Goal: Task Accomplishment & Management: Manage account settings

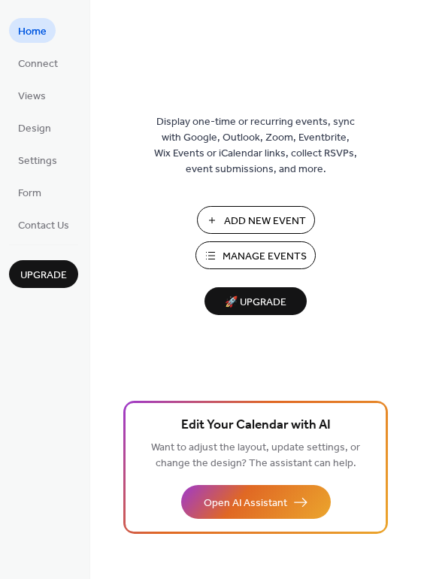
click at [252, 253] on span "Manage Events" at bounding box center [265, 257] width 84 height 16
click at [38, 67] on span "Connect" at bounding box center [38, 64] width 40 height 16
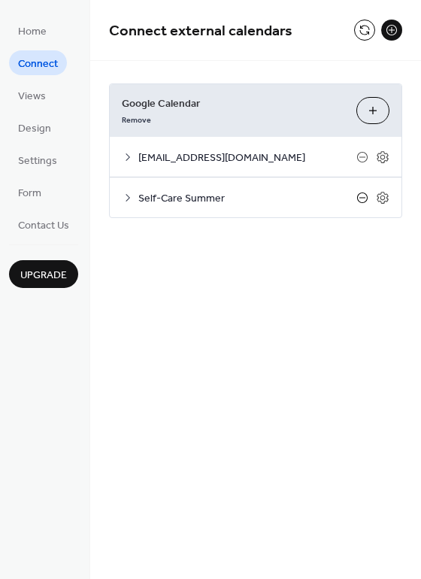
click at [359, 196] on icon at bounding box center [362, 198] width 12 height 12
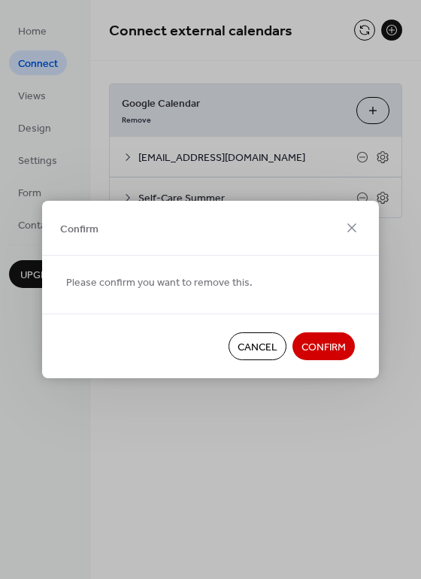
click at [326, 346] on span "Confirm" at bounding box center [323, 348] width 44 height 16
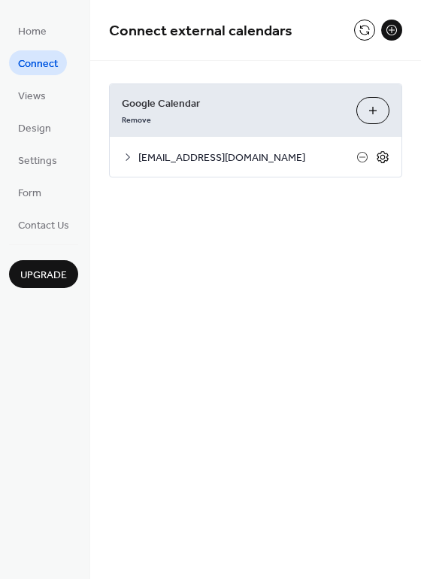
click at [377, 159] on icon at bounding box center [383, 157] width 14 height 14
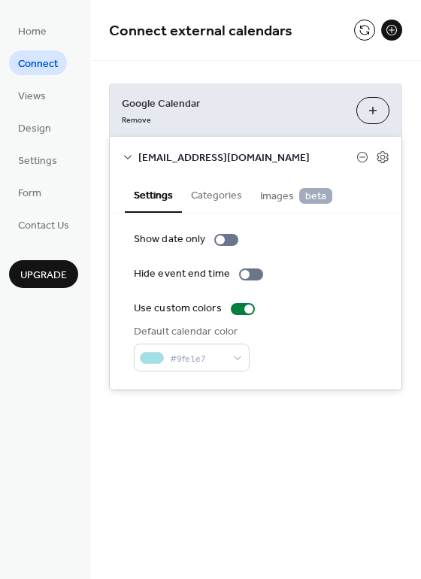
click at [217, 201] on button "Categories" at bounding box center [216, 194] width 69 height 35
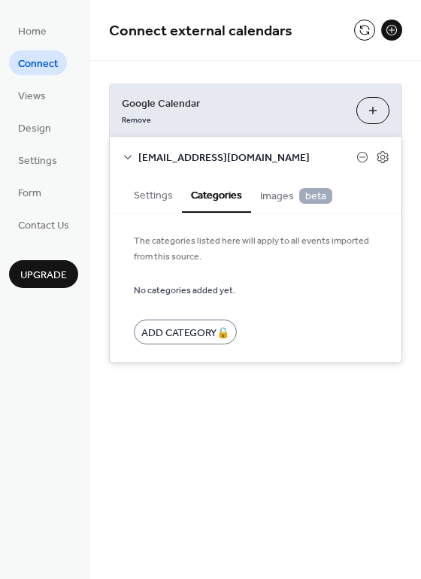
click at [267, 200] on span "Images beta" at bounding box center [296, 196] width 72 height 17
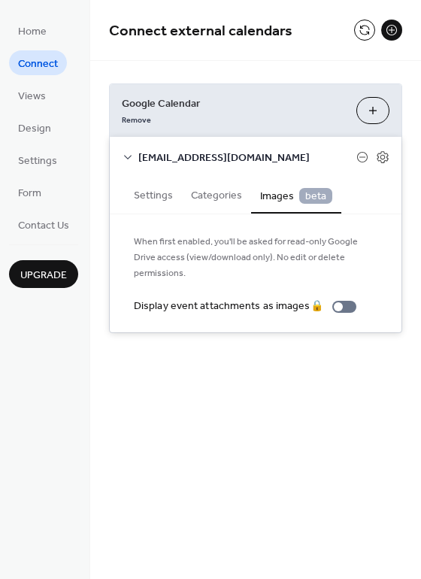
click at [368, 114] on button "Choose Calendars" at bounding box center [372, 110] width 33 height 27
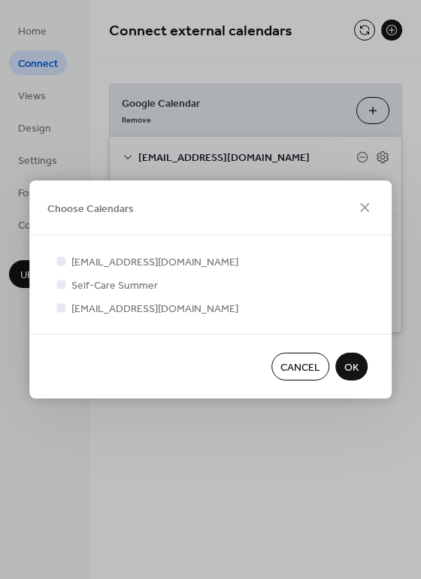
click at [287, 365] on span "Cancel" at bounding box center [300, 368] width 40 height 16
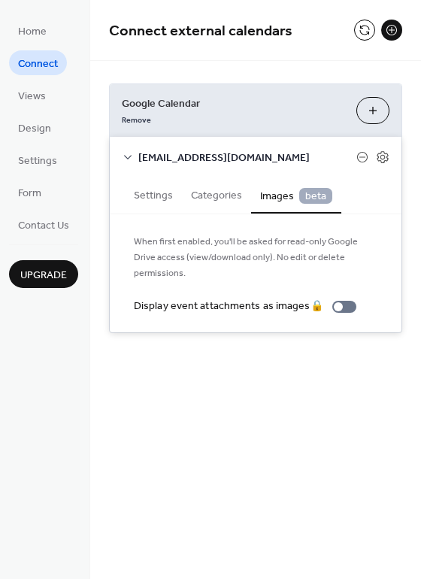
click at [220, 347] on div "Connect external calendars Google Calendar Remove Choose Calendars naeroundtabl…" at bounding box center [255, 189] width 331 height 378
click at [129, 157] on icon at bounding box center [128, 157] width 12 height 12
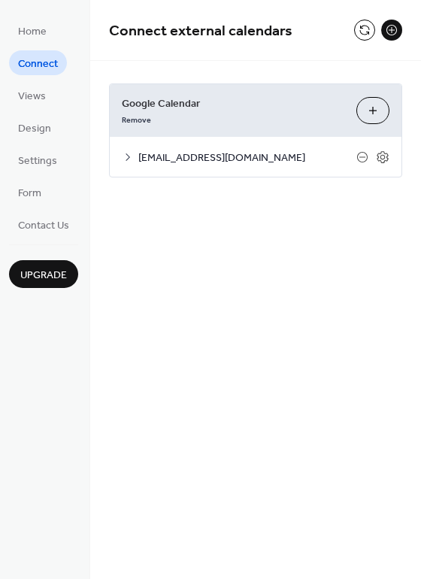
click at [227, 245] on div "Connect external calendars Google Calendar Remove Choose Calendars naeroundtabl…" at bounding box center [255, 289] width 331 height 579
click at [374, 114] on button "Choose Calendars" at bounding box center [372, 110] width 33 height 27
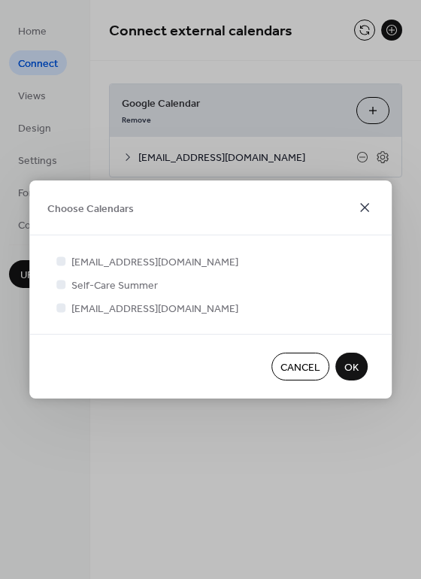
click at [365, 205] on icon at bounding box center [364, 207] width 9 height 9
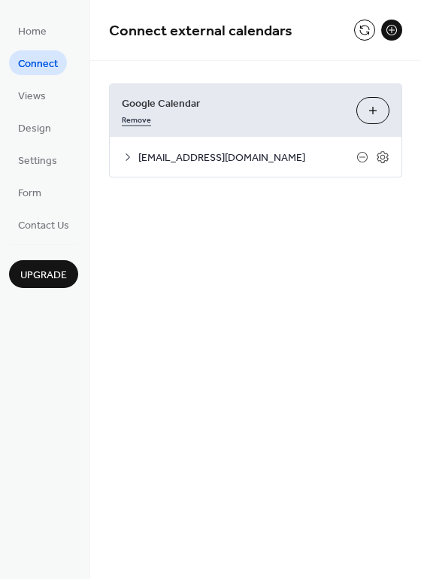
click at [141, 120] on link "Remove" at bounding box center [136, 119] width 29 height 16
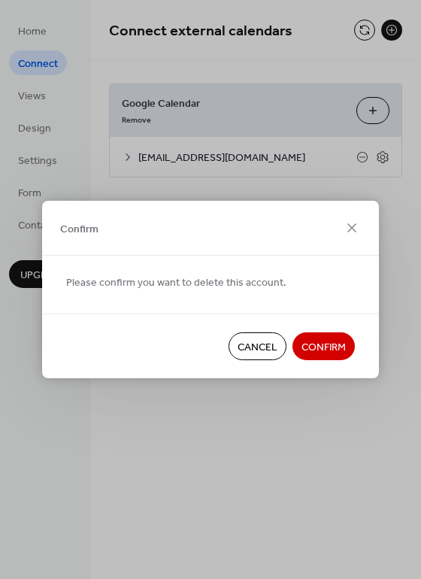
click at [311, 341] on span "Confirm" at bounding box center [323, 348] width 44 height 16
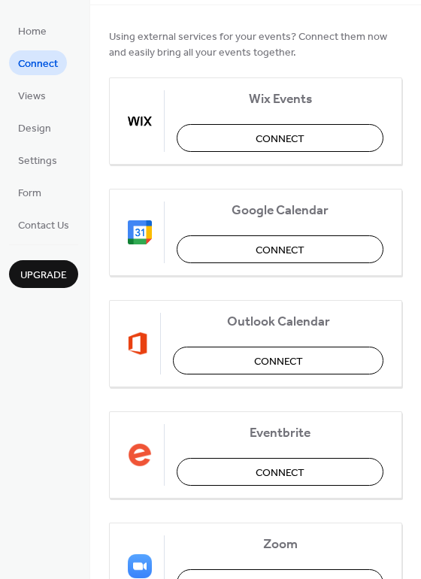
scroll to position [63, 0]
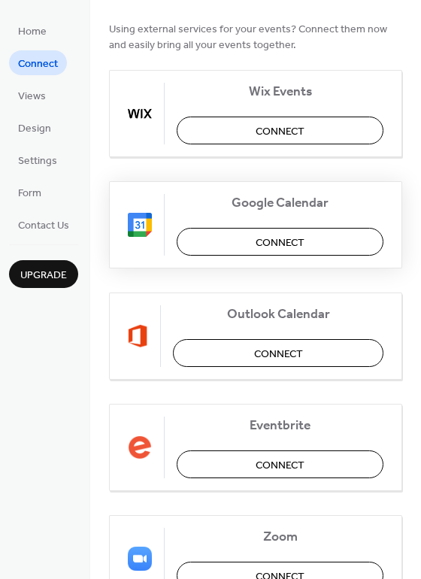
click at [266, 250] on span "Connect" at bounding box center [280, 243] width 49 height 16
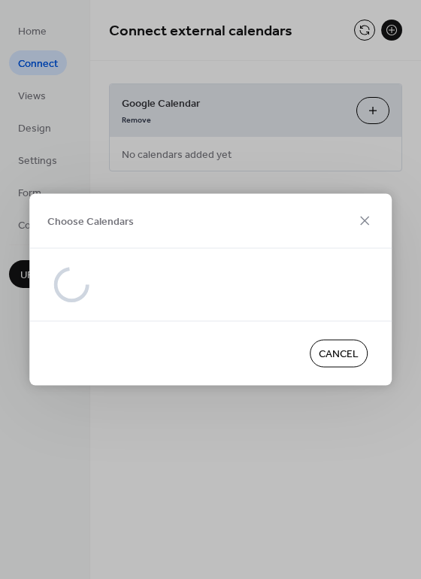
scroll to position [0, 0]
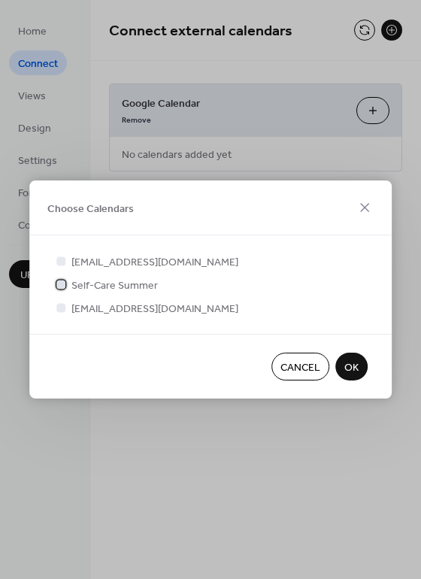
click at [98, 284] on span "Self-Care Summer" at bounding box center [114, 286] width 86 height 16
click at [99, 308] on span "naeroundtable@gmail.com" at bounding box center [154, 309] width 167 height 16
click at [289, 363] on span "Cancel" at bounding box center [300, 368] width 40 height 16
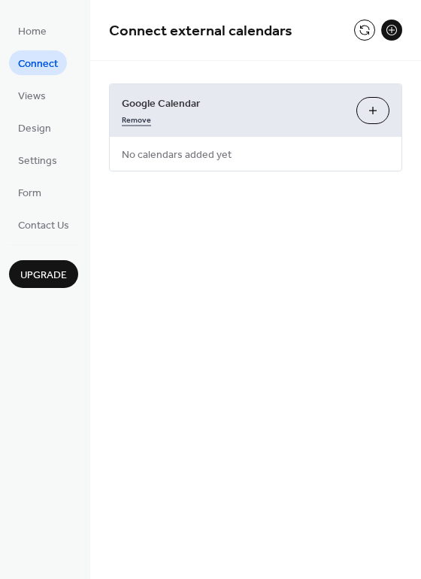
click at [139, 123] on link "Remove" at bounding box center [136, 119] width 29 height 16
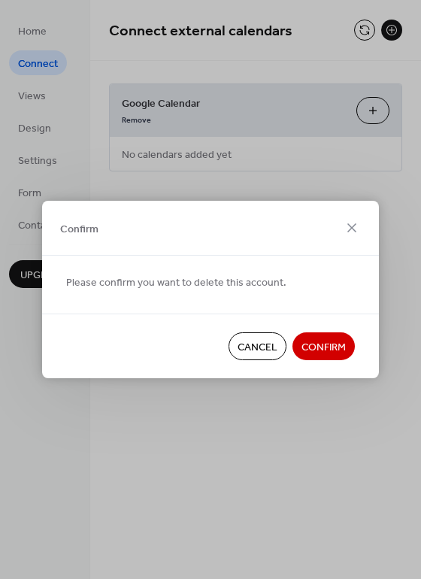
click at [326, 350] on span "Confirm" at bounding box center [323, 348] width 44 height 16
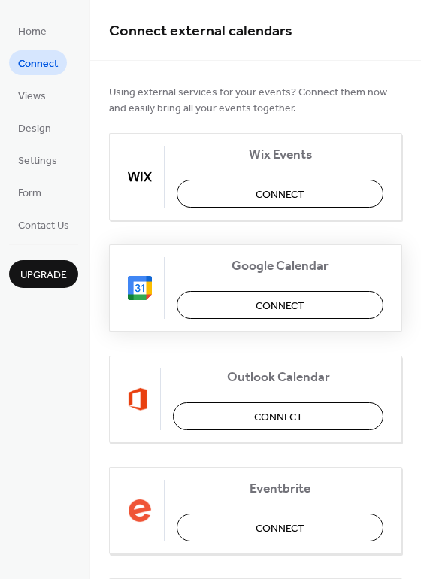
click at [256, 311] on span "Connect" at bounding box center [280, 306] width 49 height 16
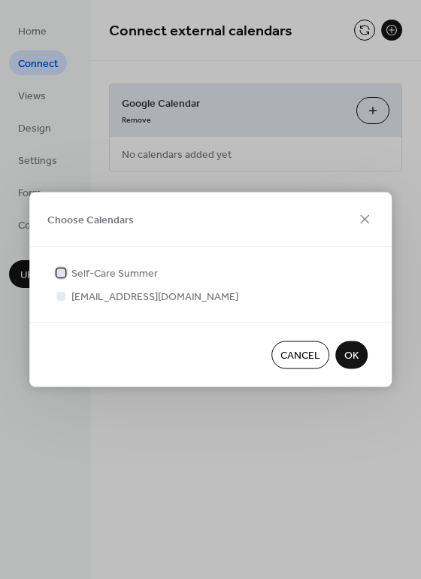
click at [135, 270] on span "Self-Care Summer" at bounding box center [114, 274] width 86 height 16
click at [294, 350] on span "Cancel" at bounding box center [300, 356] width 40 height 16
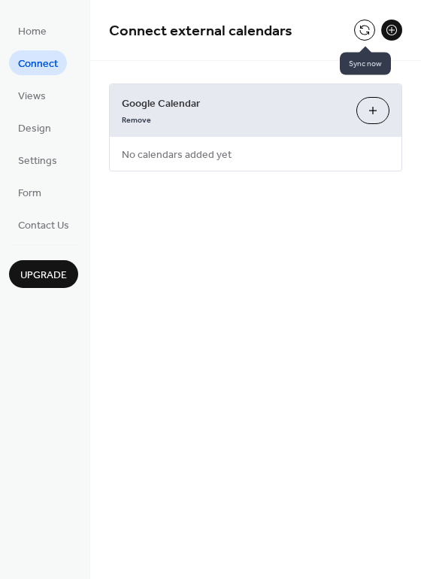
click at [361, 33] on button at bounding box center [364, 30] width 21 height 21
click at [356, 109] on div "Google Calendar Remove Choose Calendars" at bounding box center [256, 110] width 292 height 53
click at [368, 111] on button "Choose Calendars" at bounding box center [372, 110] width 33 height 27
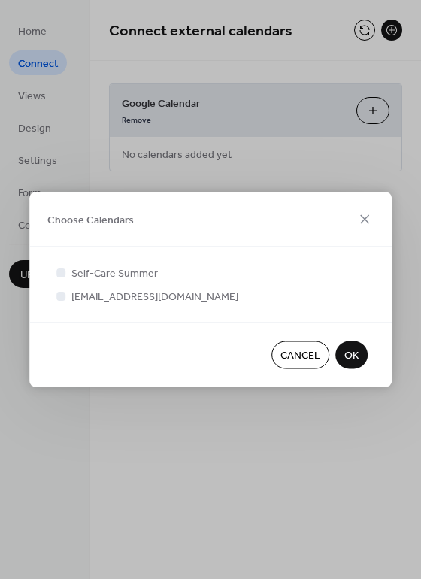
click at [304, 350] on span "Cancel" at bounding box center [300, 356] width 40 height 16
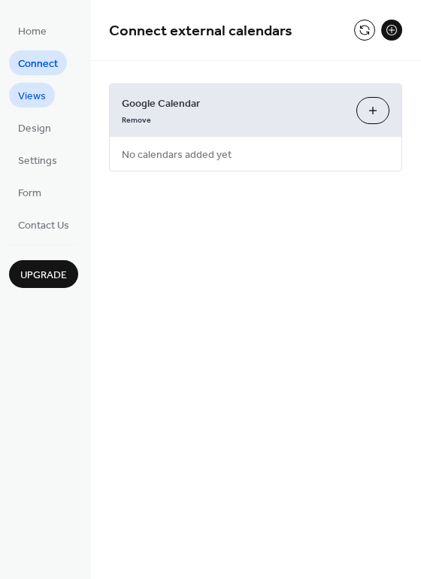
click at [35, 103] on span "Views" at bounding box center [32, 97] width 28 height 16
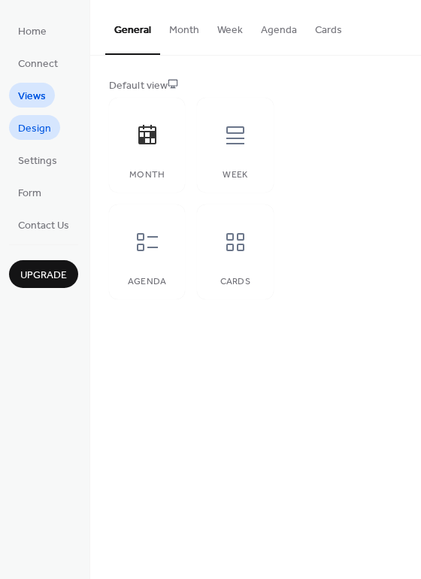
click at [37, 129] on span "Design" at bounding box center [34, 129] width 33 height 16
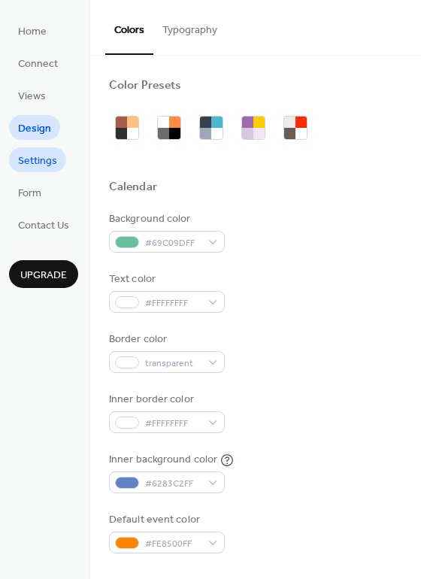
click at [37, 161] on span "Settings" at bounding box center [37, 161] width 39 height 16
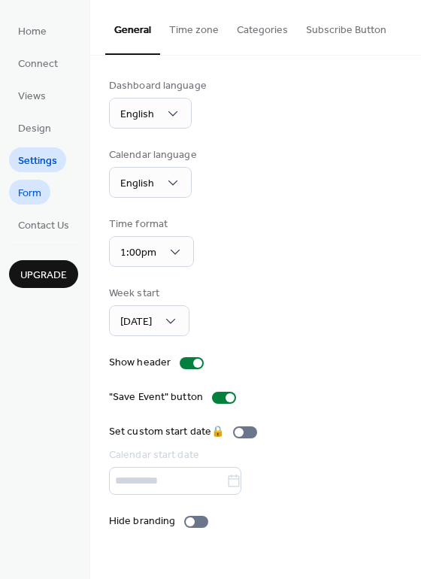
click at [10, 187] on link "Form" at bounding box center [29, 192] width 41 height 25
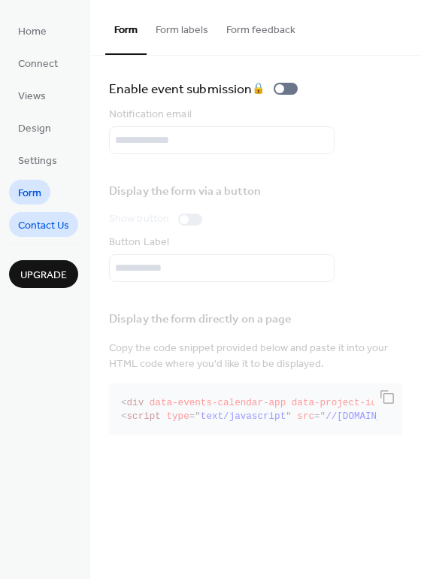
click at [40, 231] on span "Contact Us" at bounding box center [43, 226] width 51 height 16
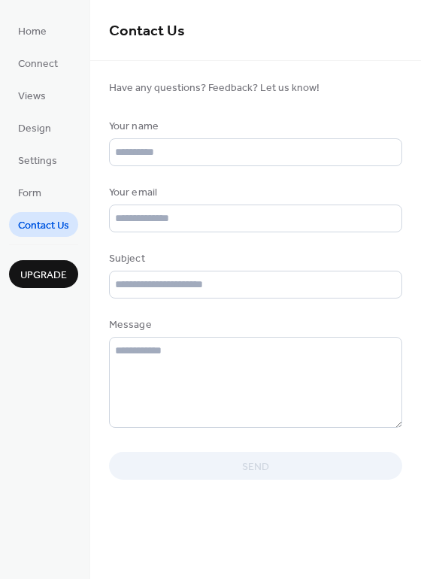
click at [37, 46] on ul "Home Connect Views Design Settings Form Contact Us" at bounding box center [43, 127] width 69 height 219
click at [35, 35] on span "Home" at bounding box center [32, 32] width 29 height 16
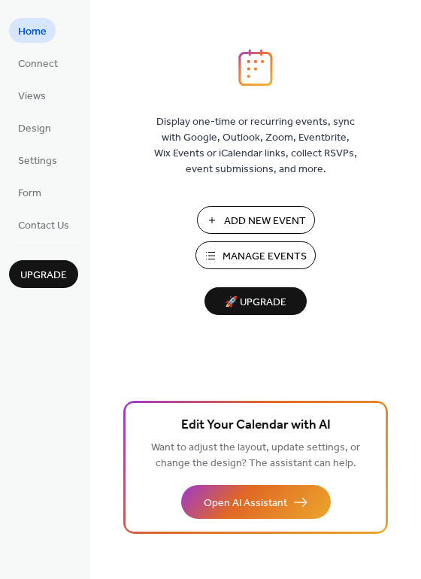
click at [245, 220] on span "Add New Event" at bounding box center [265, 221] width 82 height 16
click at [33, 68] on span "Connect" at bounding box center [38, 64] width 40 height 16
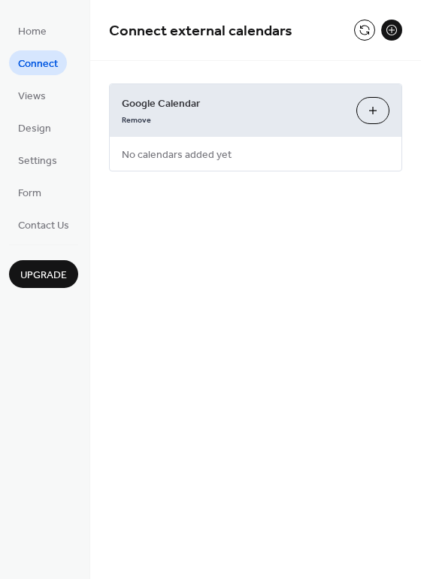
click at [368, 111] on button "Choose Calendars" at bounding box center [372, 110] width 33 height 27
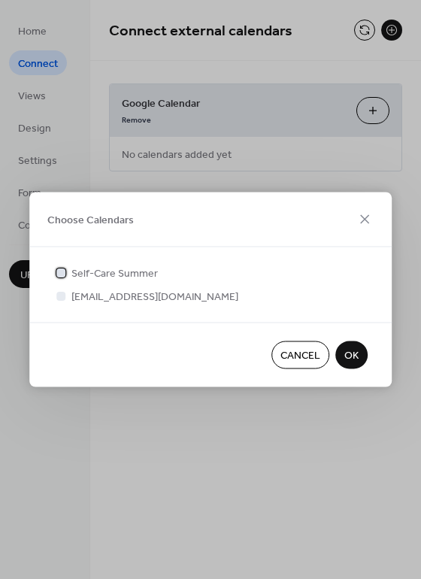
click at [117, 266] on span "Self-Care Summer" at bounding box center [114, 274] width 86 height 16
click at [131, 291] on span "naeroundtable@gmail.com" at bounding box center [154, 297] width 167 height 16
click at [347, 358] on span "OK" at bounding box center [351, 356] width 14 height 16
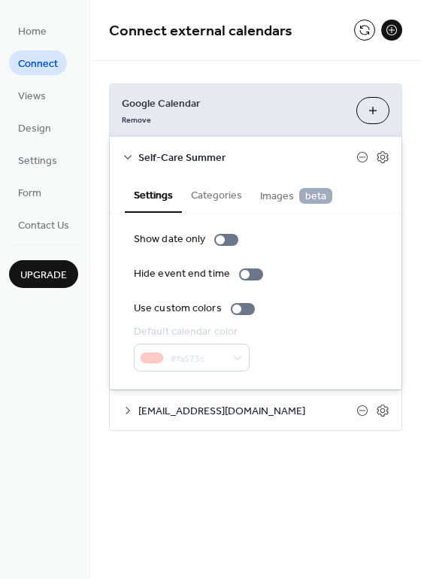
click at [231, 195] on button "Categories" at bounding box center [216, 194] width 69 height 35
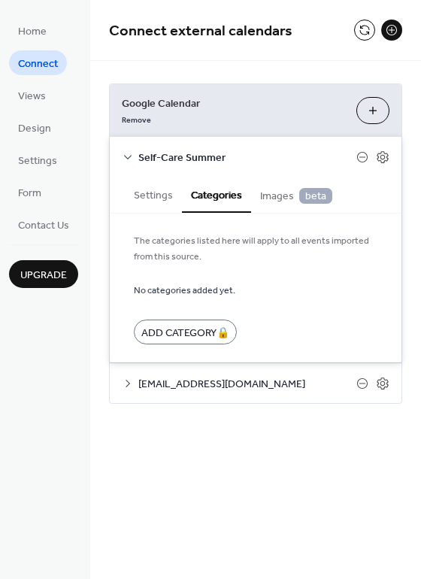
click at [271, 204] on span "Images beta" at bounding box center [296, 196] width 72 height 17
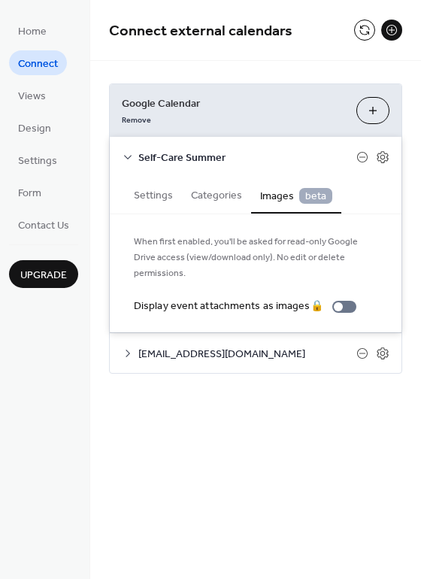
click at [173, 206] on button "Settings" at bounding box center [153, 194] width 57 height 35
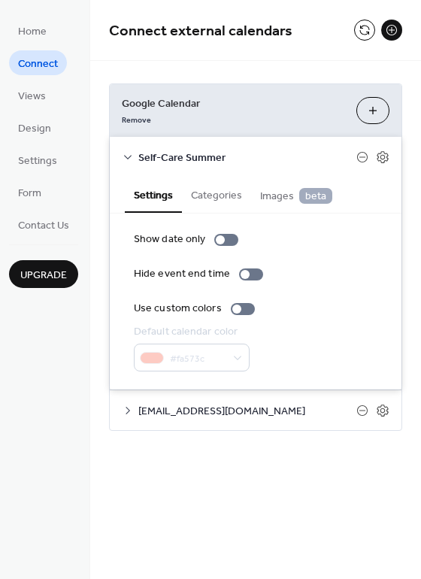
click at [195, 410] on span "naeroundtable@gmail.com" at bounding box center [247, 412] width 218 height 16
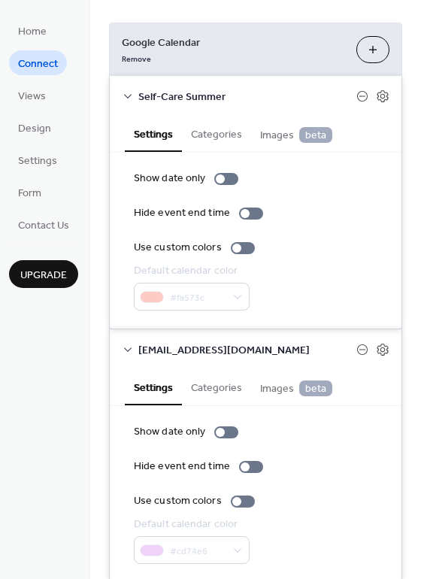
scroll to position [110, 0]
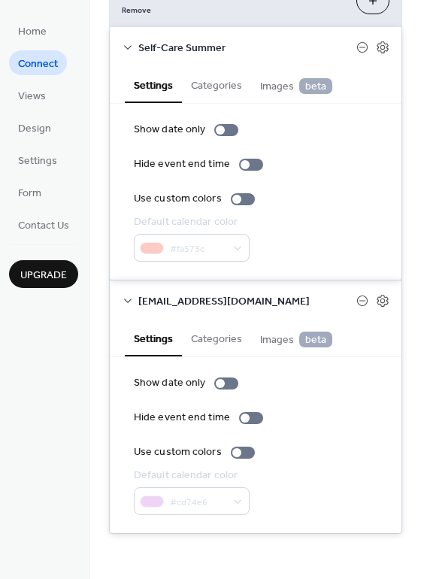
click at [209, 500] on div "#cd74e6" at bounding box center [192, 501] width 116 height 28
click at [59, 388] on div "Home Connect Views Design Settings Form Contact Us Upgrade" at bounding box center [45, 289] width 90 height 579
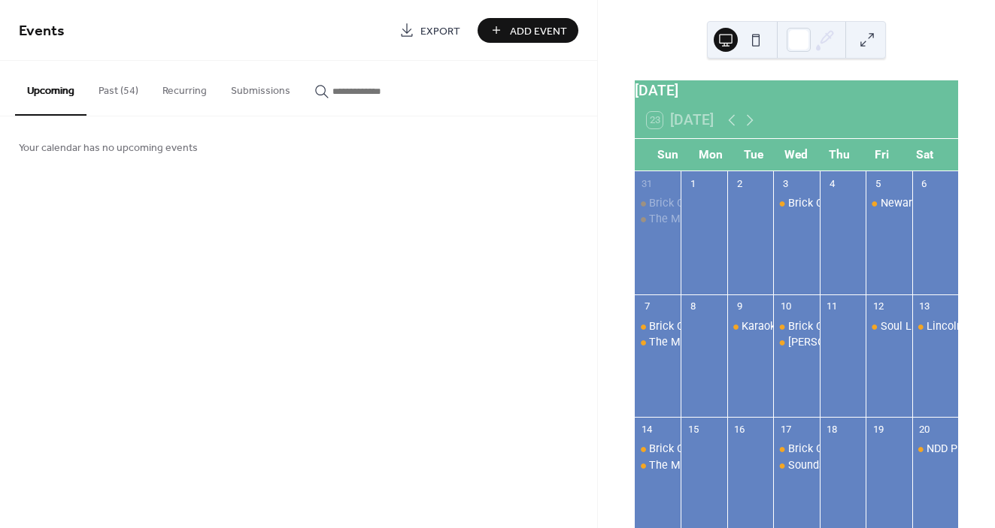
click at [759, 268] on div at bounding box center [750, 242] width 46 height 92
click at [741, 267] on div at bounding box center [750, 242] width 46 height 92
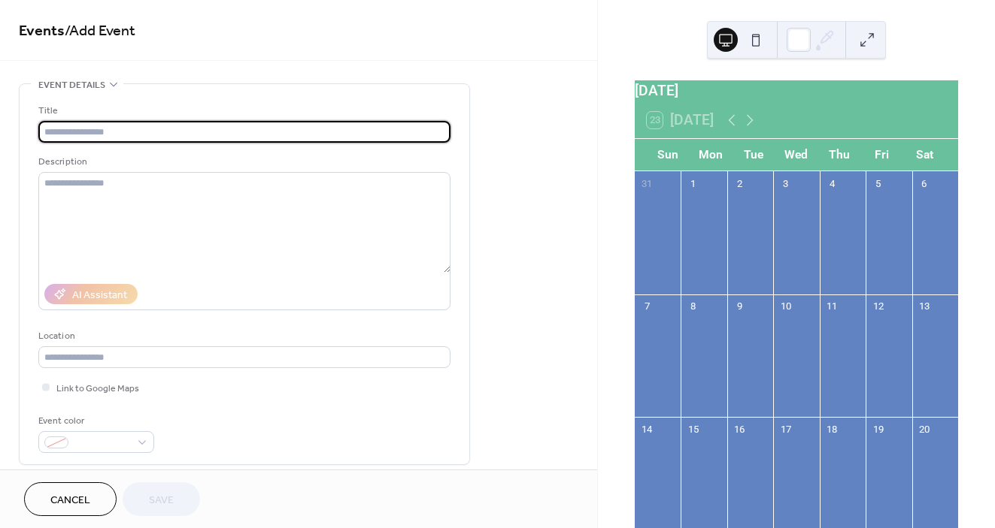
click at [89, 497] on span "Cancel" at bounding box center [70, 501] width 40 height 16
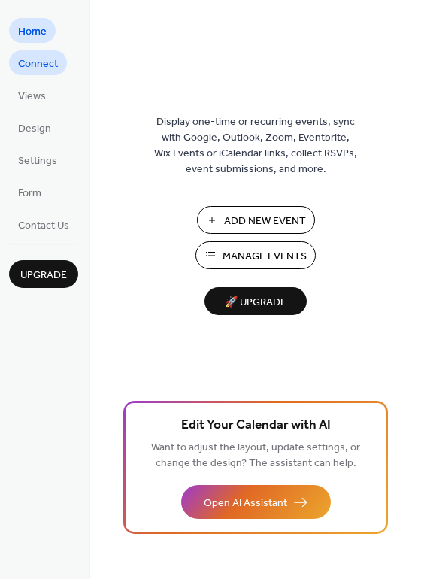
click at [39, 69] on span "Connect" at bounding box center [38, 64] width 40 height 16
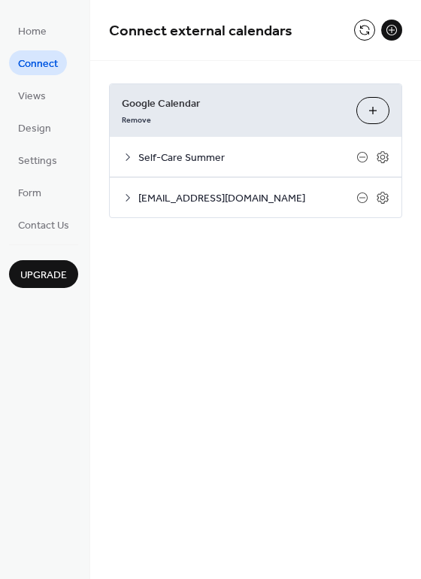
click at [183, 199] on span "[EMAIL_ADDRESS][DOMAIN_NAME]" at bounding box center [247, 199] width 218 height 16
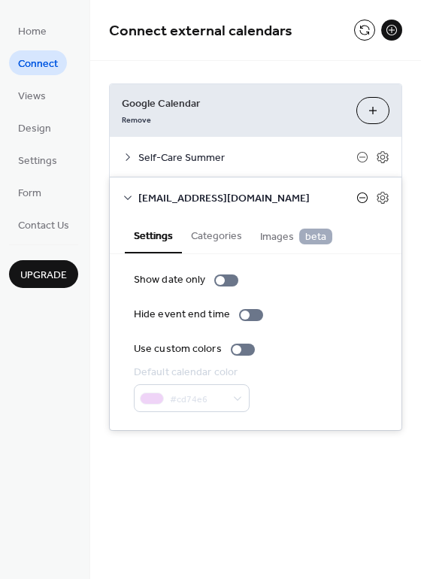
click at [361, 196] on icon at bounding box center [362, 198] width 12 height 12
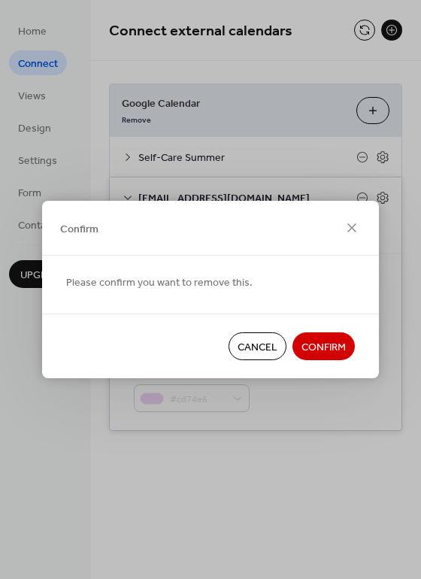
click at [268, 347] on span "Cancel" at bounding box center [258, 348] width 40 height 16
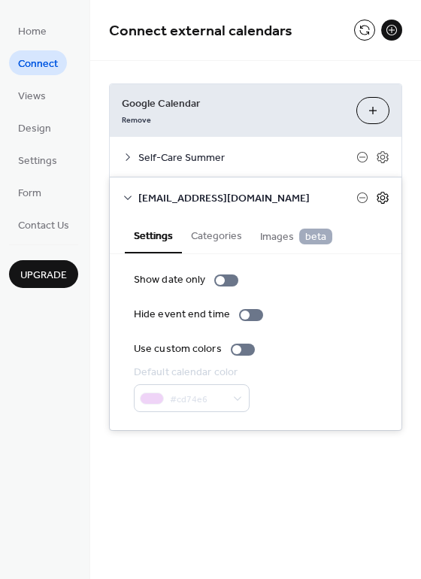
click at [383, 196] on icon at bounding box center [382, 197] width 5 height 5
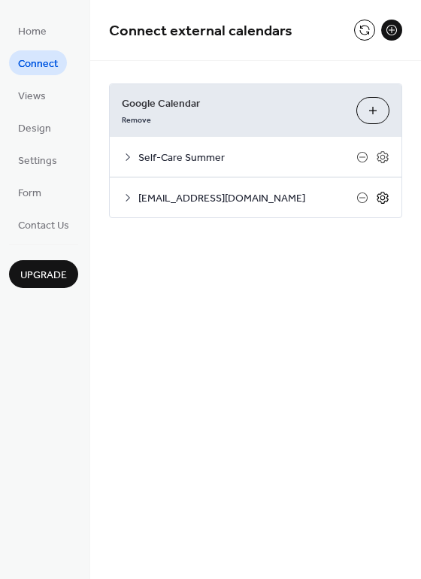
click at [383, 193] on icon at bounding box center [383, 198] width 14 height 14
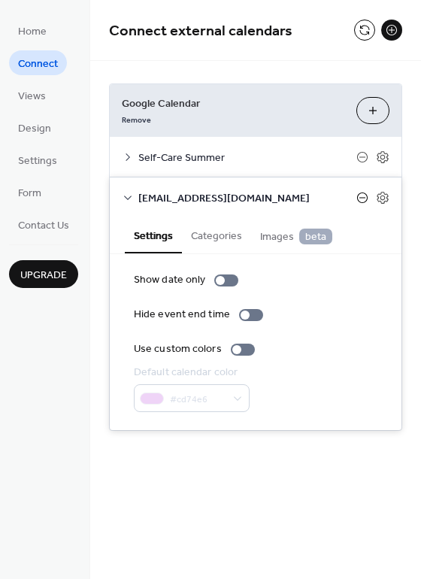
click at [359, 193] on icon at bounding box center [362, 197] width 11 height 11
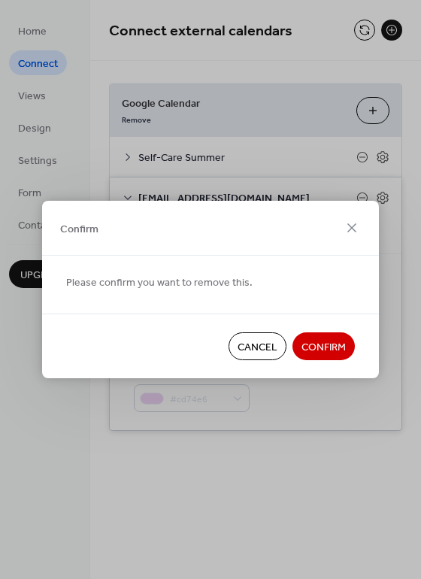
click at [325, 357] on button "Confirm" at bounding box center [323, 346] width 62 height 28
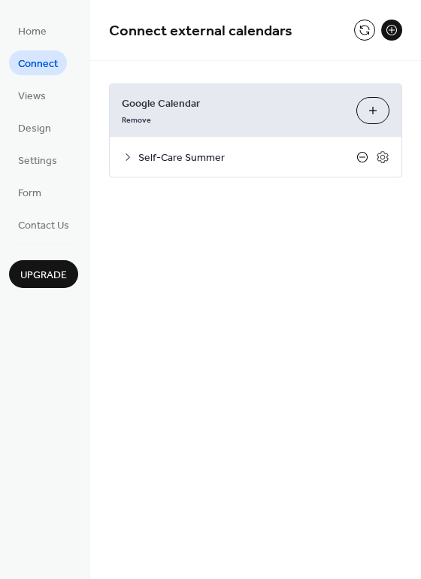
click at [356, 153] on icon at bounding box center [362, 157] width 12 height 12
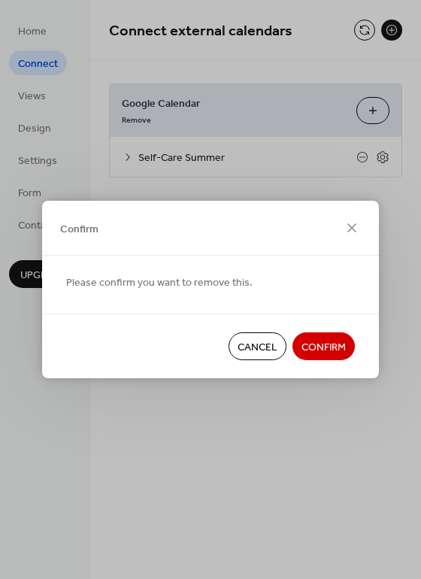
click at [265, 357] on button "Cancel" at bounding box center [258, 346] width 58 height 28
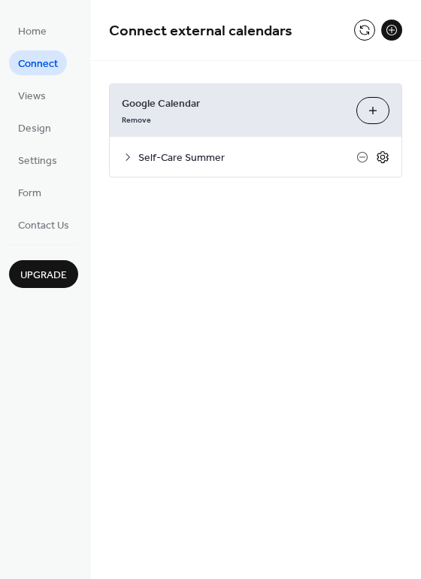
click at [383, 158] on icon at bounding box center [382, 156] width 5 height 5
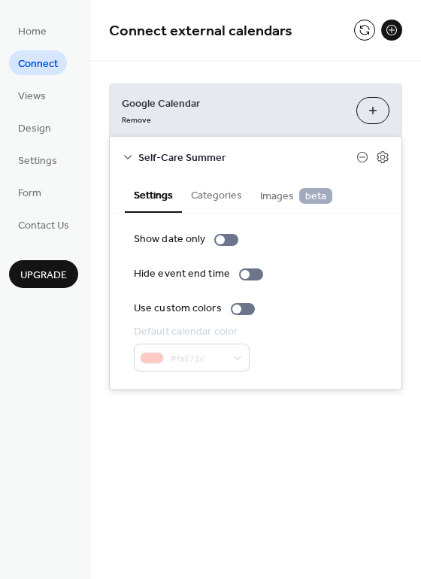
click at [368, 107] on button "Choose Calendars" at bounding box center [372, 110] width 33 height 27
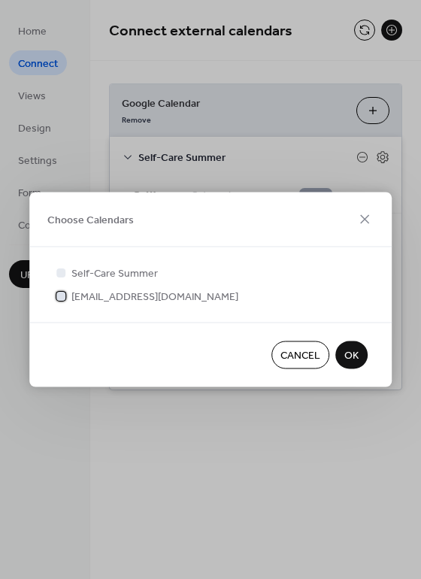
click at [157, 298] on span "naeroundtable@gmail.com" at bounding box center [154, 297] width 167 height 16
click at [302, 363] on span "Cancel" at bounding box center [300, 356] width 40 height 16
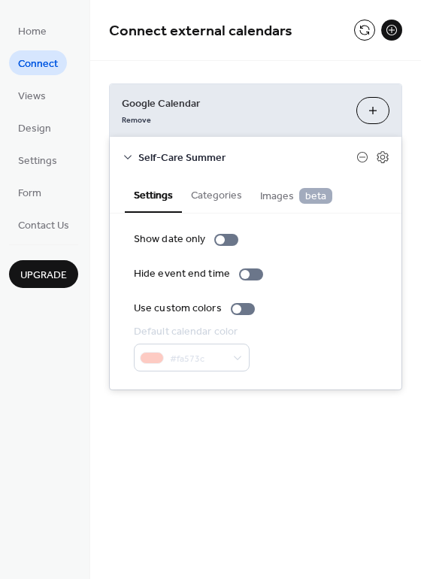
click at [264, 386] on div "Show date only Hide event end time Use custom colors Default calendar color #fa…" at bounding box center [256, 301] width 292 height 176
click at [319, 65] on div "Google Calendar Remove Choose Calendars Self-Care Summer Settings Categories Im…" at bounding box center [255, 237] width 331 height 352
click at [389, 25] on button at bounding box center [391, 30] width 21 height 21
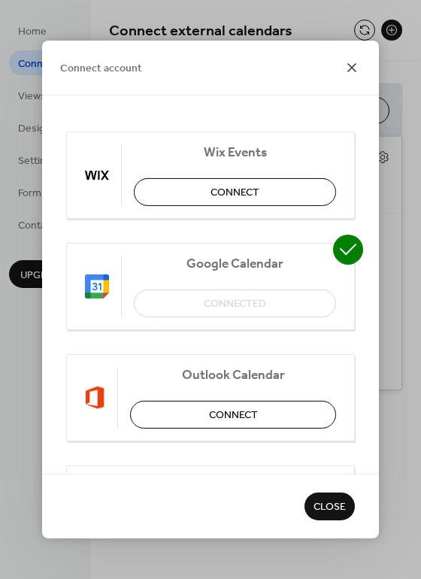
click at [354, 65] on icon at bounding box center [351, 67] width 9 height 9
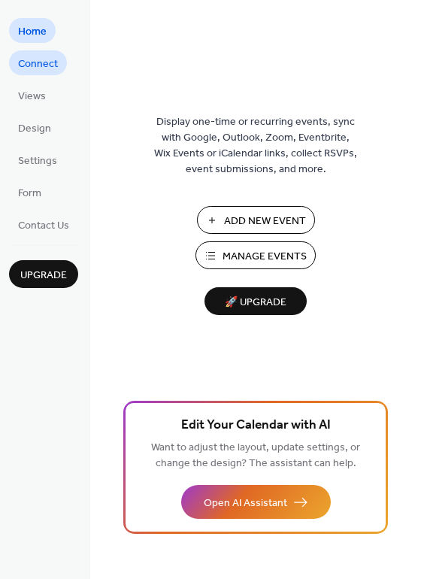
click at [37, 62] on span "Connect" at bounding box center [38, 64] width 40 height 16
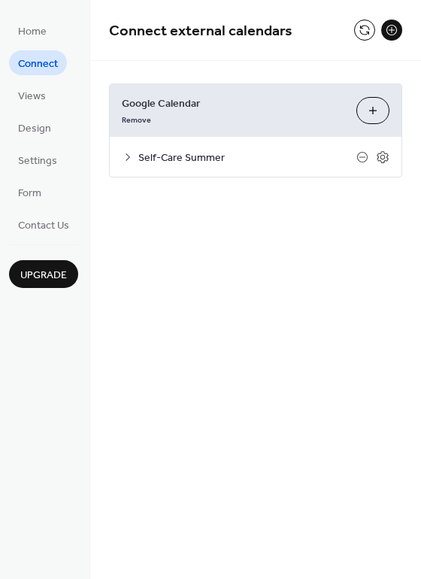
click at [127, 159] on icon at bounding box center [128, 157] width 5 height 8
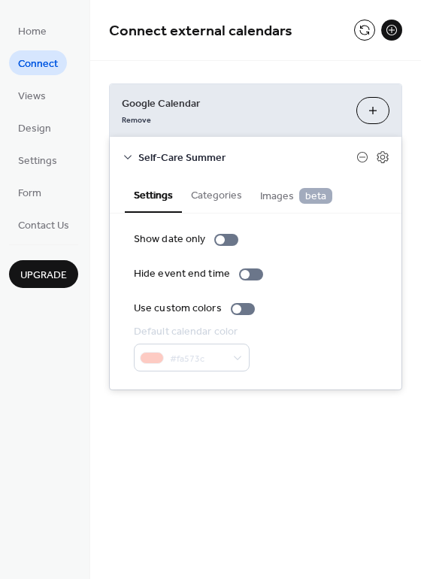
click at [126, 158] on icon at bounding box center [128, 157] width 12 height 12
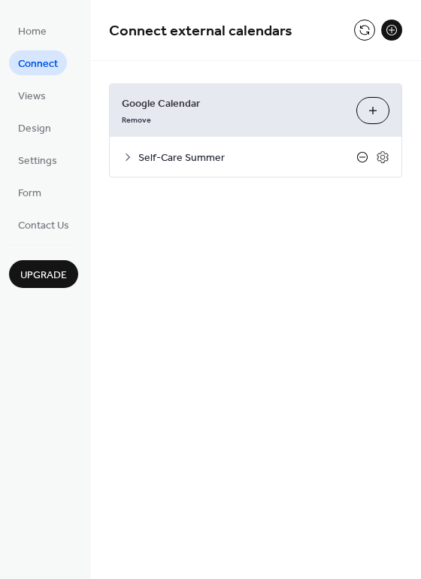
click at [361, 156] on icon at bounding box center [362, 156] width 6 height 1
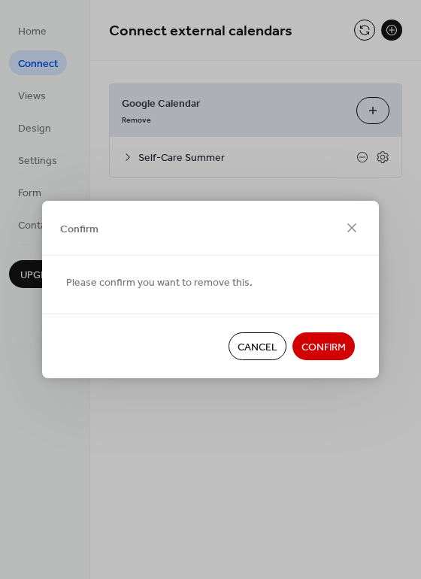
click at [315, 341] on span "Confirm" at bounding box center [323, 348] width 44 height 16
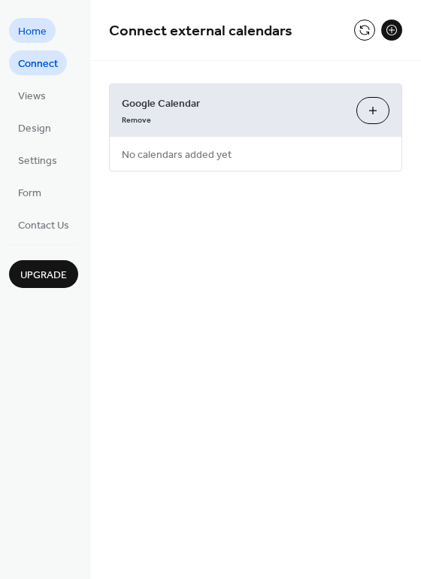
click at [51, 36] on link "Home" at bounding box center [32, 30] width 47 height 25
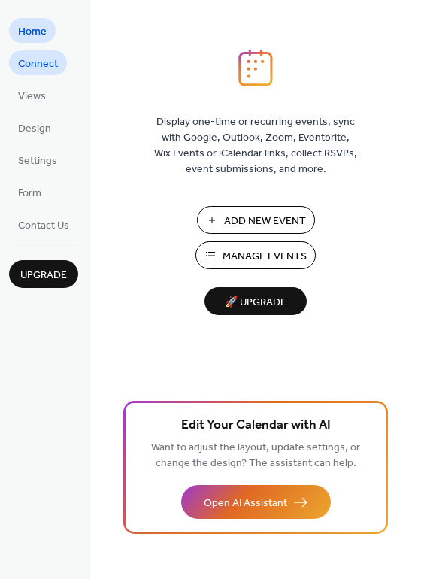
click at [32, 58] on span "Connect" at bounding box center [38, 64] width 40 height 16
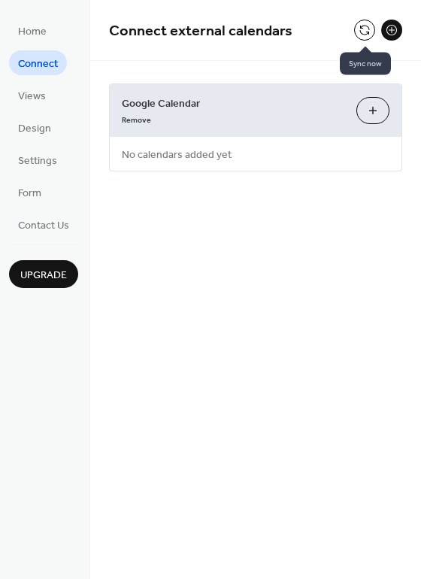
click at [367, 27] on button at bounding box center [364, 30] width 21 height 21
click at [392, 33] on button at bounding box center [391, 30] width 21 height 21
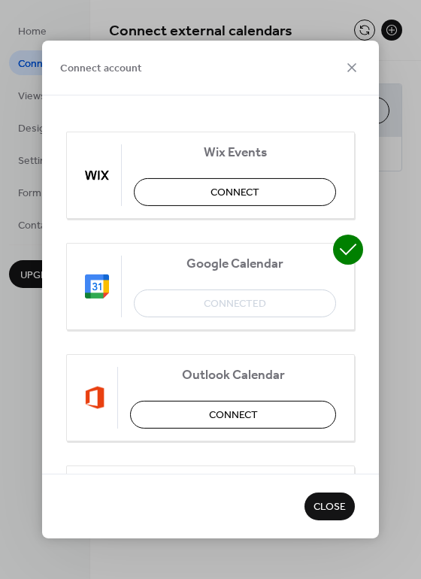
click at [289, 304] on div "Google Calendar Connected" at bounding box center [210, 286] width 289 height 87
click at [385, 249] on div "Connect account Wix Events Connect Google Calendar Connected Outlook Calendar C…" at bounding box center [210, 289] width 421 height 579
click at [349, 74] on icon at bounding box center [352, 68] width 18 height 18
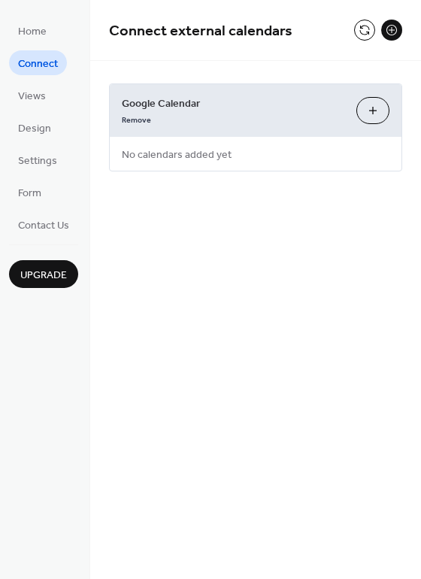
click at [183, 112] on span "Google Calendar" at bounding box center [233, 104] width 223 height 16
click at [377, 104] on button "Choose Calendars" at bounding box center [372, 110] width 33 height 27
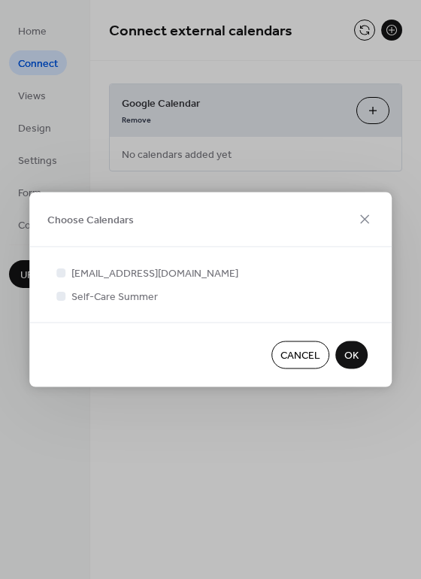
click at [48, 166] on div "Choose Calendars naeroundtable@gmail.com Self-Care Summer Cancel OK" at bounding box center [210, 289] width 421 height 579
click at [359, 217] on icon at bounding box center [365, 219] width 18 height 18
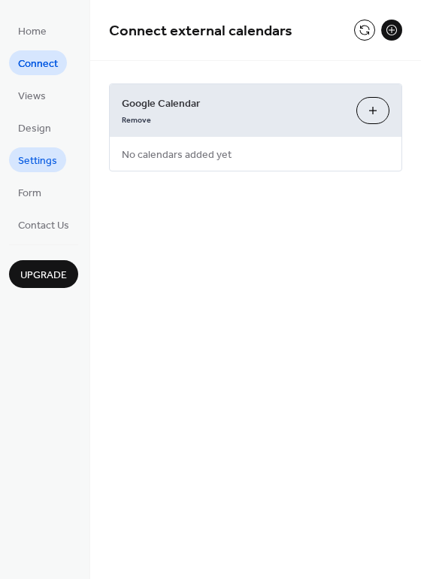
click at [31, 153] on span "Settings" at bounding box center [37, 161] width 39 height 16
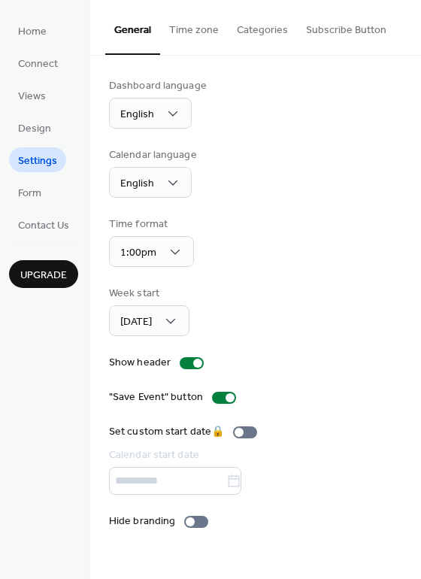
click at [199, 44] on button "Time zone" at bounding box center [194, 26] width 68 height 53
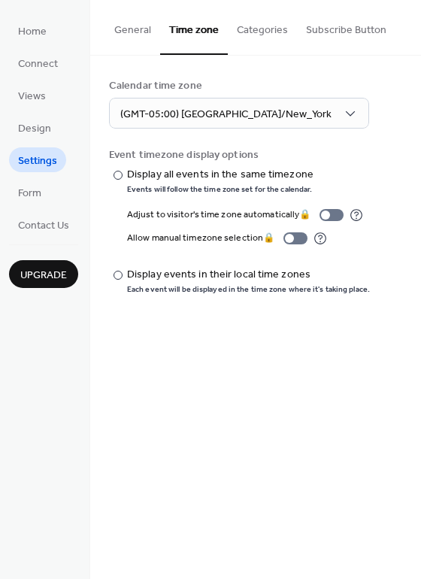
click at [240, 37] on button "Categories" at bounding box center [262, 26] width 69 height 53
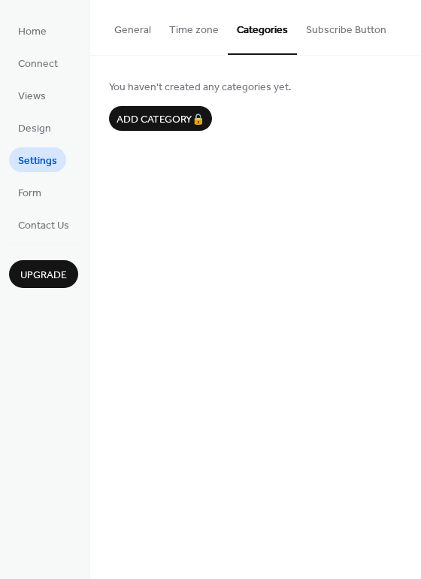
click at [300, 37] on button "Subscribe Button" at bounding box center [346, 26] width 98 height 53
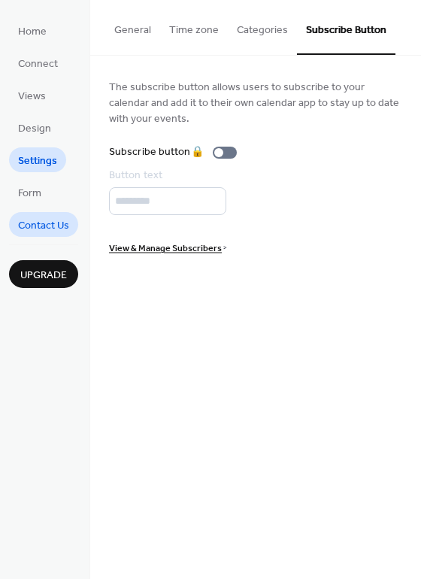
click at [60, 236] on link "Contact Us" at bounding box center [43, 224] width 69 height 25
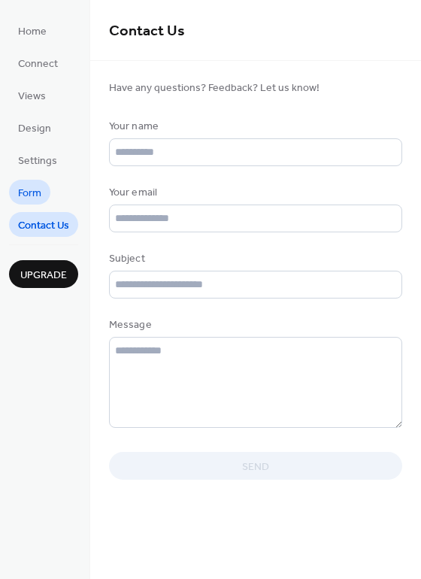
click at [38, 194] on span "Form" at bounding box center [29, 194] width 23 height 16
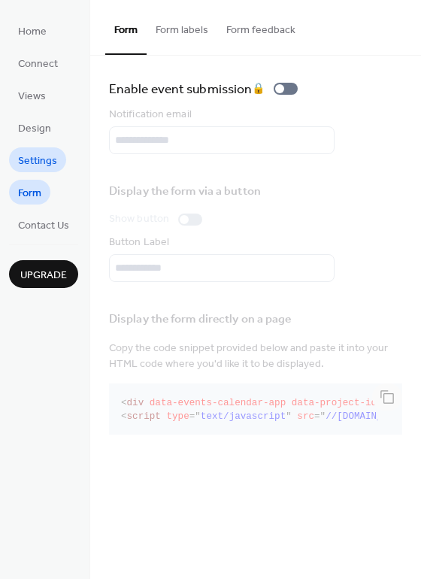
click at [37, 153] on span "Settings" at bounding box center [37, 161] width 39 height 16
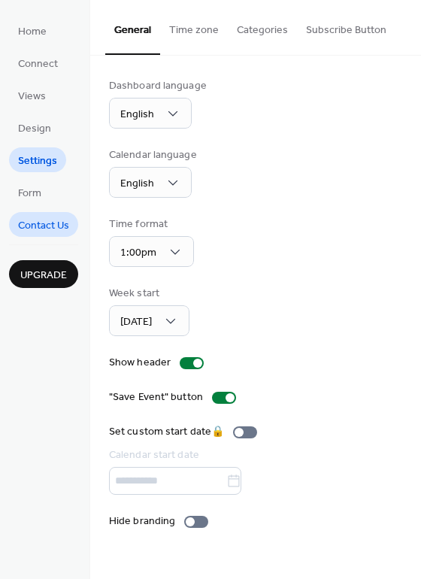
click at [39, 223] on span "Contact Us" at bounding box center [43, 226] width 51 height 16
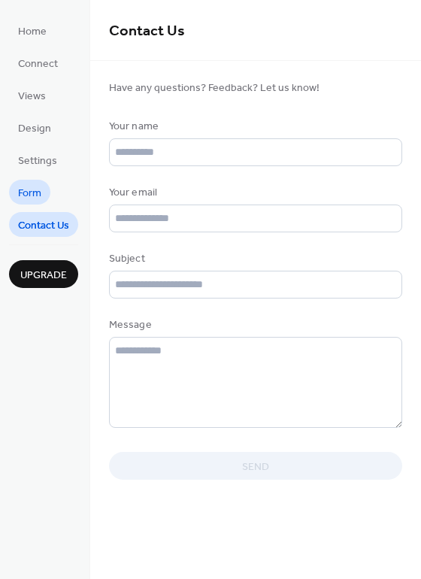
click at [42, 196] on link "Form" at bounding box center [29, 192] width 41 height 25
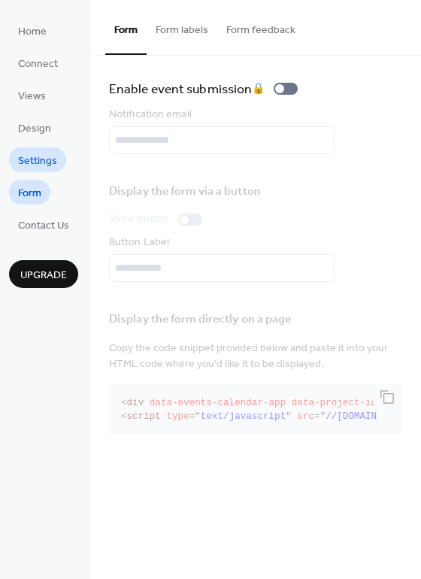
click at [38, 154] on span "Settings" at bounding box center [37, 161] width 39 height 16
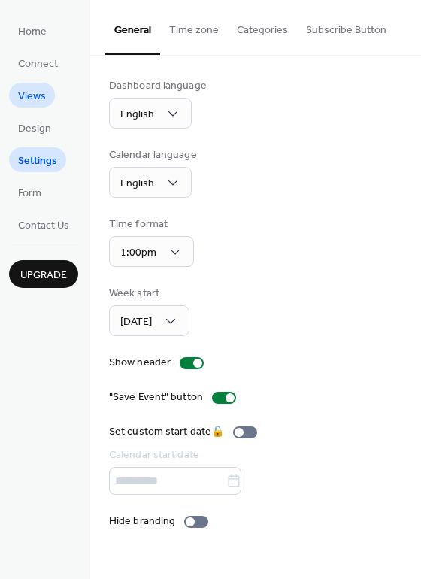
click at [25, 95] on span "Views" at bounding box center [32, 97] width 28 height 16
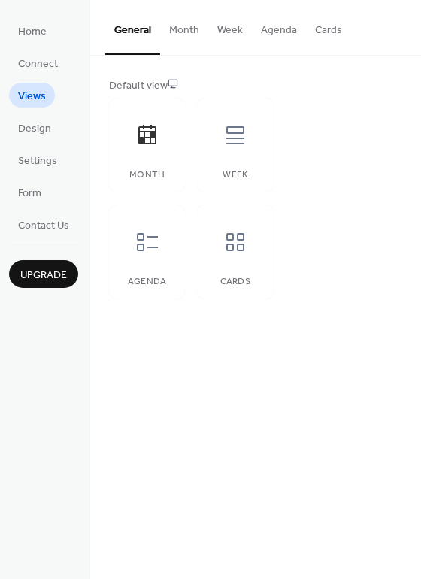
click at [189, 35] on button "Month" at bounding box center [184, 26] width 48 height 53
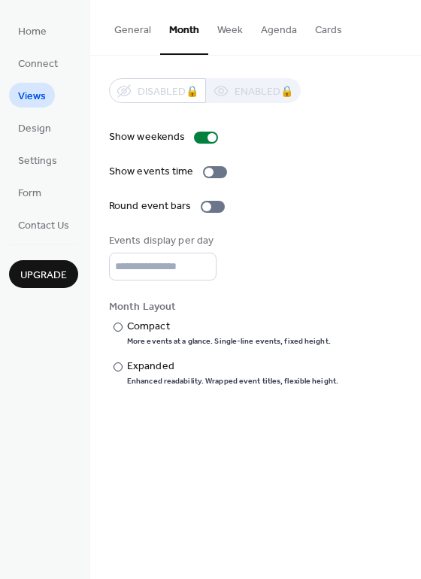
click at [232, 35] on button "Week" at bounding box center [230, 26] width 44 height 53
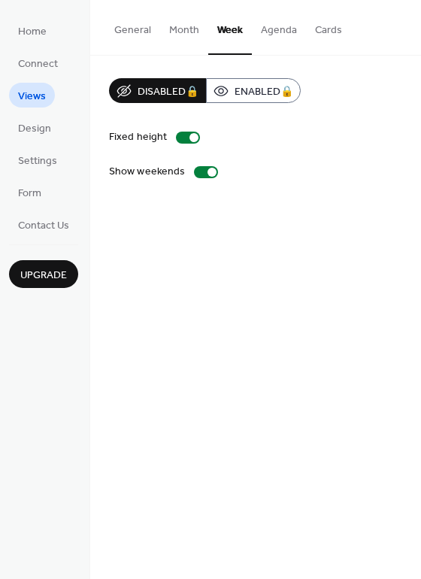
click at [269, 38] on button "Agenda" at bounding box center [279, 26] width 54 height 53
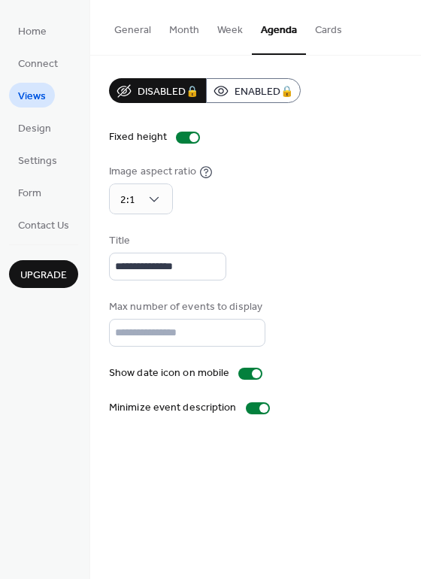
click at [326, 45] on button "Cards" at bounding box center [328, 26] width 45 height 53
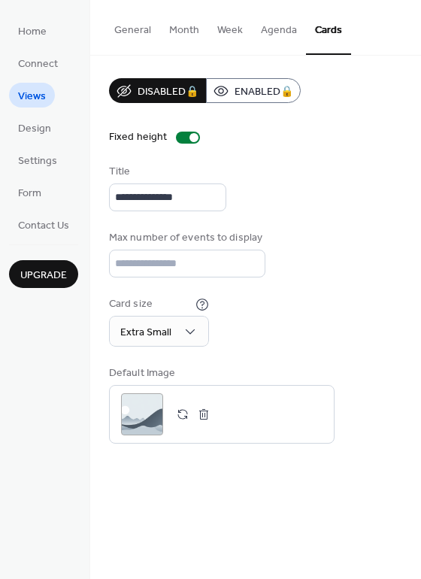
click at [141, 32] on button "General" at bounding box center [132, 26] width 55 height 53
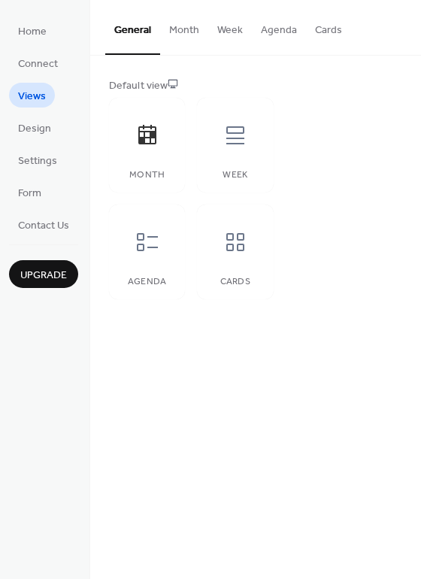
click at [8, 60] on div "Home Connect Views Design Settings Form Contact Us Upgrade" at bounding box center [45, 289] width 90 height 579
click at [31, 64] on span "Connect" at bounding box center [38, 64] width 40 height 16
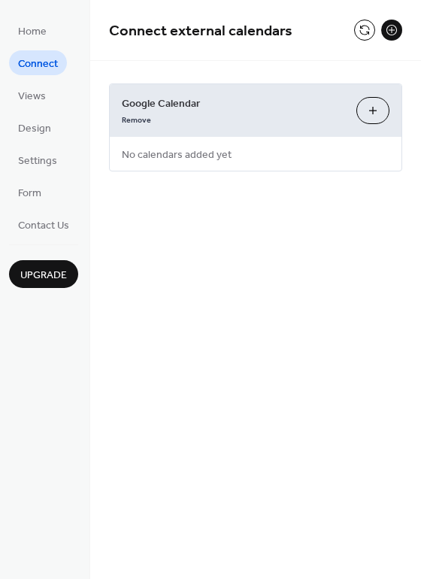
click at [162, 108] on span "Google Calendar" at bounding box center [233, 104] width 223 height 16
click at [141, 121] on link "Remove" at bounding box center [136, 119] width 29 height 16
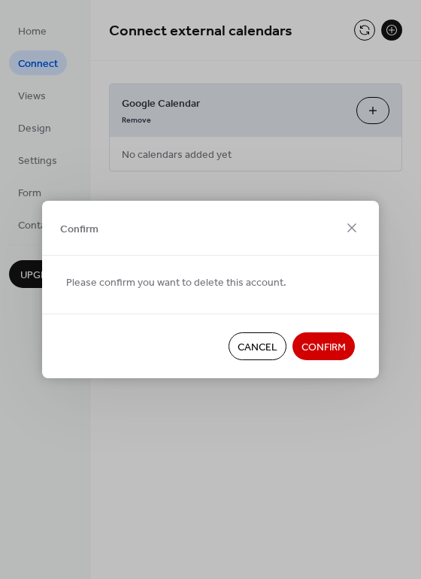
click at [319, 346] on span "Confirm" at bounding box center [323, 348] width 44 height 16
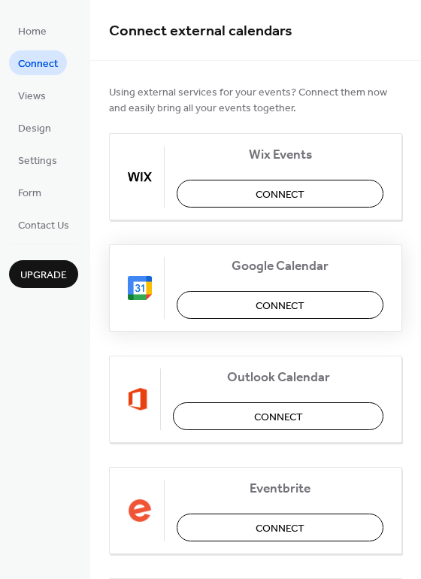
click at [280, 300] on span "Connect" at bounding box center [280, 306] width 49 height 16
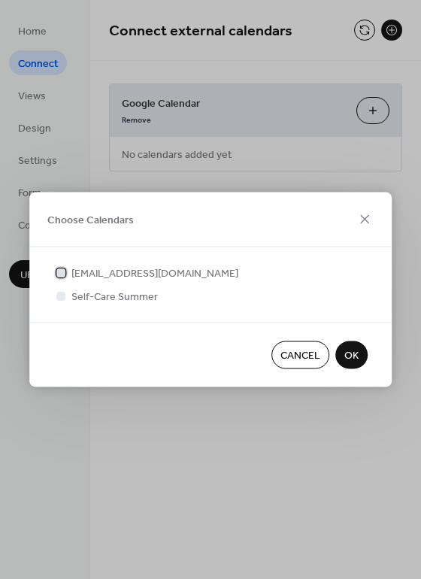
click at [129, 272] on span "naeroundtable@gmail.com" at bounding box center [154, 274] width 167 height 16
click at [130, 301] on span "Self-Care Summer" at bounding box center [114, 297] width 86 height 16
click at [355, 356] on span "OK" at bounding box center [351, 356] width 14 height 16
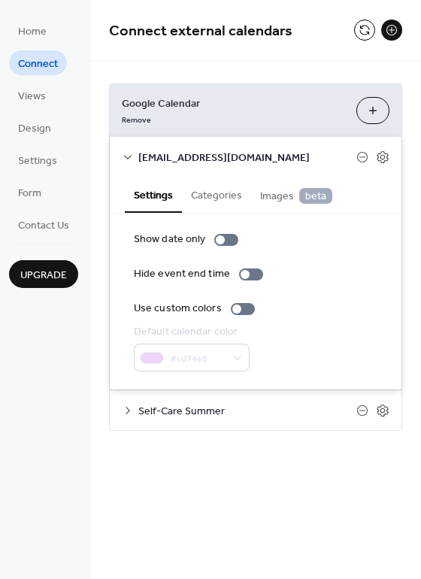
click at [222, 452] on div "Google Calendar Remove Choose Calendars naeroundtable@gmail.com Settings Catego…" at bounding box center [255, 257] width 331 height 392
click at [131, 154] on icon at bounding box center [128, 157] width 12 height 12
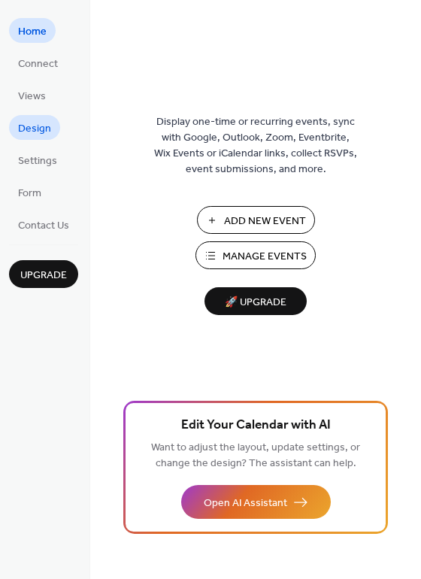
click at [35, 123] on span "Design" at bounding box center [34, 129] width 33 height 16
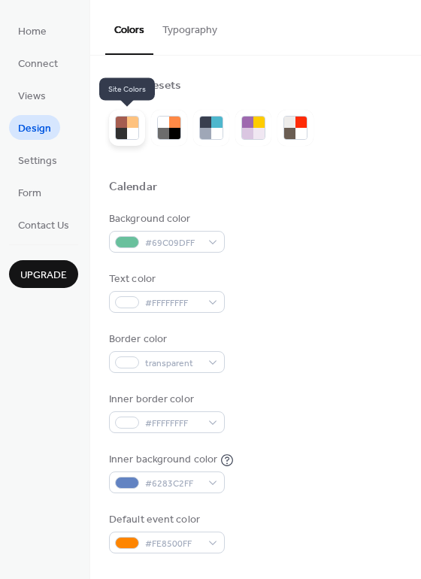
click at [129, 126] on div at bounding box center [132, 122] width 11 height 11
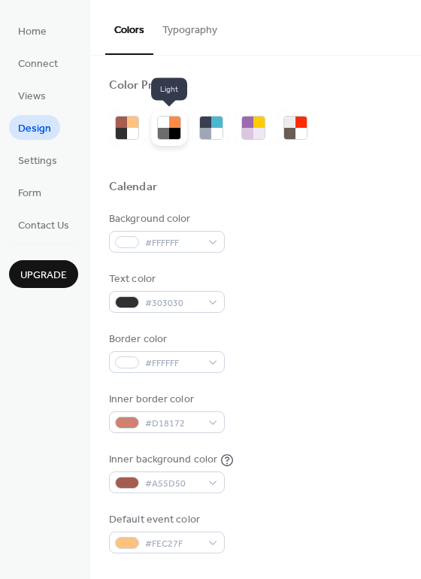
click at [170, 126] on div at bounding box center [174, 122] width 11 height 11
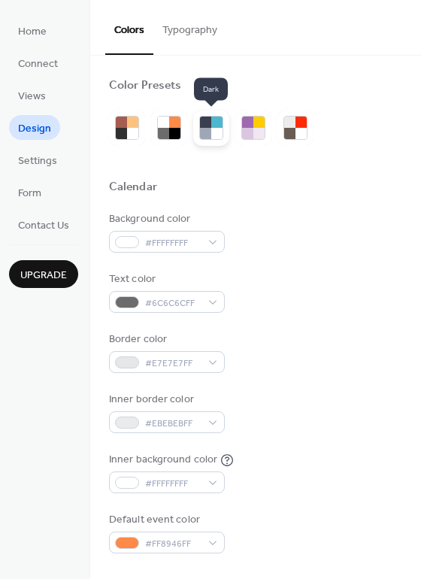
click at [215, 127] on div at bounding box center [216, 122] width 11 height 11
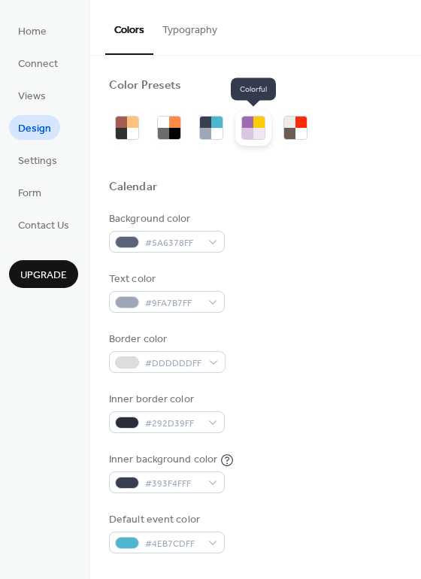
click at [259, 126] on div at bounding box center [258, 122] width 11 height 11
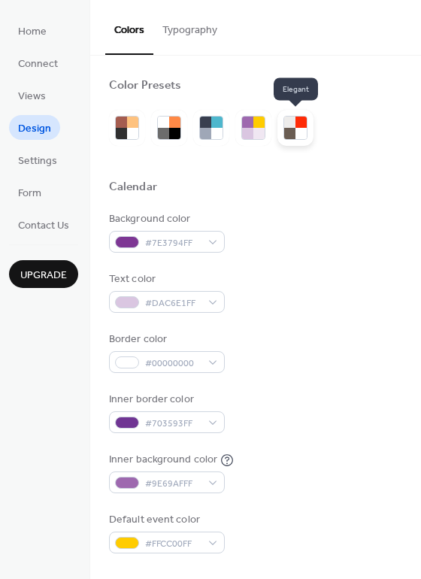
click at [295, 126] on div at bounding box center [300, 122] width 11 height 11
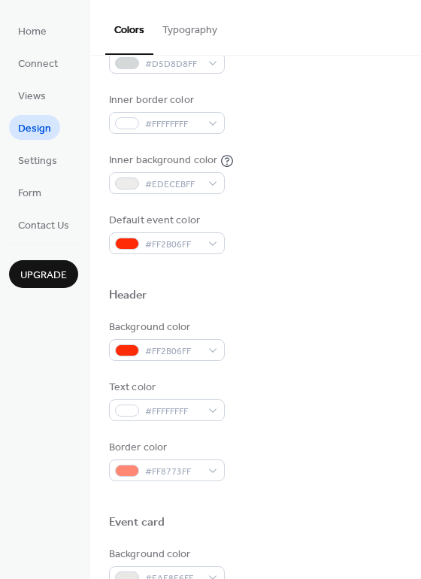
scroll to position [360, 0]
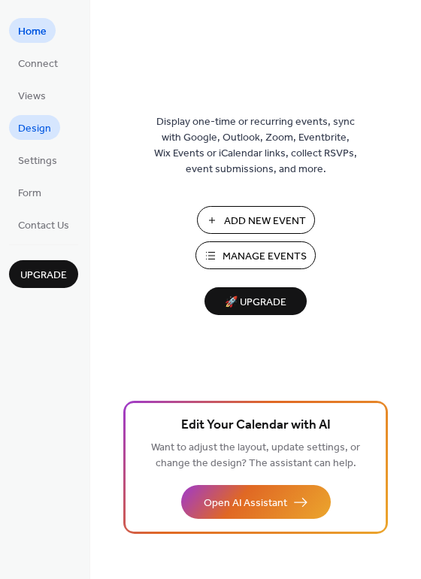
click at [38, 130] on span "Design" at bounding box center [34, 129] width 33 height 16
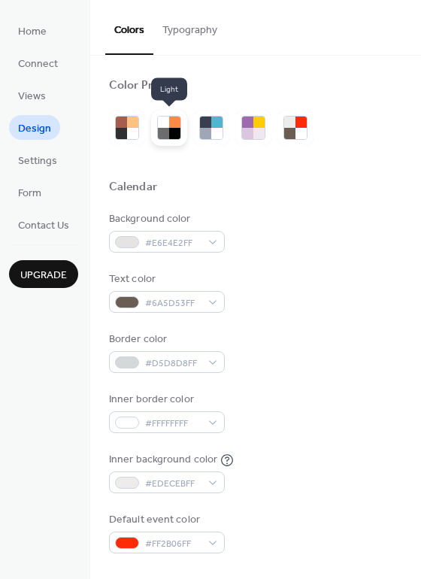
click at [162, 123] on div at bounding box center [163, 122] width 11 height 11
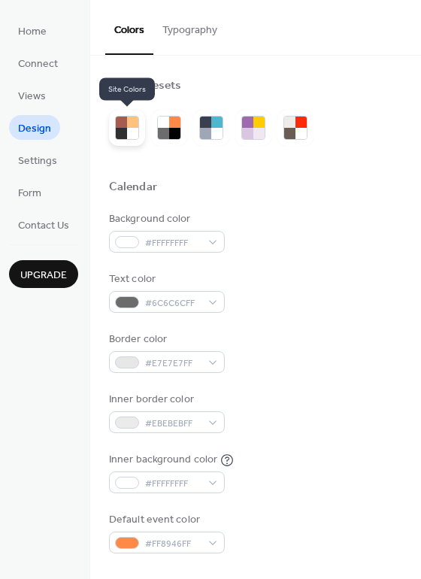
click at [123, 123] on div at bounding box center [121, 122] width 11 height 11
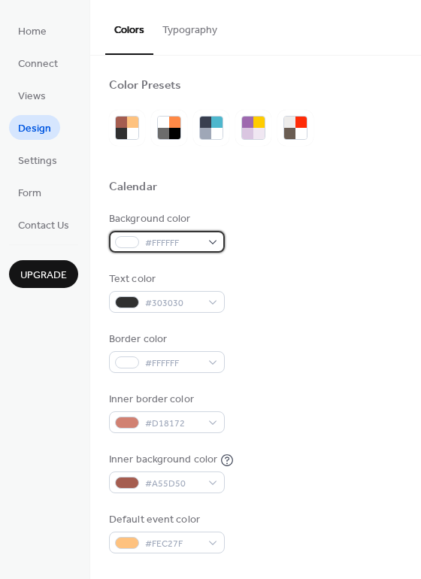
click at [148, 241] on span "#FFFFFF" at bounding box center [173, 243] width 56 height 16
click at [256, 218] on div "Background color #FFFFFF" at bounding box center [255, 231] width 293 height 41
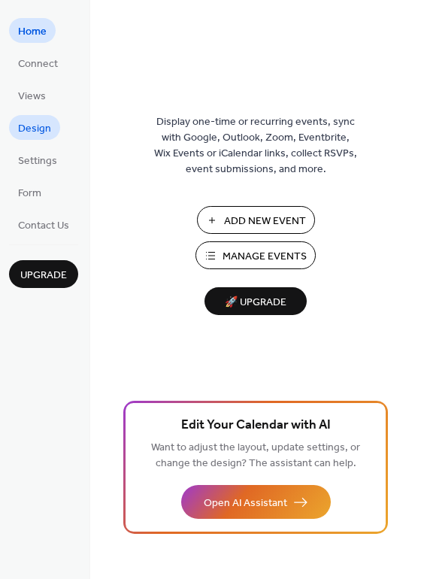
click at [38, 136] on span "Design" at bounding box center [34, 129] width 33 height 16
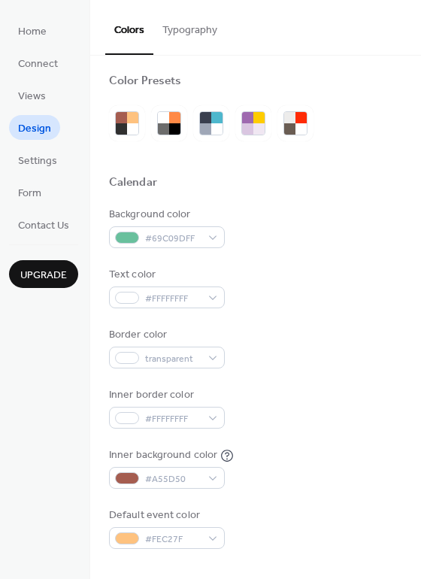
scroll to position [5, 0]
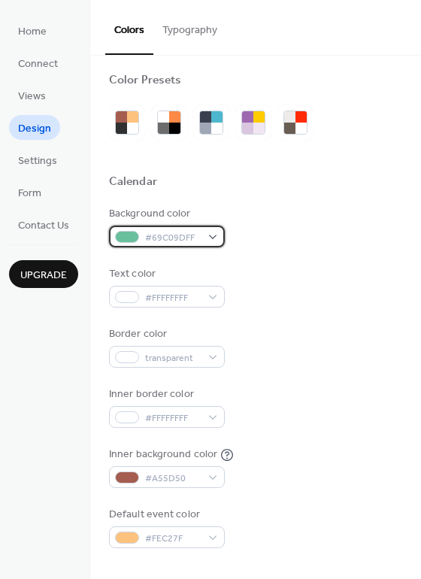
click at [164, 230] on span "#69C09DFF" at bounding box center [173, 238] width 56 height 16
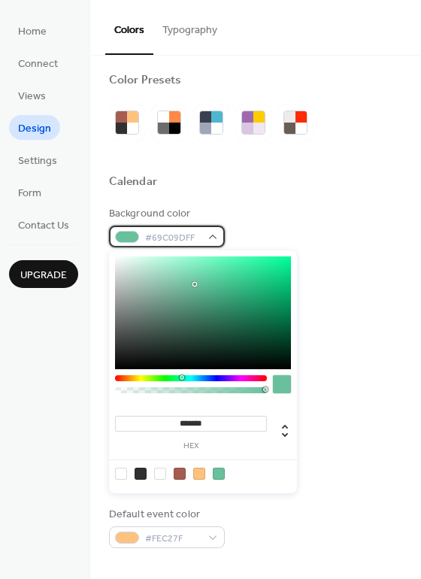
click at [165, 238] on span "#69C09DFF" at bounding box center [173, 238] width 56 height 16
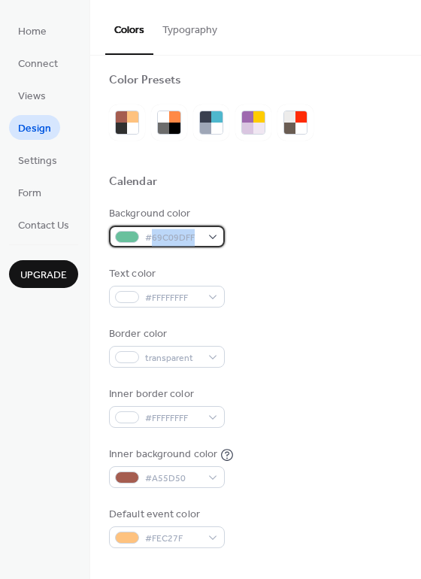
click at [165, 238] on span "#69C09DFF" at bounding box center [173, 238] width 56 height 16
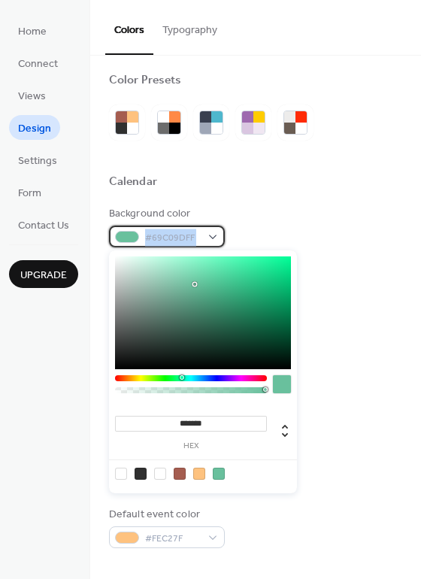
click at [165, 238] on span "#69C09DFF" at bounding box center [173, 238] width 56 height 16
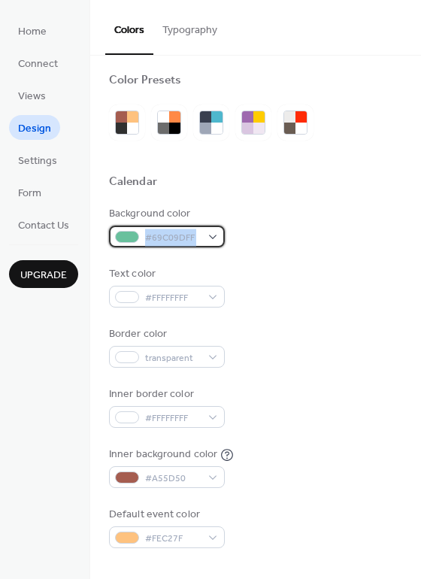
copy div "#69C09DFF"
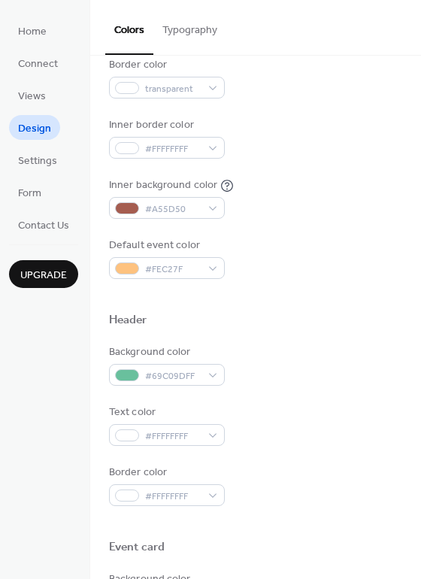
scroll to position [274, 0]
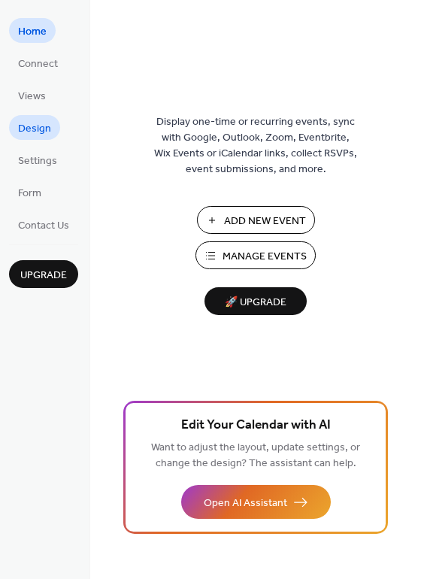
click at [27, 132] on span "Design" at bounding box center [34, 129] width 33 height 16
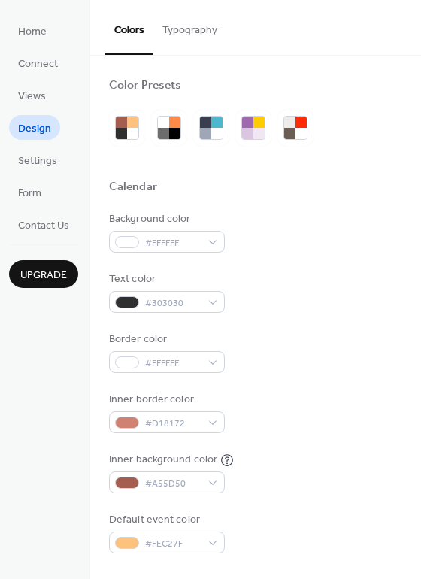
click at [150, 227] on div "Background color" at bounding box center [165, 219] width 113 height 16
click at [153, 237] on span "#FFFFFF" at bounding box center [173, 243] width 56 height 16
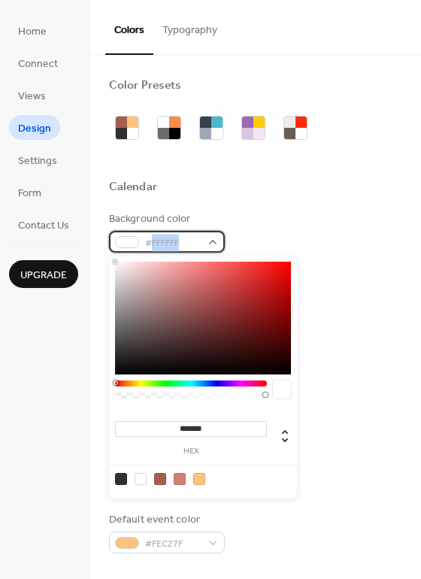
click at [153, 237] on span "#FFFFFF" at bounding box center [173, 243] width 56 height 16
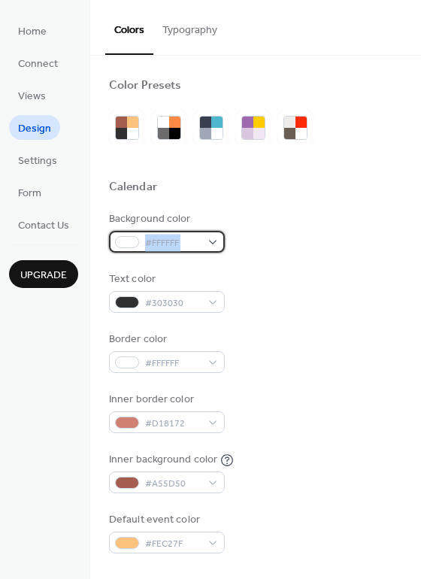
click at [153, 237] on span "#FFFFFF" at bounding box center [173, 243] width 56 height 16
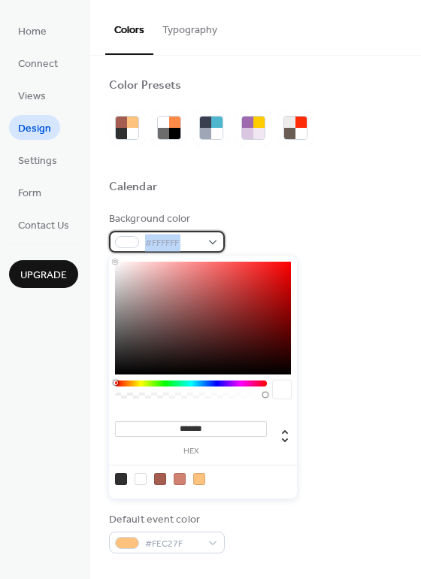
click at [153, 237] on span "#FFFFFF" at bounding box center [173, 243] width 56 height 16
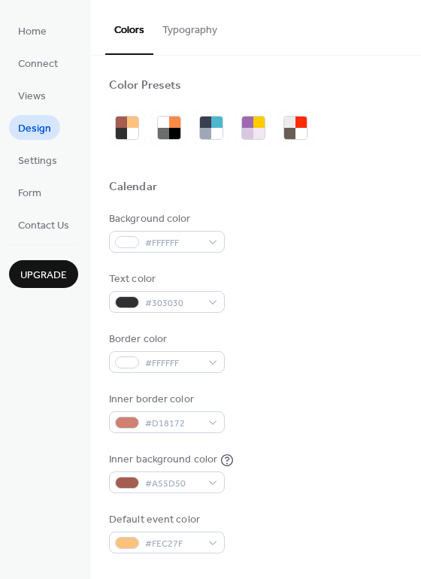
click at [267, 245] on div "Background color #FFFFFF" at bounding box center [255, 231] width 293 height 41
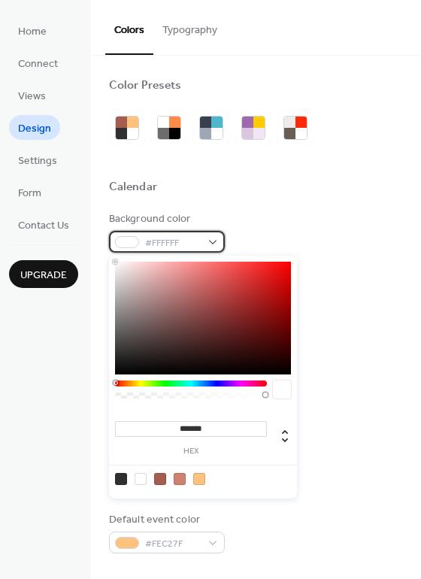
click at [164, 238] on span "#FFFFFF" at bounding box center [173, 243] width 56 height 16
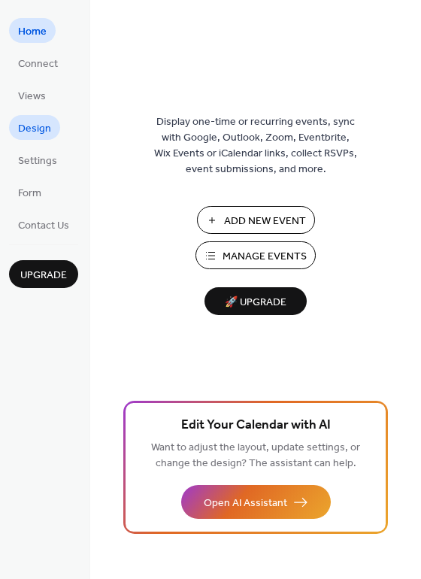
click at [31, 130] on span "Design" at bounding box center [34, 129] width 33 height 16
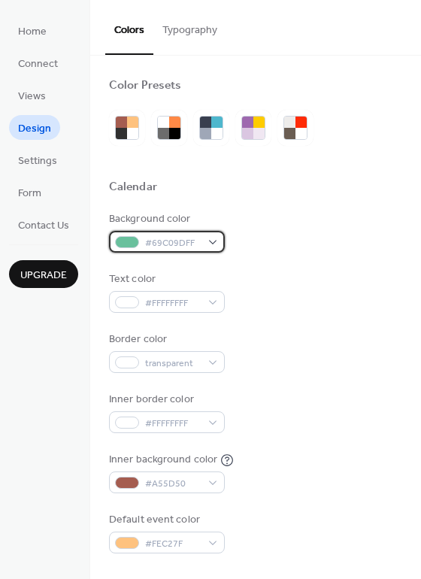
click at [165, 241] on span "#69C09DFF" at bounding box center [173, 243] width 56 height 16
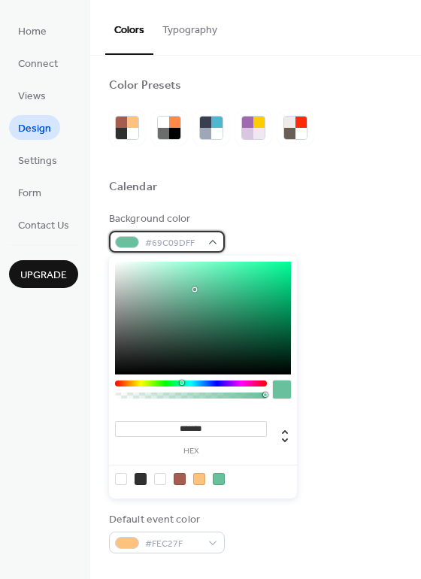
click at [169, 241] on span "#69C09DFF" at bounding box center [173, 243] width 56 height 16
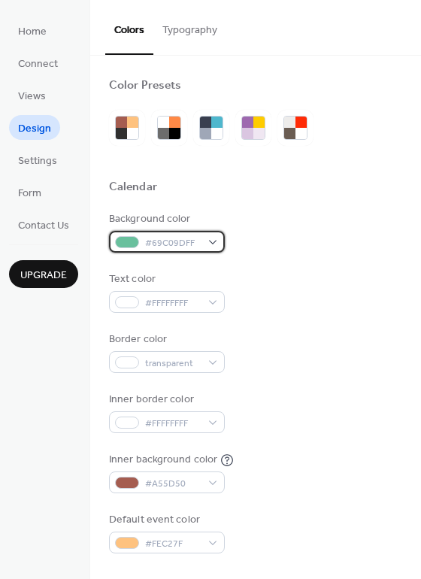
click at [192, 240] on span "#69C09DFF" at bounding box center [173, 243] width 56 height 16
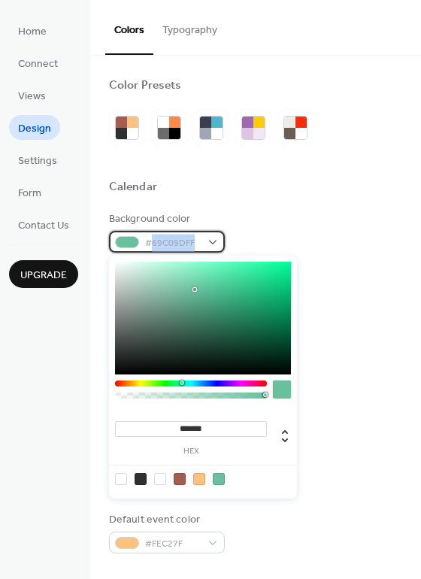
drag, startPoint x: 194, startPoint y: 240, endPoint x: 154, endPoint y: 241, distance: 39.9
click at [154, 241] on span "#69C09DFF" at bounding box center [173, 243] width 56 height 16
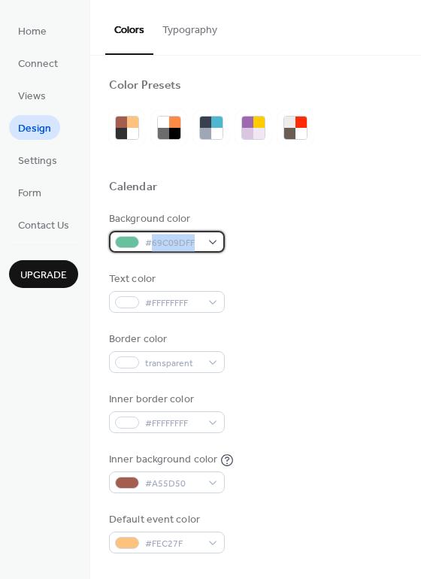
copy span "69C09DFF"
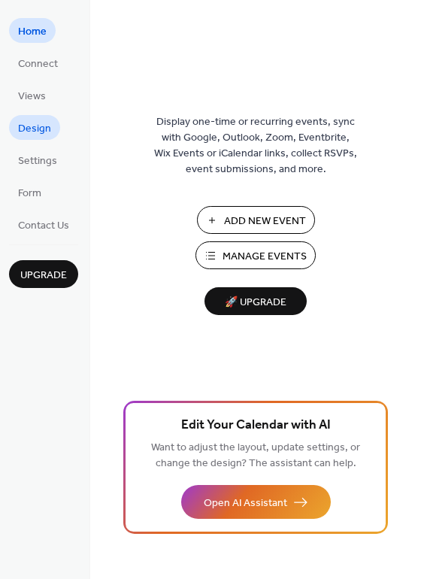
click at [41, 117] on link "Design" at bounding box center [34, 127] width 51 height 25
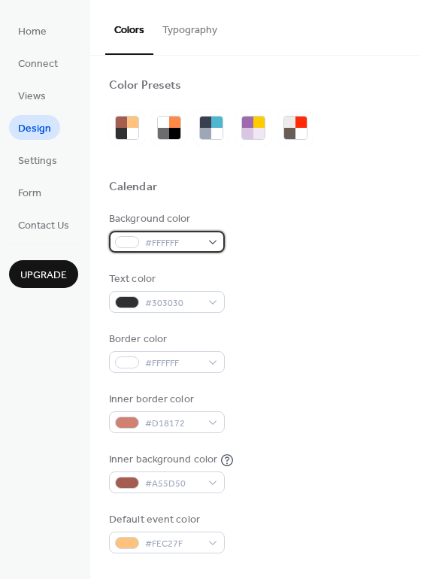
click at [174, 244] on span "#FFFFFF" at bounding box center [173, 243] width 56 height 16
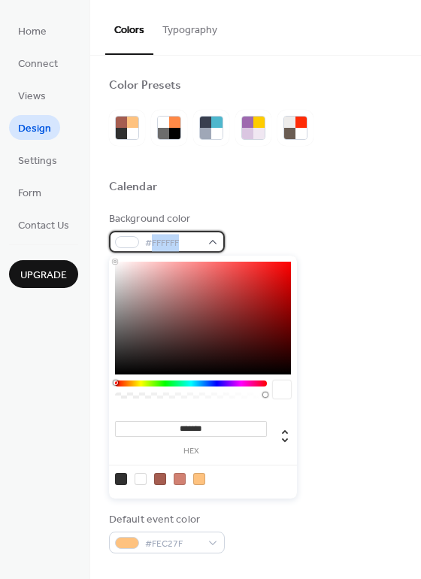
click at [174, 244] on span "#FFFFFF" at bounding box center [173, 243] width 56 height 16
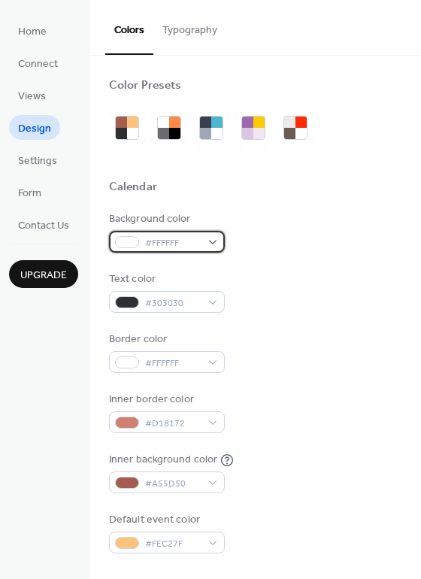
click at [167, 239] on span "#FFFFFF" at bounding box center [173, 243] width 56 height 16
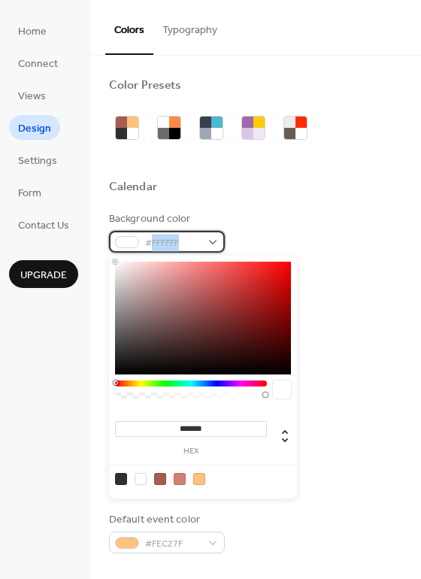
click at [167, 239] on span "#FFFFFF" at bounding box center [173, 243] width 56 height 16
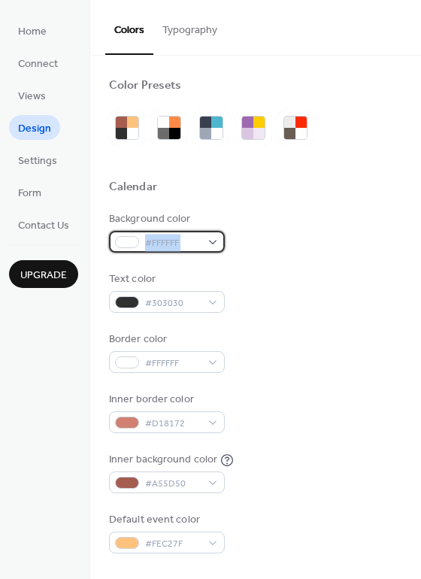
click at [167, 239] on span "#FFFFFF" at bounding box center [173, 243] width 56 height 16
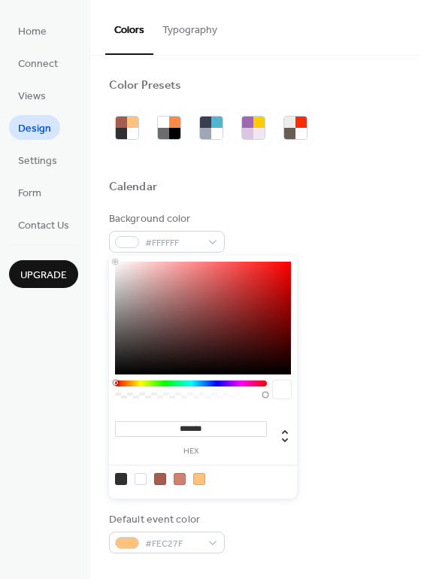
click at [189, 422] on input "*******" at bounding box center [191, 429] width 152 height 16
click at [204, 427] on input "*******" at bounding box center [191, 429] width 152 height 16
drag, startPoint x: 217, startPoint y: 427, endPoint x: 179, endPoint y: 427, distance: 37.6
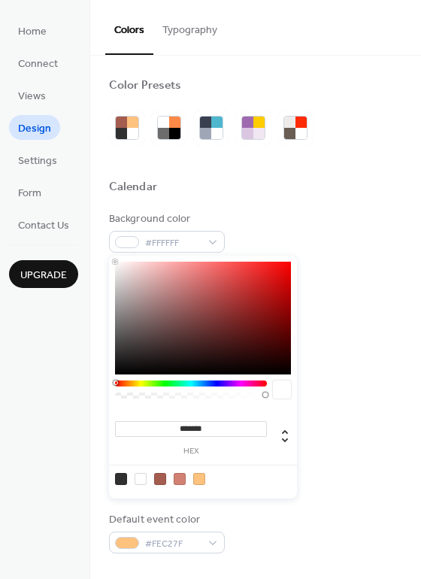
click at [179, 427] on input "*******" at bounding box center [191, 429] width 152 height 16
paste input "**"
type input "*********"
click at [329, 361] on div "Border color #FFFFFF" at bounding box center [255, 352] width 293 height 41
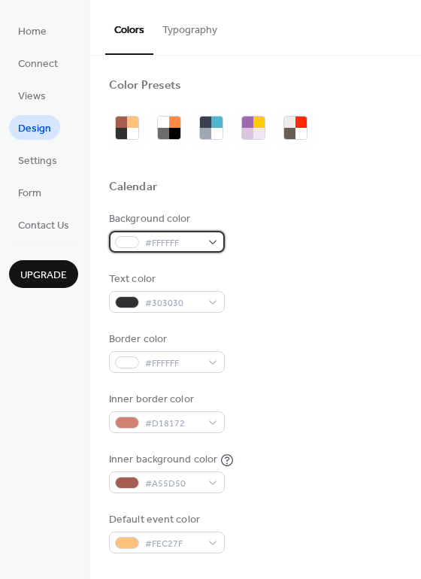
click at [171, 232] on div "#FFFFFF" at bounding box center [167, 242] width 116 height 22
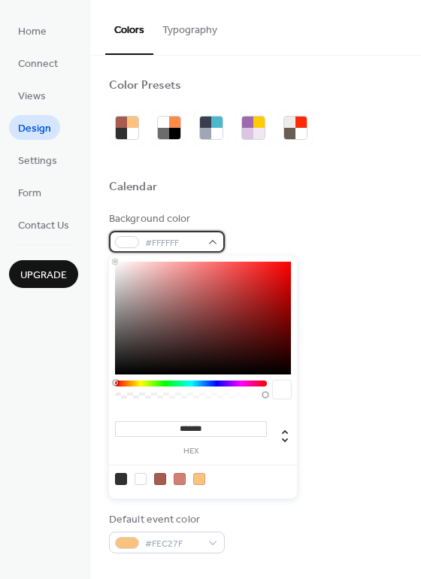
click at [148, 241] on span "#FFFFFF" at bounding box center [173, 243] width 56 height 16
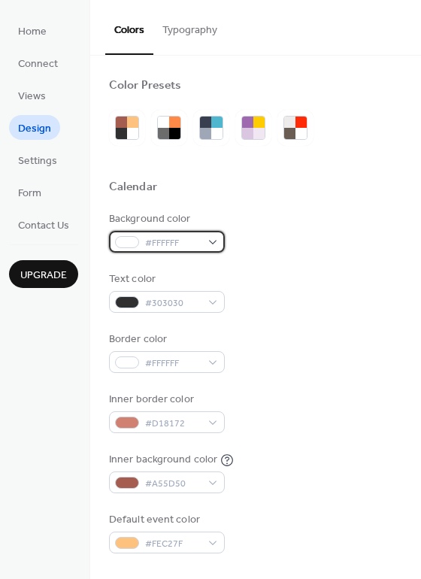
click at [118, 241] on div at bounding box center [127, 242] width 24 height 12
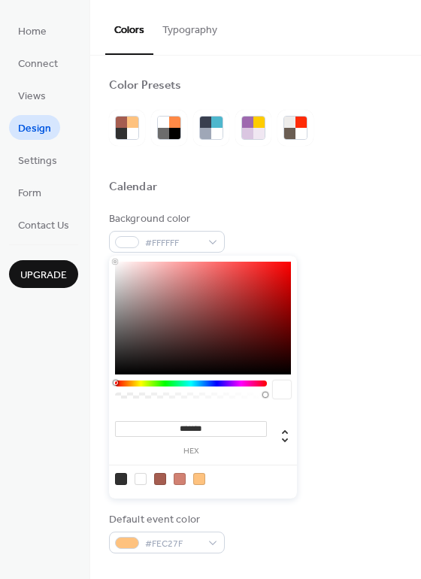
click at [202, 424] on input "*******" at bounding box center [191, 429] width 152 height 16
paste input "**"
type input "*********"
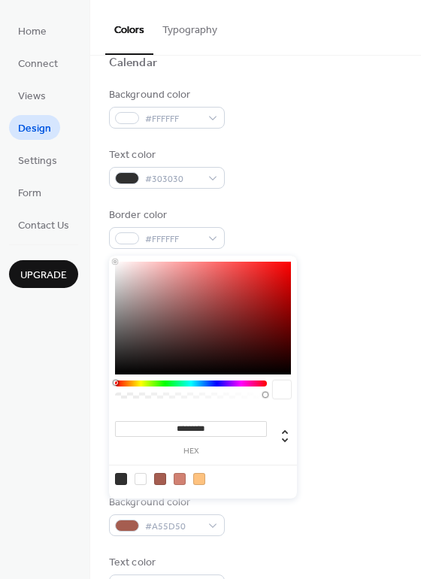
scroll to position [132, 0]
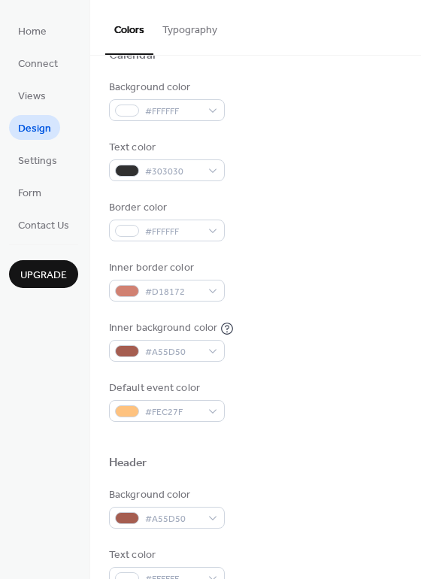
click at [342, 381] on div "Default event color #FEC27F" at bounding box center [255, 400] width 293 height 41
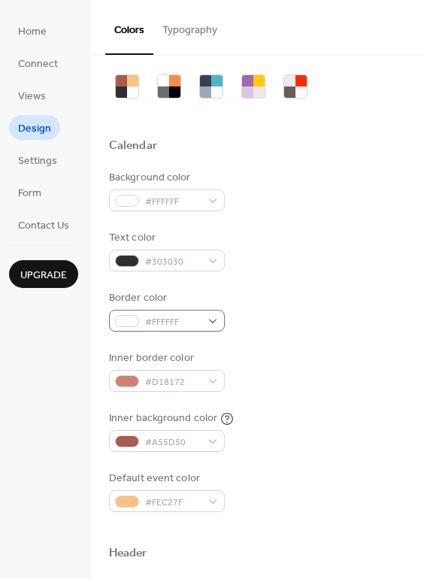
scroll to position [11, 0]
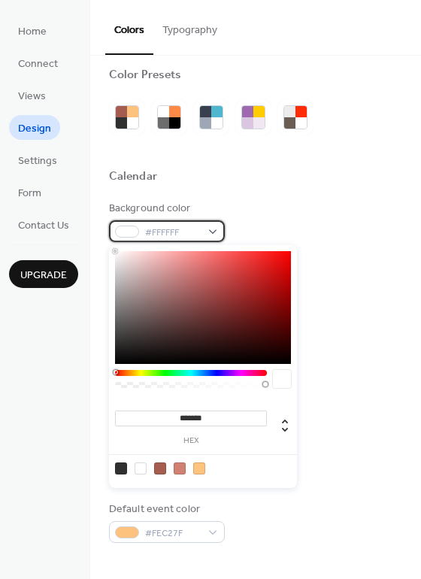
click at [191, 232] on span "#FFFFFF" at bounding box center [173, 233] width 56 height 16
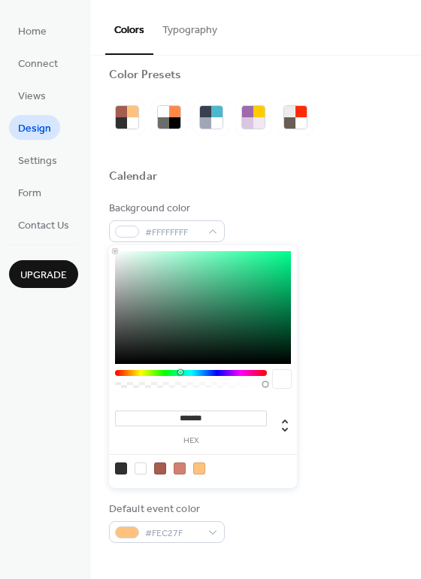
drag, startPoint x: 117, startPoint y: 370, endPoint x: 180, endPoint y: 378, distance: 63.7
click at [180, 378] on div at bounding box center [191, 383] width 152 height 26
drag, startPoint x: 114, startPoint y: 248, endPoint x: 189, endPoint y: 288, distance: 84.4
click at [189, 288] on div "******* hex" at bounding box center [203, 366] width 188 height 243
drag, startPoint x: 114, startPoint y: 248, endPoint x: 187, endPoint y: 307, distance: 94.6
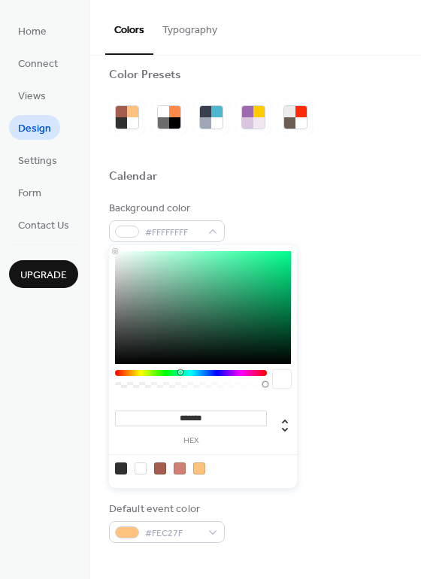
click at [187, 307] on div "******* hex" at bounding box center [203, 366] width 188 height 243
click at [187, 307] on div at bounding box center [203, 307] width 176 height 113
click at [226, 298] on div at bounding box center [203, 307] width 176 height 113
drag, startPoint x: 218, startPoint y: 283, endPoint x: 204, endPoint y: 254, distance: 31.9
click at [204, 254] on div at bounding box center [203, 307] width 176 height 113
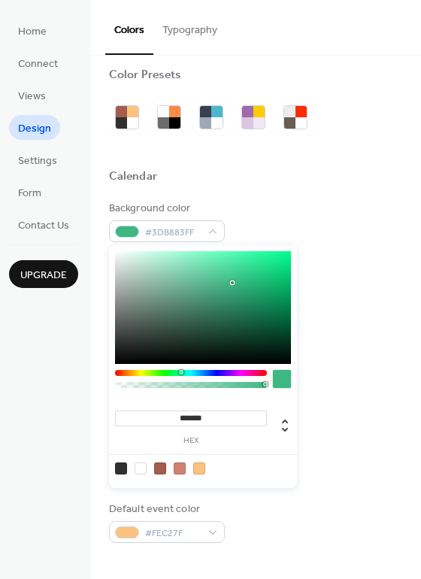
drag, startPoint x: 203, startPoint y: 253, endPoint x: 234, endPoint y: 285, distance: 44.7
click at [234, 284] on div at bounding box center [232, 282] width 3 height 3
type input "*******"
drag, startPoint x: 234, startPoint y: 282, endPoint x: 239, endPoint y: 262, distance: 21.0
click at [239, 262] on div at bounding box center [203, 307] width 176 height 113
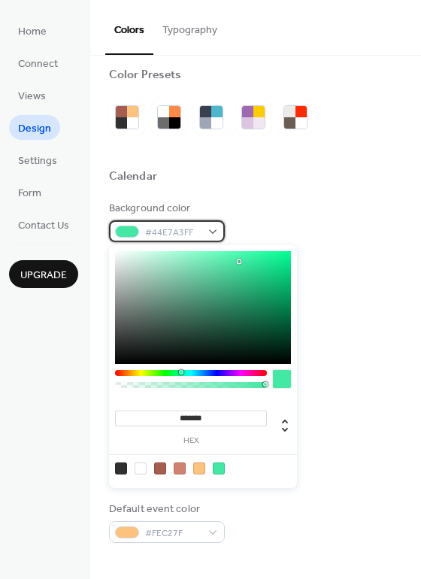
click at [170, 229] on span "#44E7A3FF" at bounding box center [173, 233] width 56 height 16
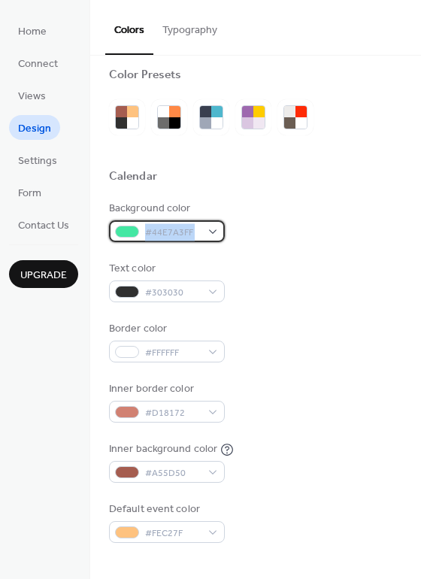
click at [170, 229] on span "#44E7A3FF" at bounding box center [173, 233] width 56 height 16
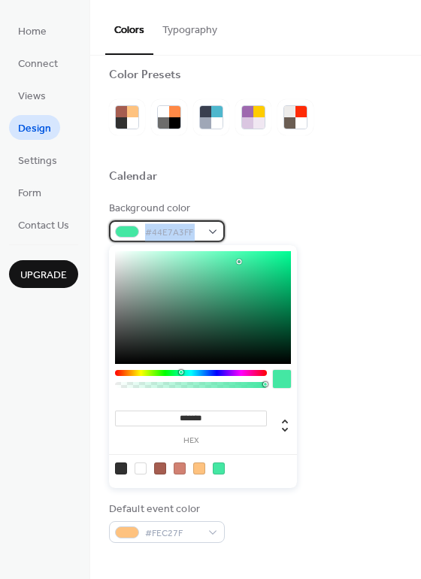
copy div "#44E7A3FF"
click at [356, 212] on div "Background color #44E7A3FF" at bounding box center [255, 221] width 293 height 41
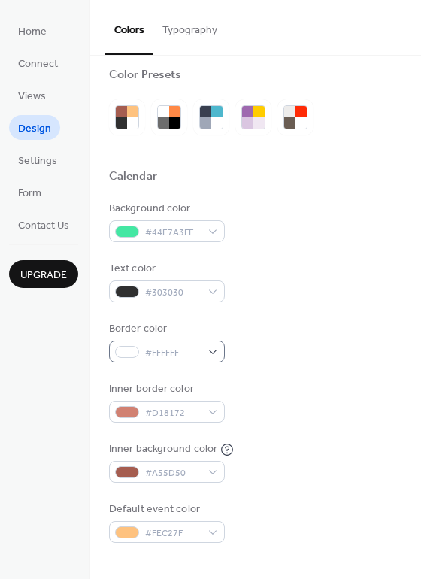
scroll to position [59, 0]
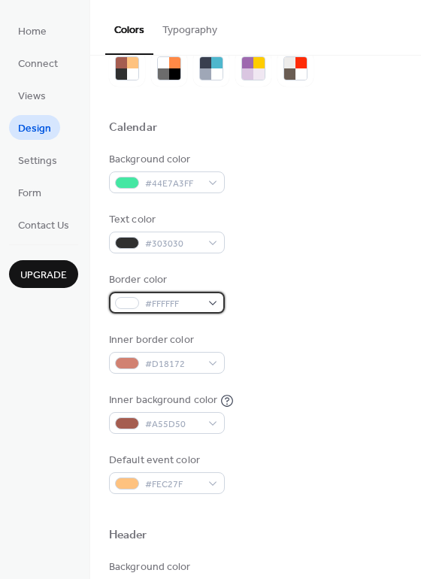
click at [180, 307] on span "#FFFFFF" at bounding box center [173, 304] width 56 height 16
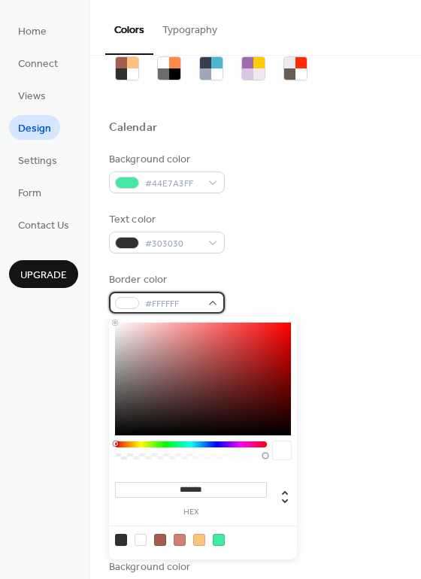
click at [164, 301] on span "#FFFFFF" at bounding box center [173, 304] width 56 height 16
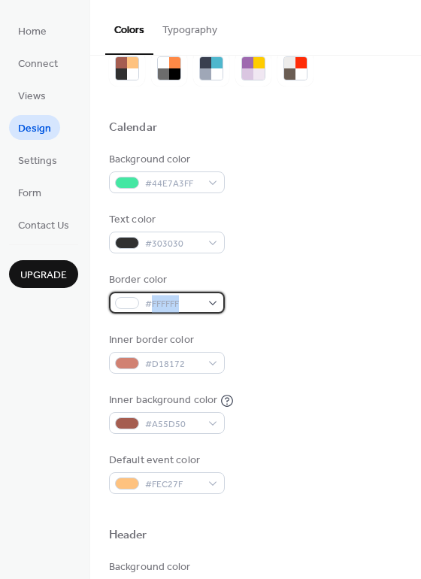
click at [164, 301] on span "#FFFFFF" at bounding box center [173, 304] width 56 height 16
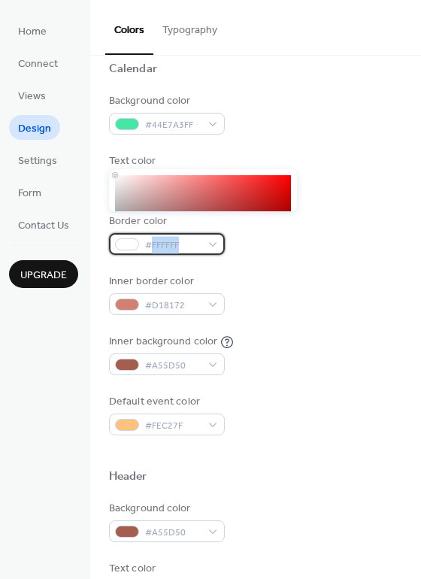
scroll to position [111, 0]
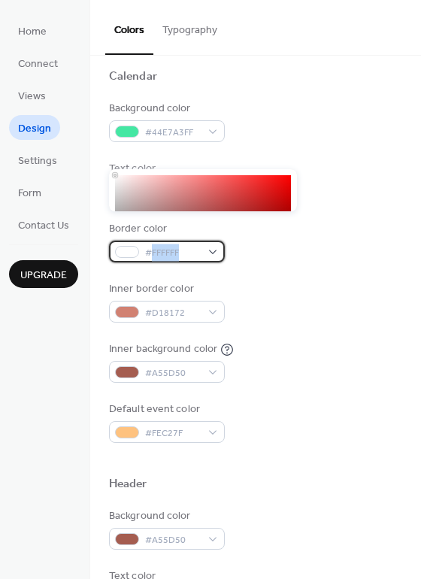
click at [179, 253] on span "#FFFFFF" at bounding box center [173, 253] width 56 height 16
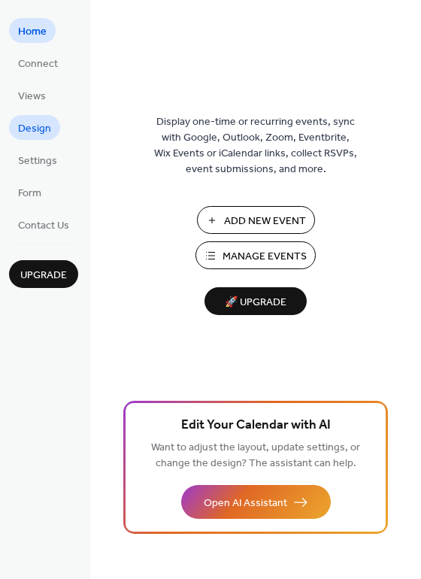
click at [24, 127] on span "Design" at bounding box center [34, 129] width 33 height 16
click at [31, 123] on span "Design" at bounding box center [34, 129] width 33 height 16
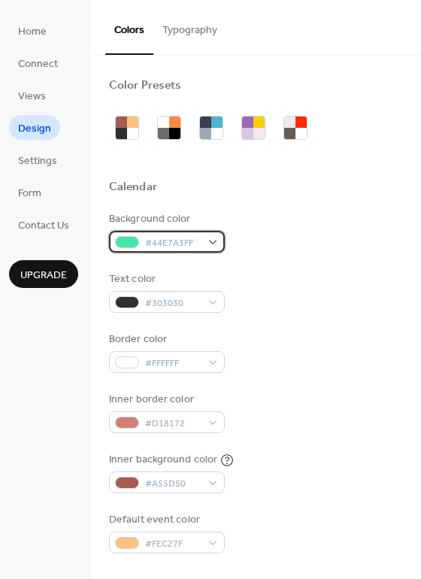
click at [162, 239] on span "#44E7A3FF" at bounding box center [173, 243] width 56 height 16
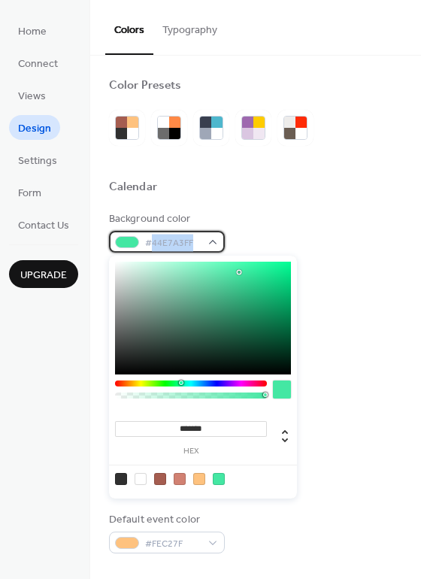
click at [162, 239] on span "#44E7A3FF" at bounding box center [173, 243] width 56 height 16
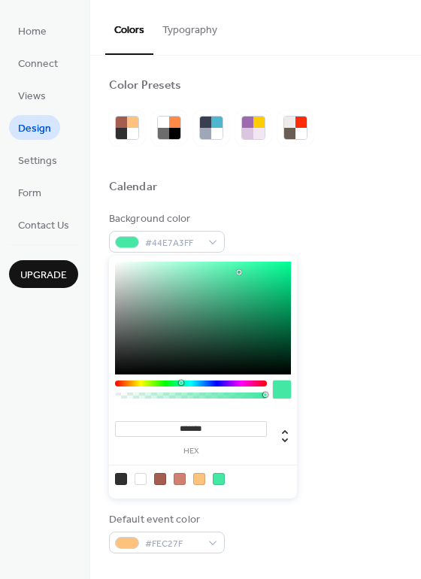
click at [212, 427] on input "*******" at bounding box center [191, 429] width 152 height 16
type input "*********"
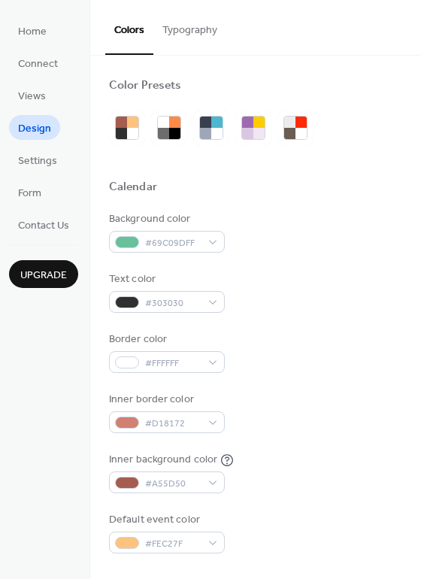
click at [350, 371] on div "Border color #FFFFFF" at bounding box center [255, 352] width 293 height 41
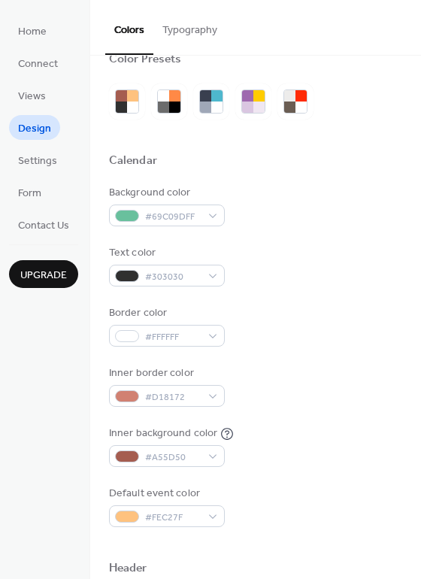
scroll to position [27, 0]
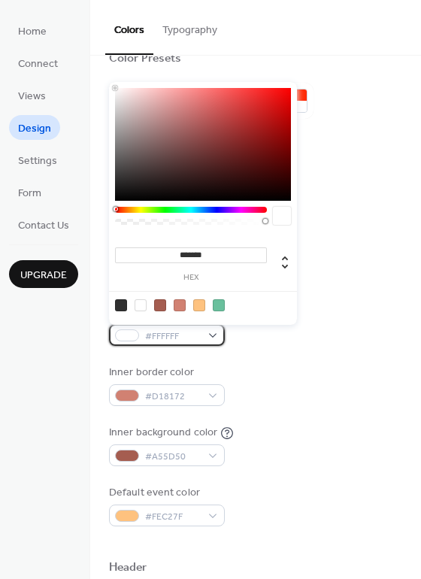
click at [203, 336] on div "#FFFFFF" at bounding box center [167, 335] width 116 height 22
click at [207, 256] on input "*******" at bounding box center [191, 255] width 152 height 16
click at [219, 304] on div at bounding box center [219, 305] width 12 height 12
type input "*******"
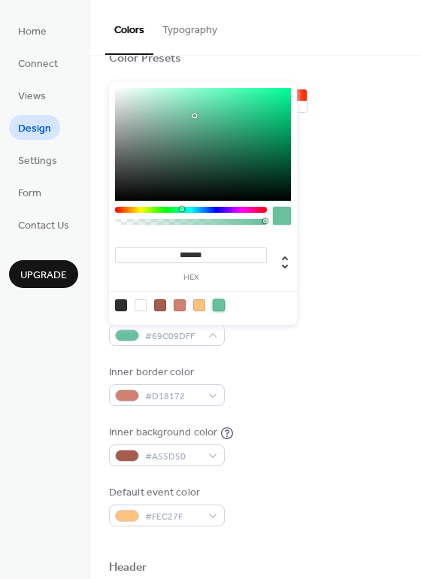
click at [341, 303] on div "Background color #69C09DFF Text color #303030 Border color #69C09DFF Inner bord…" at bounding box center [255, 355] width 293 height 342
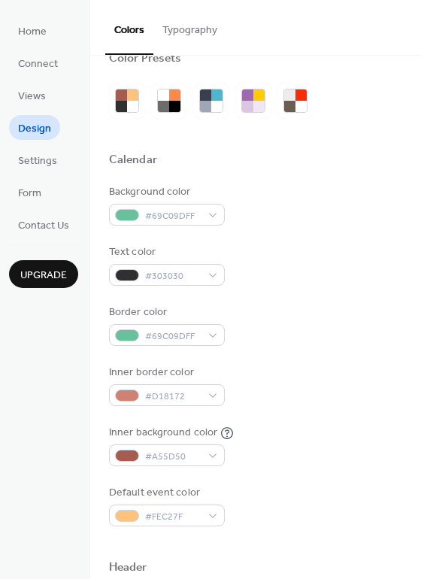
click at [333, 307] on div "Border color #69C09DFF" at bounding box center [255, 324] width 293 height 41
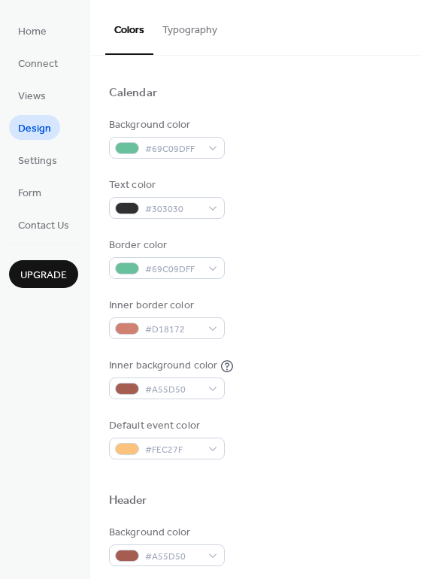
scroll to position [95, 0]
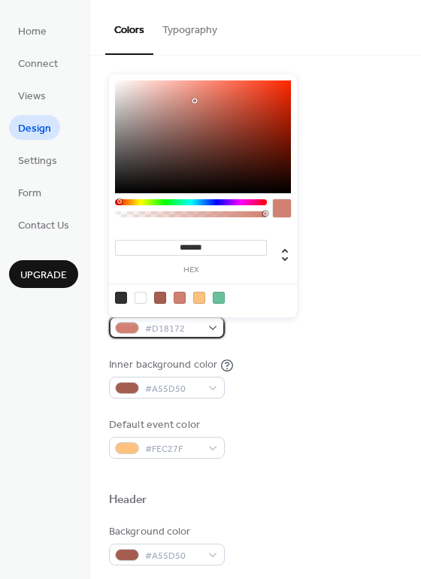
click at [171, 331] on span "#D18172" at bounding box center [173, 329] width 56 height 16
click at [140, 301] on div at bounding box center [141, 298] width 12 height 12
type input "*******"
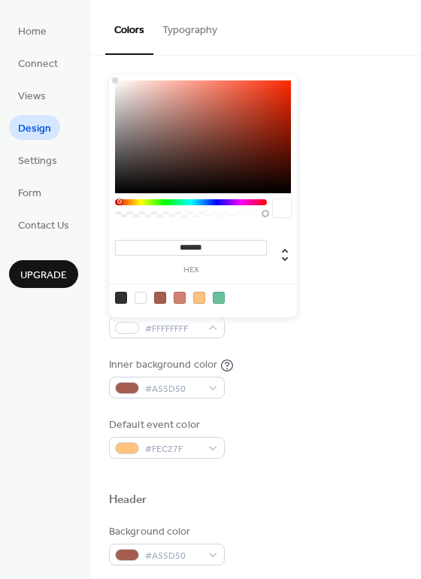
scroll to position [103, 0]
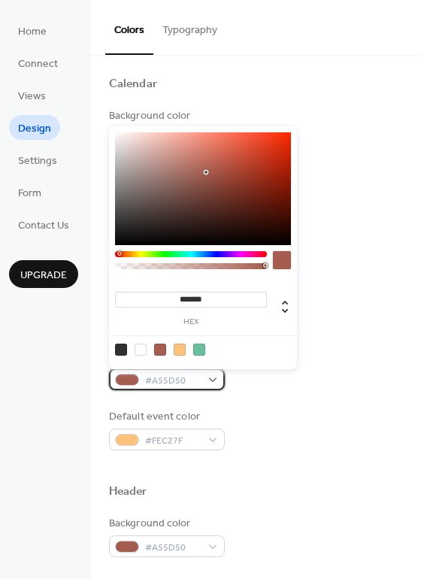
click at [168, 376] on span "#A55D50" at bounding box center [173, 381] width 56 height 16
click at [141, 345] on div at bounding box center [141, 350] width 12 height 12
type input "*******"
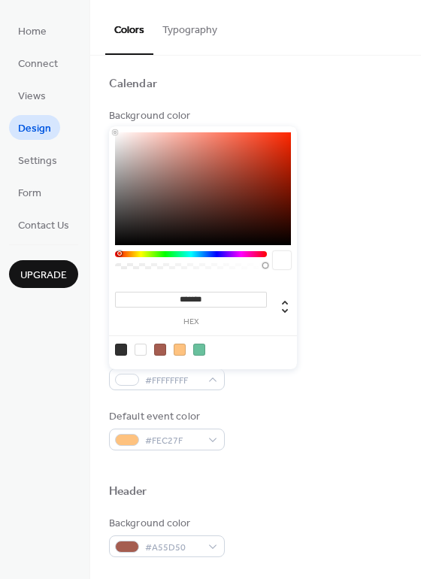
click at [262, 390] on div "Background color #69C09DFF Text color #303030 Border color #69C09DFF Inner bord…" at bounding box center [255, 279] width 293 height 342
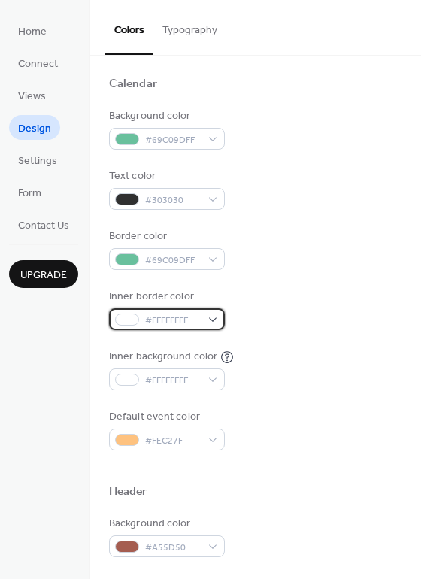
click at [183, 322] on span "#FFFFFFFF" at bounding box center [173, 321] width 56 height 16
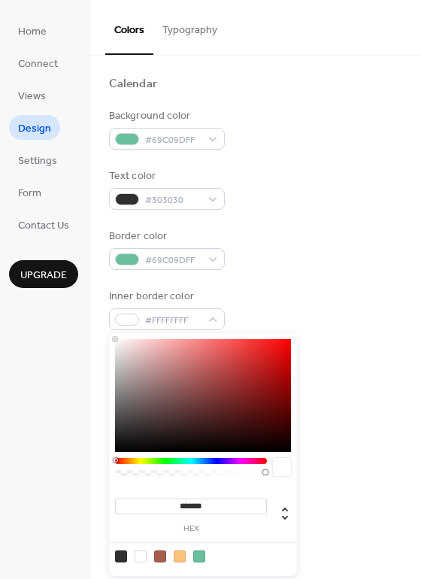
click at [286, 444] on div at bounding box center [203, 395] width 176 height 113
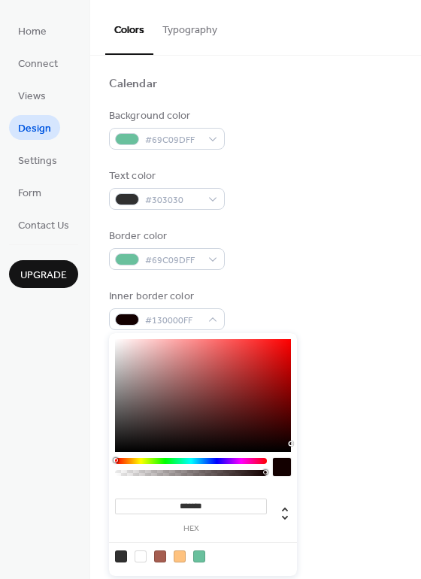
type input "*******"
drag, startPoint x: 286, startPoint y: 444, endPoint x: 297, endPoint y: 456, distance: 16.6
click at [297, 456] on body "Home Connect Views Design Settings Form Contact Us Upgrade Design Upgrade Color…" at bounding box center [210, 289] width 421 height 579
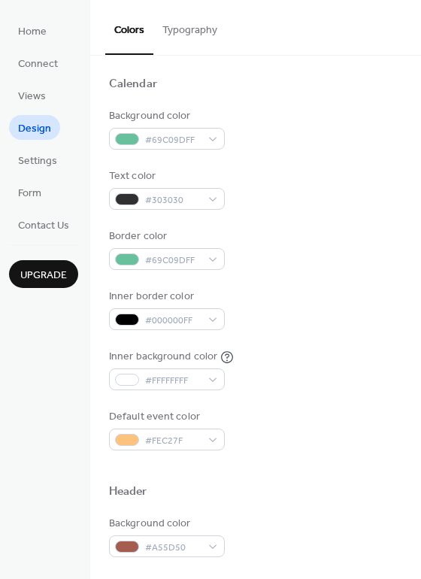
click at [341, 412] on div "Default event color #FEC27F" at bounding box center [255, 429] width 293 height 41
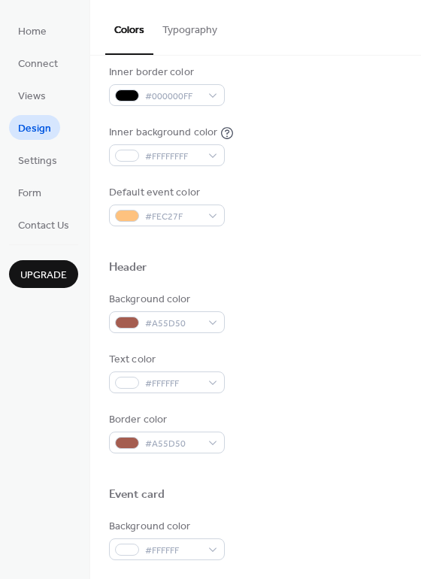
scroll to position [333, 0]
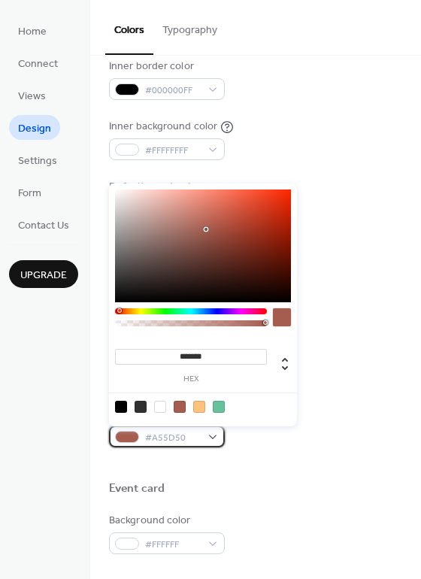
click at [192, 432] on span "#A55D50" at bounding box center [173, 438] width 56 height 16
click at [222, 405] on div at bounding box center [219, 407] width 12 height 12
type input "*******"
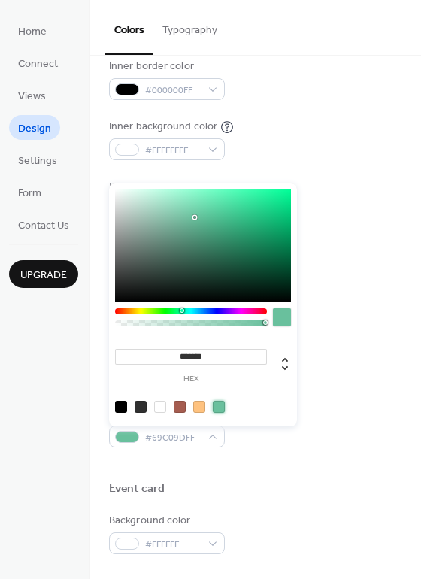
click at [262, 460] on div at bounding box center [255, 464] width 293 height 34
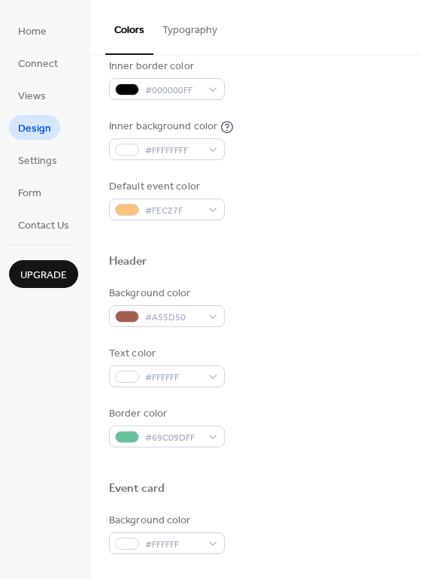
click at [262, 460] on div at bounding box center [255, 464] width 293 height 34
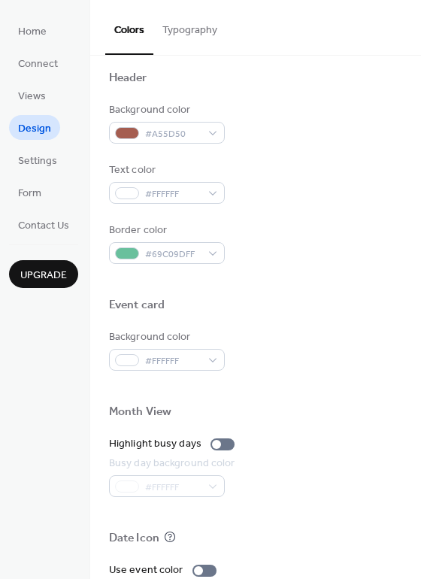
scroll to position [301, 0]
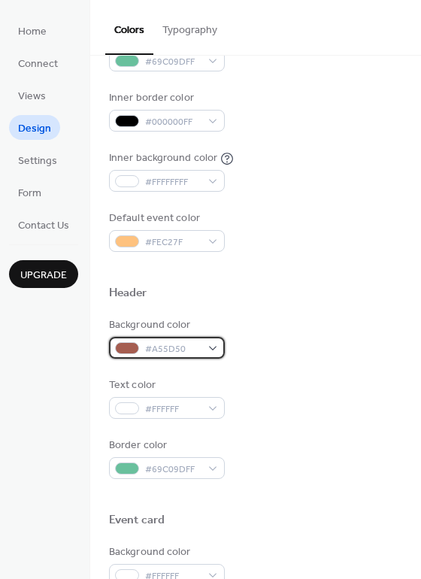
click at [183, 339] on div "#A55D50" at bounding box center [167, 348] width 116 height 22
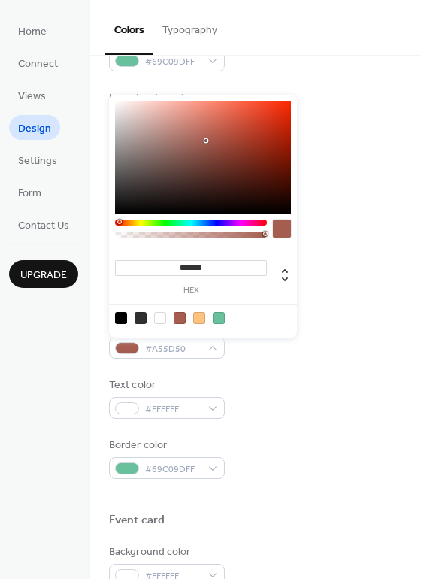
click at [218, 315] on div at bounding box center [219, 318] width 12 height 12
type input "*******"
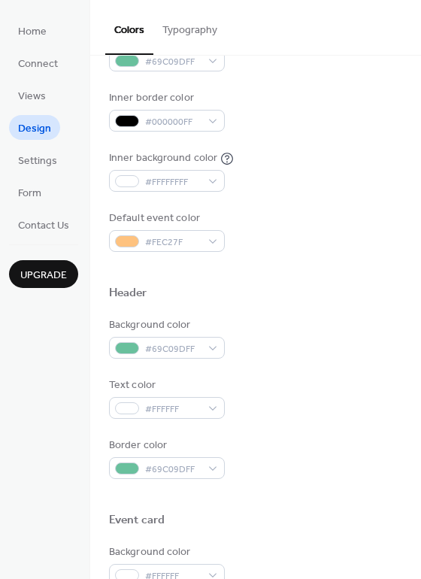
click at [265, 377] on div "Background color #69C09DFF Text color #FFFFFF Border color #69C09DFF" at bounding box center [255, 398] width 293 height 162
click at [268, 378] on div "Text color #FFFFFF" at bounding box center [255, 397] width 293 height 41
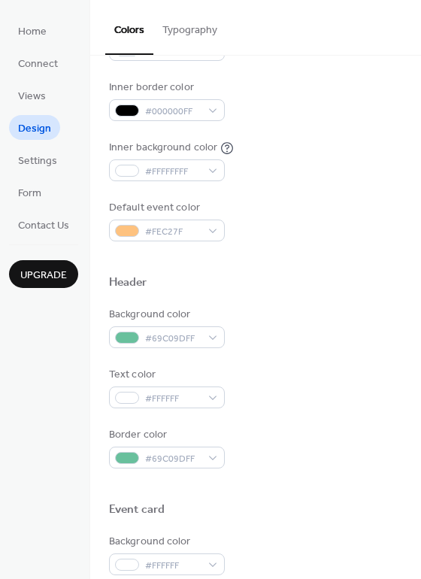
scroll to position [309, 0]
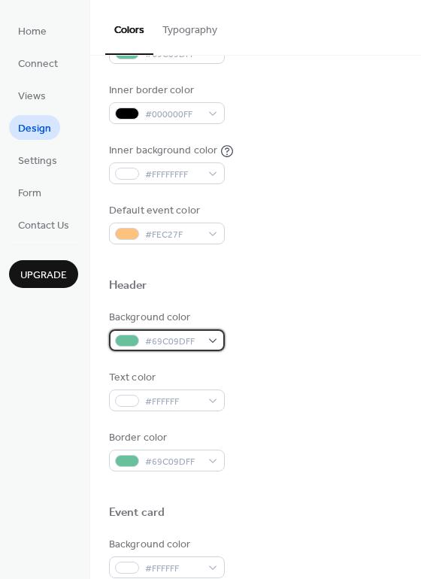
click at [183, 337] on span "#69C09DFF" at bounding box center [173, 342] width 56 height 16
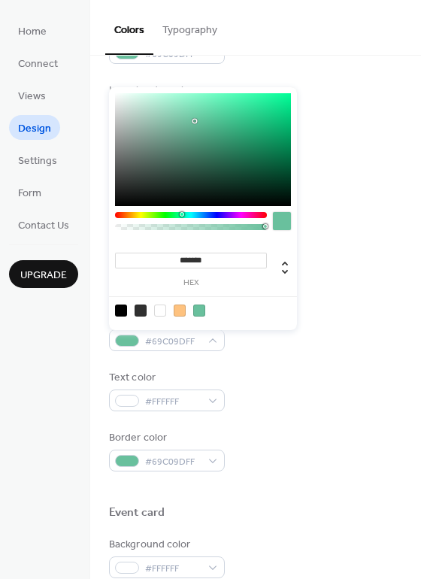
click at [238, 216] on div at bounding box center [191, 215] width 152 height 6
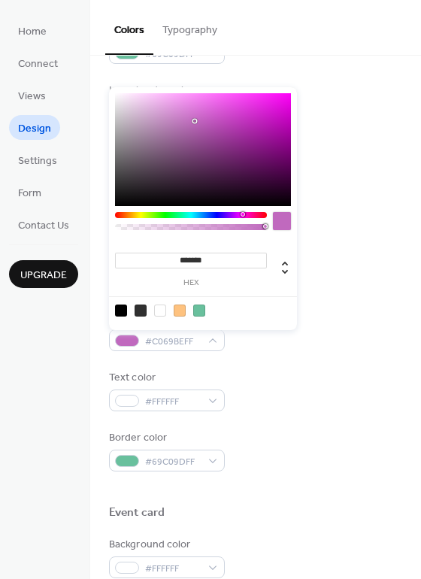
click at [242, 210] on div "******* hex" at bounding box center [203, 208] width 188 height 243
drag, startPoint x: 194, startPoint y: 119, endPoint x: 227, endPoint y: 84, distance: 47.9
click at [227, 84] on div "******* hex" at bounding box center [203, 207] width 188 height 246
drag, startPoint x: 224, startPoint y: 92, endPoint x: 216, endPoint y: 111, distance: 20.5
click at [216, 111] on div "******* hex" at bounding box center [203, 208] width 188 height 243
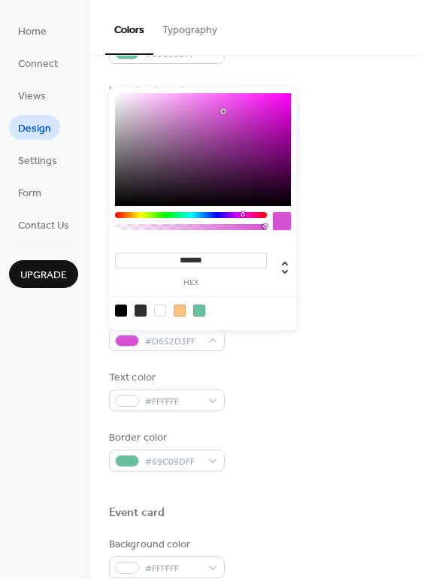
drag, startPoint x: 227, startPoint y: 92, endPoint x: 223, endPoint y: 111, distance: 20.1
click at [223, 111] on div at bounding box center [223, 111] width 3 height 3
drag, startPoint x: 223, startPoint y: 111, endPoint x: 235, endPoint y: 123, distance: 17.5
click at [235, 123] on div at bounding box center [235, 122] width 3 height 3
drag, startPoint x: 235, startPoint y: 120, endPoint x: 235, endPoint y: 108, distance: 11.3
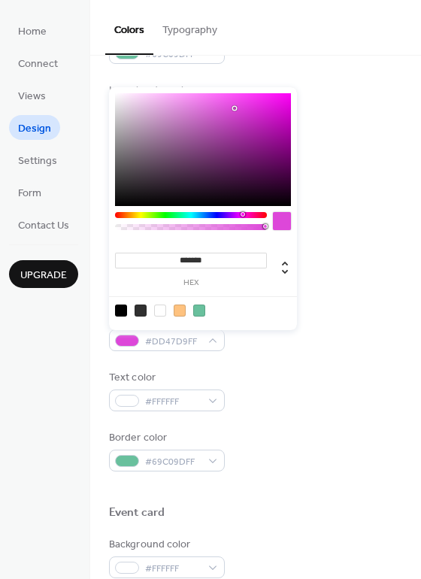
click at [235, 108] on div at bounding box center [203, 149] width 176 height 113
drag, startPoint x: 235, startPoint y: 103, endPoint x: 244, endPoint y: 89, distance: 17.3
click at [244, 89] on div "******* hex" at bounding box center [203, 208] width 188 height 243
click at [202, 309] on div at bounding box center [199, 310] width 12 height 12
type input "*******"
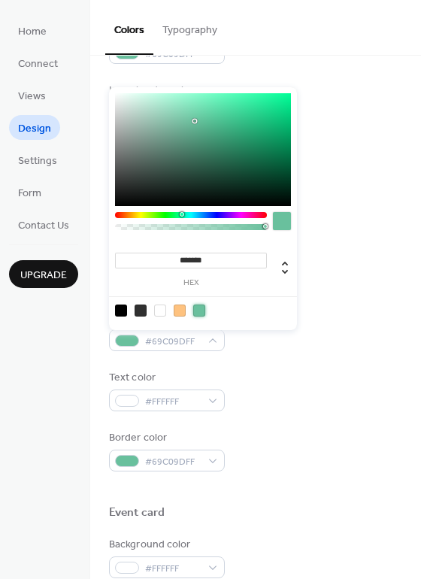
click at [305, 374] on div "Text color #FFFFFF" at bounding box center [255, 390] width 293 height 41
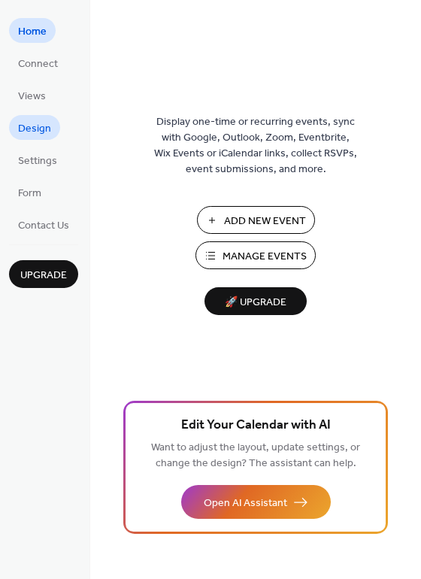
click at [32, 123] on span "Design" at bounding box center [34, 129] width 33 height 16
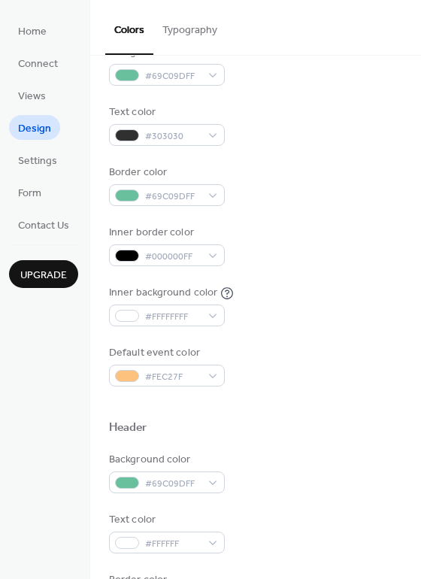
scroll to position [188, 0]
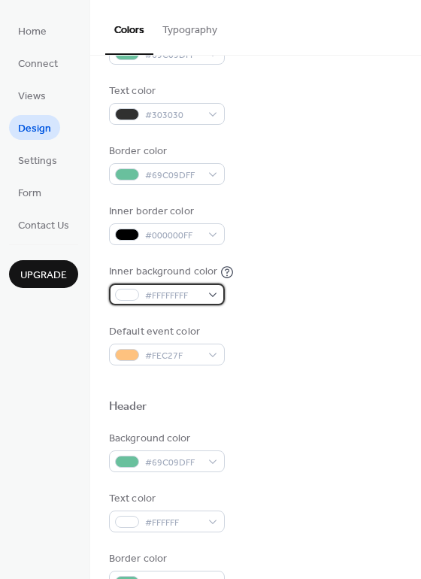
click at [180, 297] on span "#FFFFFFFF" at bounding box center [173, 296] width 56 height 16
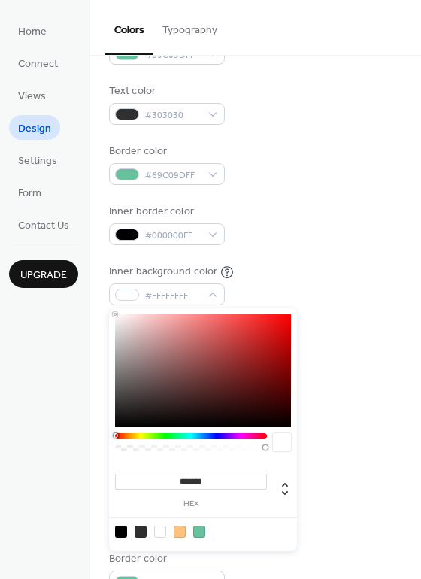
click at [206, 437] on div at bounding box center [191, 436] width 152 height 6
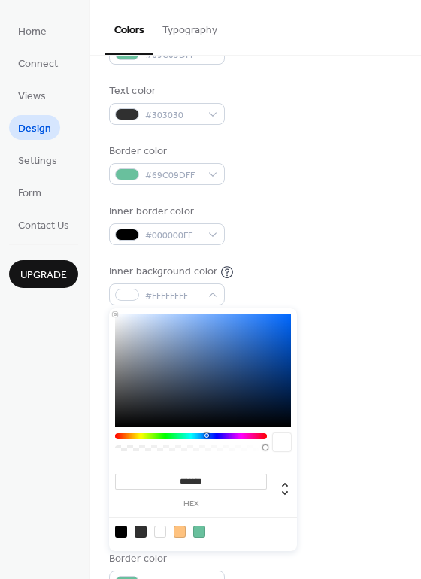
click at [197, 435] on div at bounding box center [191, 436] width 152 height 6
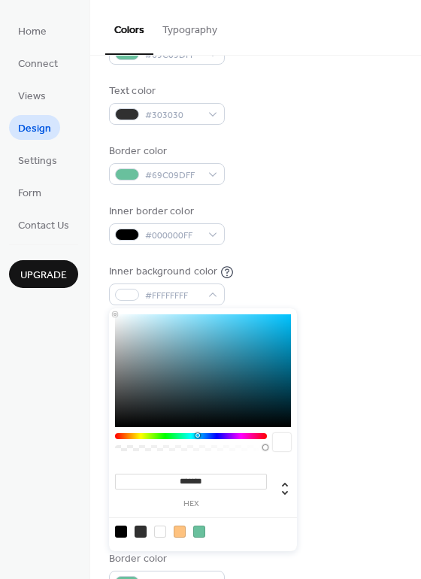
drag, startPoint x: 114, startPoint y: 311, endPoint x: 150, endPoint y: 331, distance: 41.0
click at [150, 331] on div "******* hex" at bounding box center [203, 429] width 188 height 243
click at [150, 331] on div at bounding box center [203, 370] width 176 height 113
drag, startPoint x: 168, startPoint y: 336, endPoint x: 221, endPoint y: 366, distance: 61.3
click at [221, 366] on div at bounding box center [203, 370] width 176 height 113
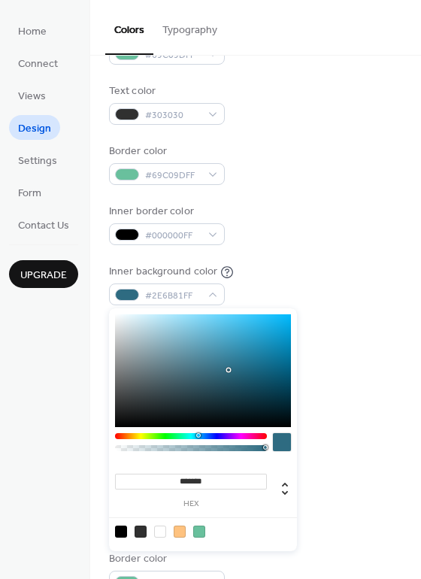
click at [229, 370] on div at bounding box center [203, 370] width 176 height 113
click at [180, 318] on div at bounding box center [203, 370] width 176 height 113
type input "*******"
click at [177, 313] on div at bounding box center [176, 314] width 3 height 3
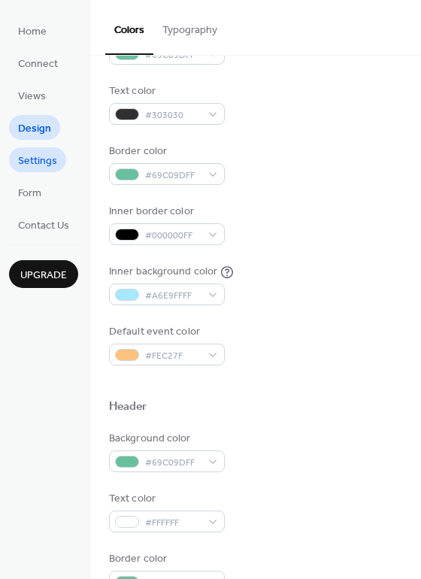
click at [35, 164] on span "Settings" at bounding box center [37, 161] width 39 height 16
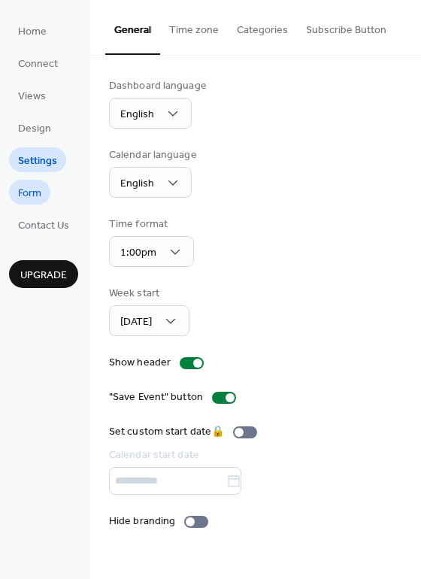
click at [31, 188] on span "Form" at bounding box center [29, 194] width 23 height 16
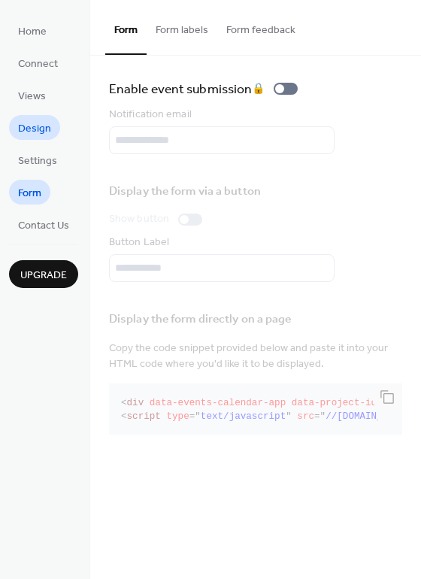
click at [38, 136] on span "Design" at bounding box center [34, 129] width 33 height 16
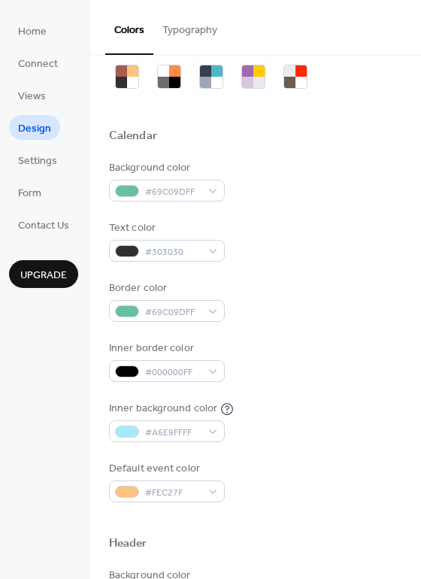
scroll to position [56, 0]
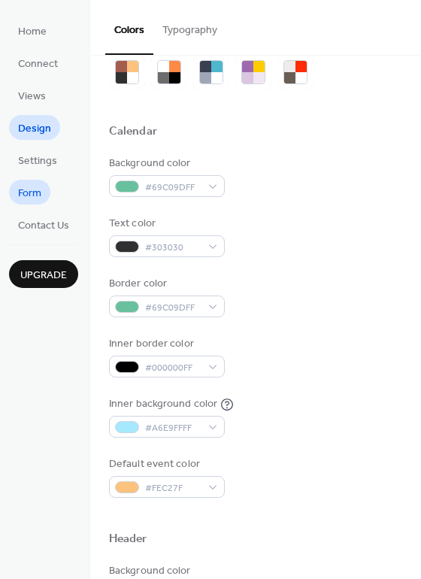
click at [42, 192] on link "Form" at bounding box center [29, 192] width 41 height 25
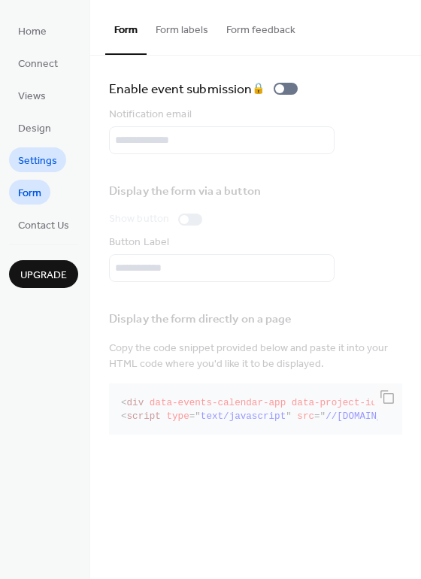
click at [29, 162] on span "Settings" at bounding box center [37, 161] width 39 height 16
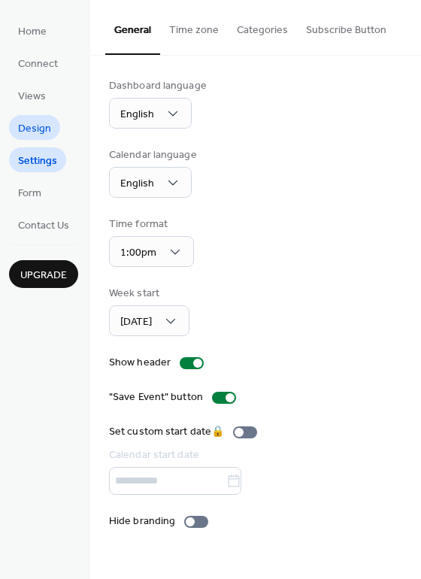
click at [33, 125] on span "Design" at bounding box center [34, 129] width 33 height 16
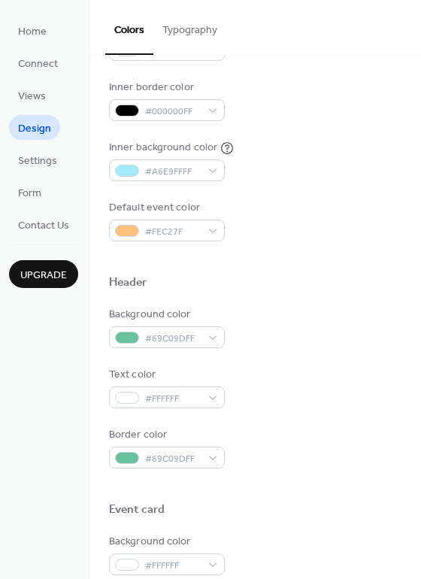
scroll to position [304, 0]
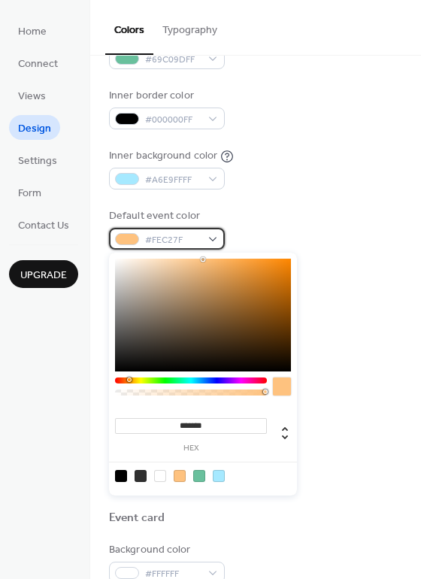
click at [179, 235] on span "#FEC27F" at bounding box center [173, 240] width 56 height 16
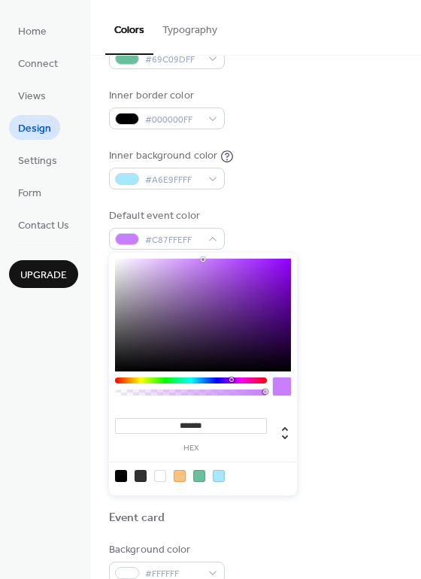
drag, startPoint x: 129, startPoint y: 378, endPoint x: 231, endPoint y: 398, distance: 104.2
click at [231, 398] on div at bounding box center [191, 390] width 152 height 26
drag, startPoint x: 202, startPoint y: 256, endPoint x: 250, endPoint y: 270, distance: 49.3
click at [250, 270] on div "******* hex" at bounding box center [203, 374] width 188 height 243
type input "*******"
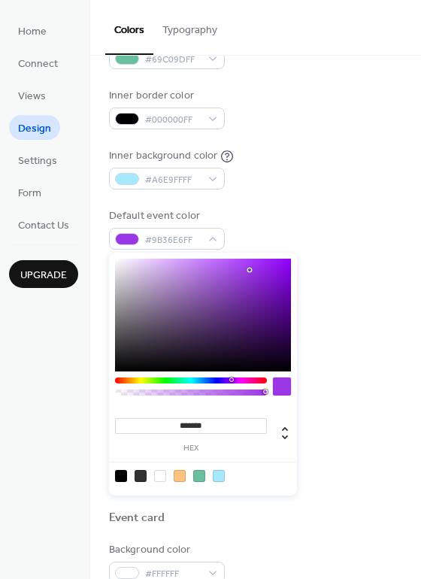
click at [250, 270] on div at bounding box center [203, 315] width 176 height 113
click at [343, 311] on div at bounding box center [255, 309] width 293 height 12
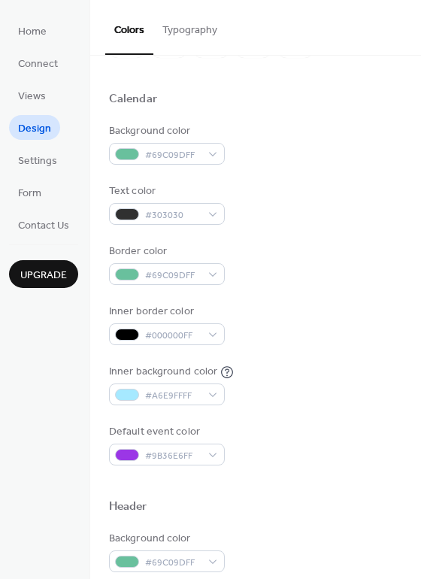
scroll to position [86, 0]
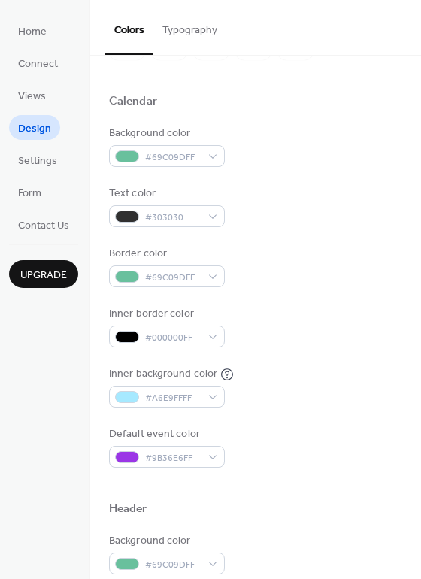
click at [339, 309] on div "Inner border color #000000FF" at bounding box center [255, 326] width 293 height 41
click at [32, 62] on span "Connect" at bounding box center [38, 64] width 40 height 16
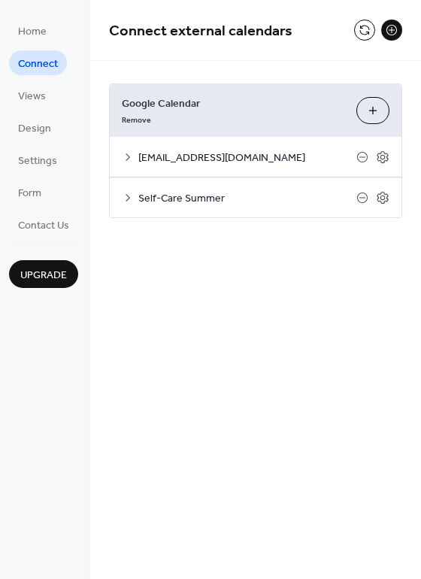
click at [371, 118] on button "Choose Calendars" at bounding box center [372, 110] width 33 height 27
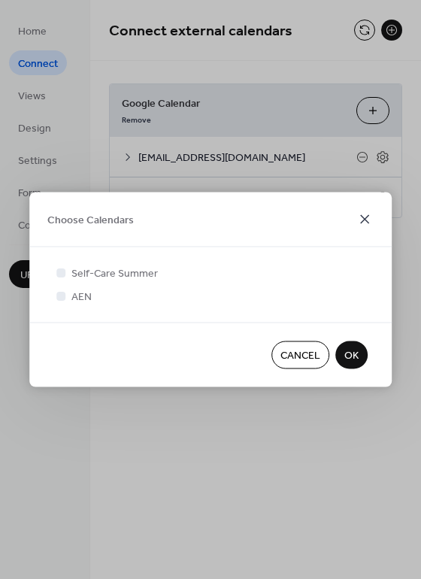
click at [365, 218] on icon at bounding box center [364, 219] width 9 height 9
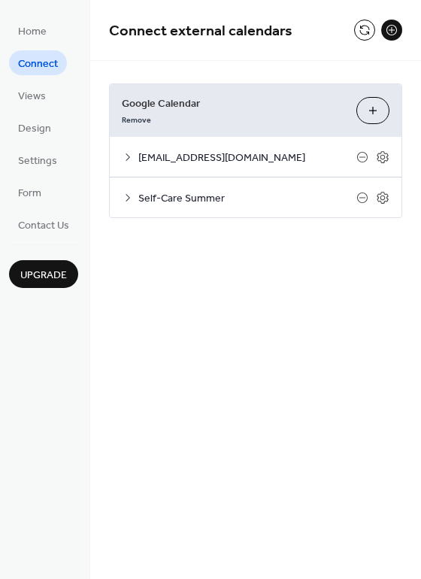
click at [217, 206] on span "Self-Care Summer" at bounding box center [247, 199] width 218 height 16
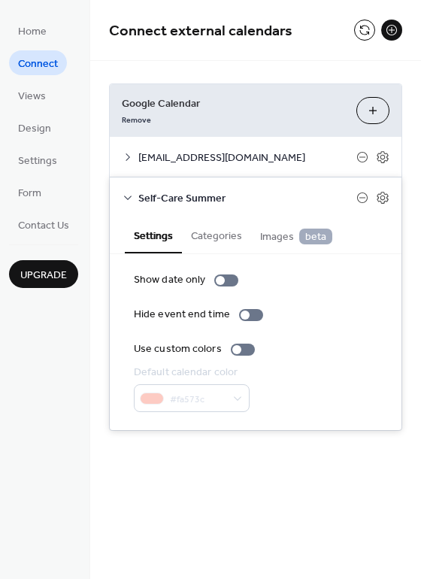
click at [187, 395] on div "#fa573c" at bounding box center [192, 398] width 116 height 28
click at [143, 120] on link "Remove" at bounding box center [136, 119] width 29 height 16
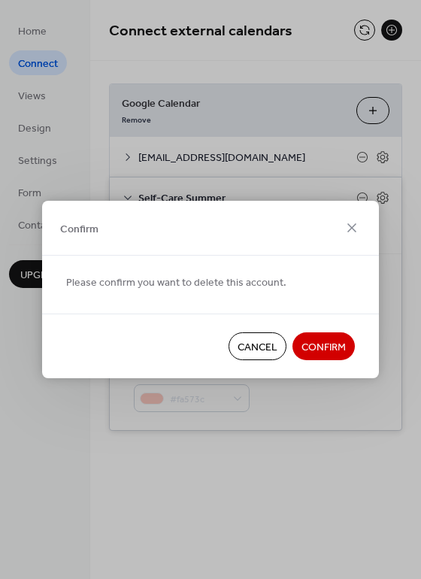
click at [300, 340] on button "Confirm" at bounding box center [323, 346] width 62 height 28
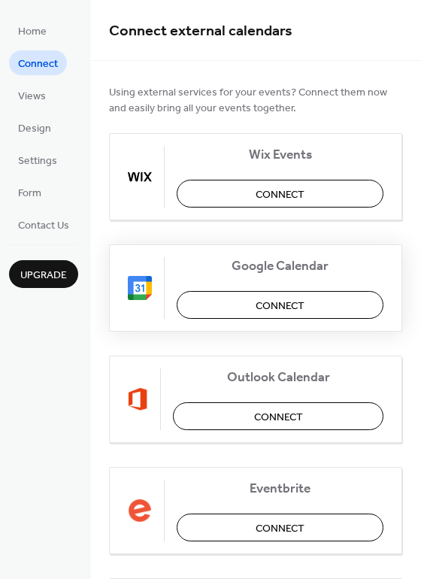
click at [236, 298] on button "Connect" at bounding box center [280, 305] width 207 height 28
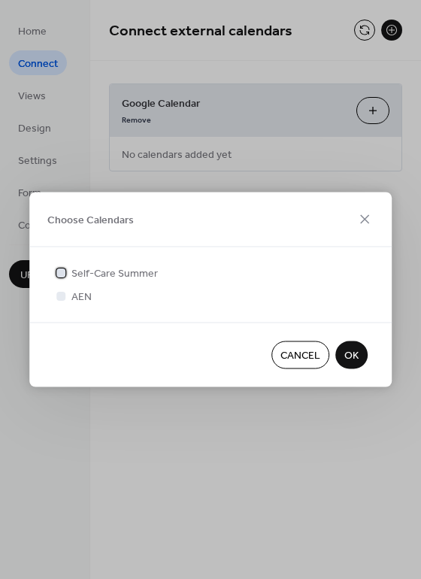
click at [114, 268] on span "Self-Care Summer" at bounding box center [114, 274] width 86 height 16
click at [98, 290] on div "AEN" at bounding box center [210, 297] width 314 height 16
click at [88, 293] on span "AEN" at bounding box center [81, 297] width 20 height 16
click at [347, 358] on span "OK" at bounding box center [351, 356] width 14 height 16
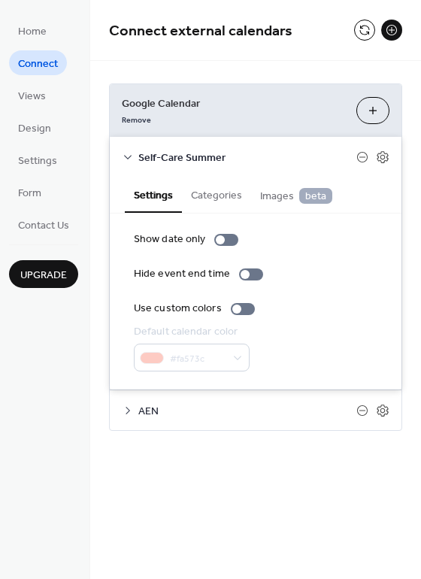
click at [214, 351] on div "#fa573c" at bounding box center [192, 358] width 116 height 28
click at [238, 407] on span "AEN" at bounding box center [247, 412] width 218 height 16
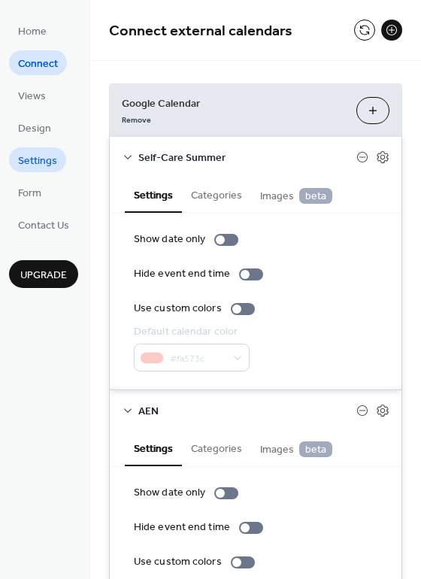
click at [37, 153] on span "Settings" at bounding box center [37, 161] width 39 height 16
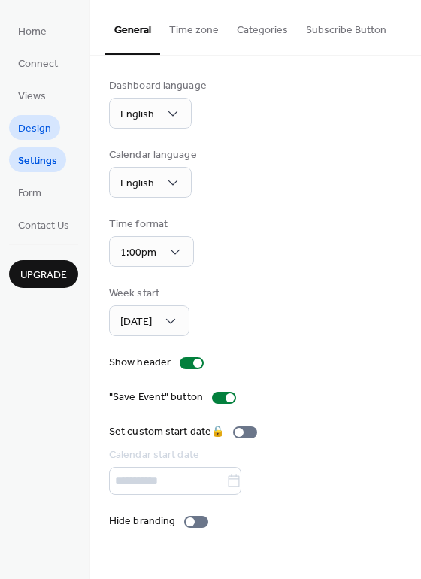
click at [50, 127] on link "Design" at bounding box center [34, 127] width 51 height 25
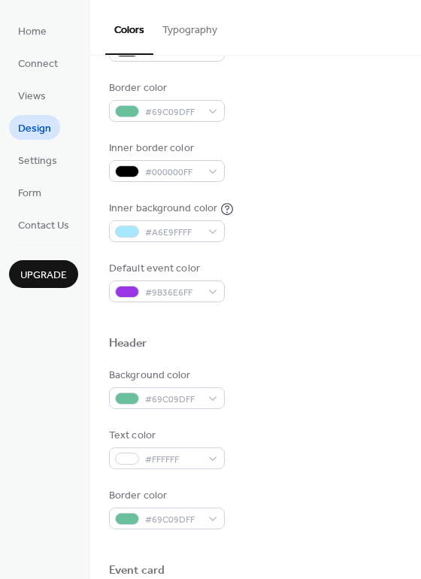
scroll to position [256, 0]
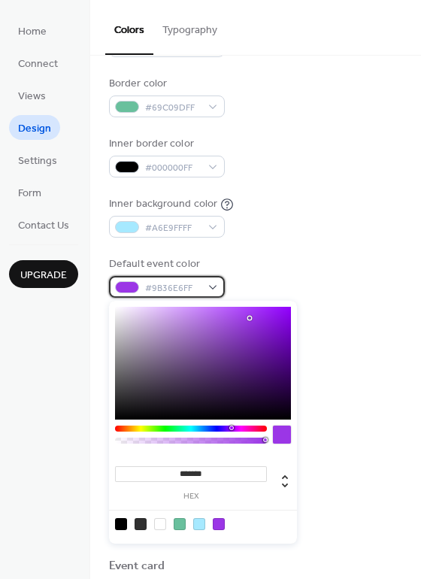
click at [186, 283] on span "#9B36E6FF" at bounding box center [173, 288] width 56 height 16
click at [171, 501] on div "******* hex" at bounding box center [203, 480] width 176 height 59
click at [193, 472] on input "*******" at bounding box center [191, 474] width 152 height 16
click at [132, 425] on div at bounding box center [191, 428] width 152 height 6
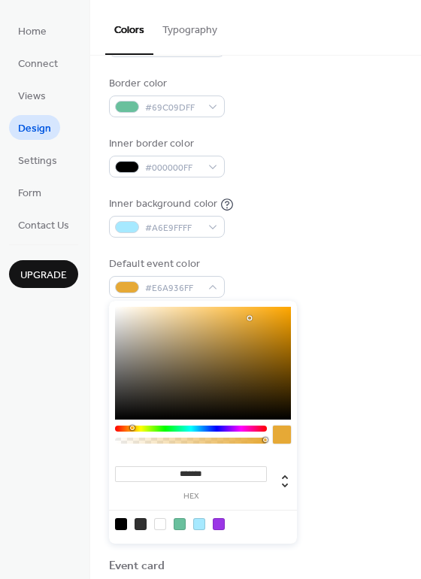
click at [132, 428] on div at bounding box center [132, 427] width 5 height 5
drag, startPoint x: 248, startPoint y: 318, endPoint x: 264, endPoint y: 319, distance: 15.8
click at [264, 319] on div at bounding box center [263, 318] width 3 height 3
type input "*******"
drag, startPoint x: 264, startPoint y: 314, endPoint x: 281, endPoint y: 312, distance: 17.4
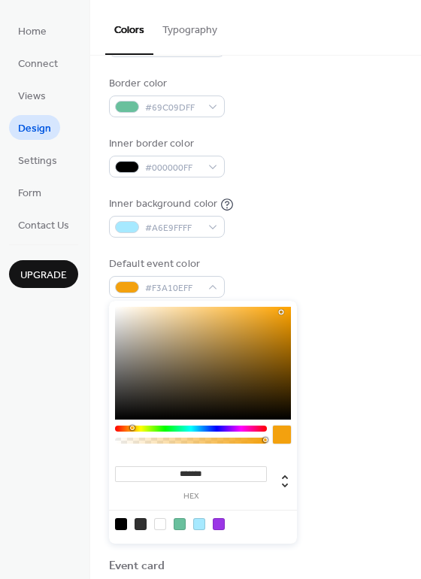
click at [281, 312] on div at bounding box center [203, 363] width 176 height 113
click at [371, 350] on div "Header" at bounding box center [255, 342] width 293 height 20
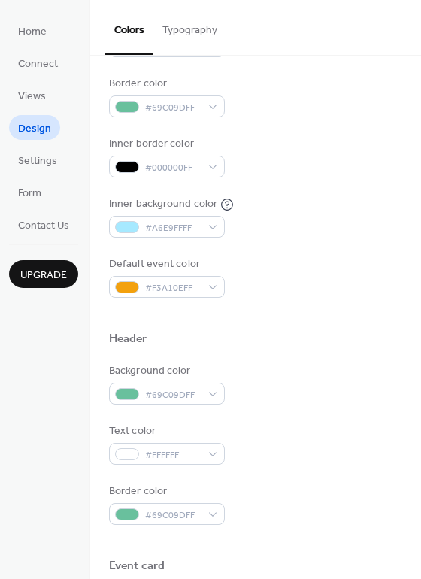
click at [371, 350] on div "Header" at bounding box center [255, 342] width 293 height 20
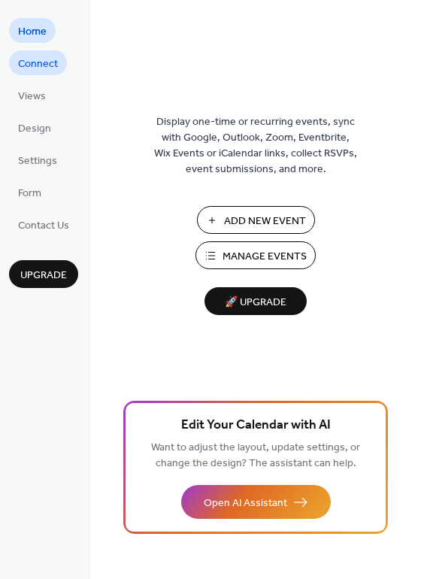
click at [29, 56] on span "Connect" at bounding box center [38, 64] width 40 height 16
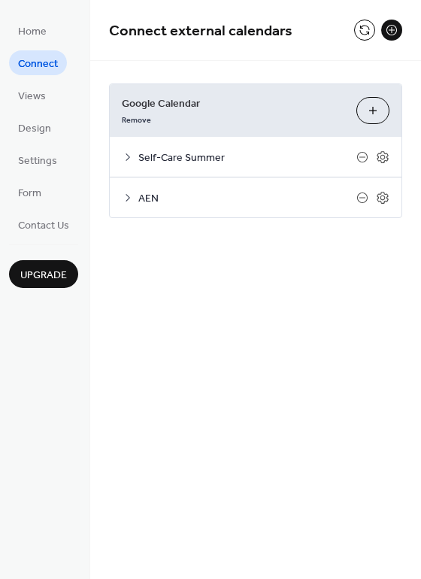
click at [171, 198] on span "AEN" at bounding box center [247, 199] width 218 height 16
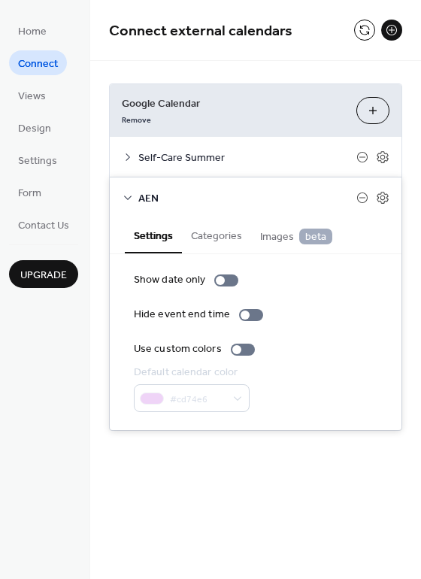
click at [129, 152] on icon at bounding box center [128, 157] width 12 height 12
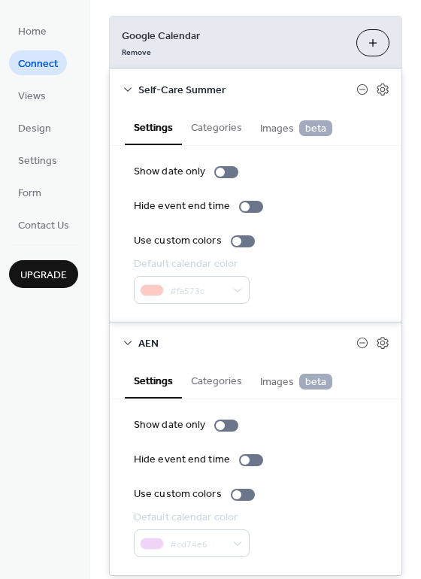
scroll to position [110, 0]
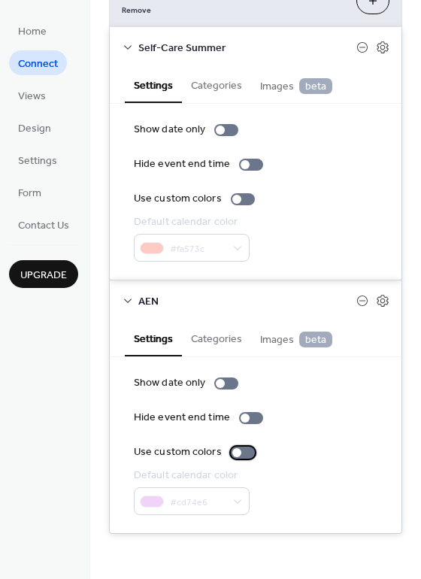
click at [239, 449] on div at bounding box center [243, 453] width 24 height 12
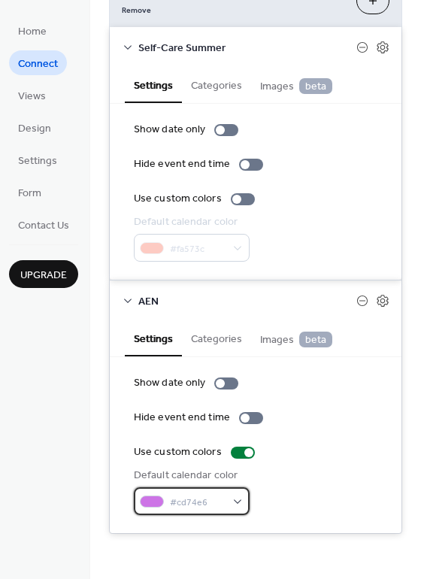
click at [231, 501] on div "#cd74e6" at bounding box center [192, 501] width 116 height 28
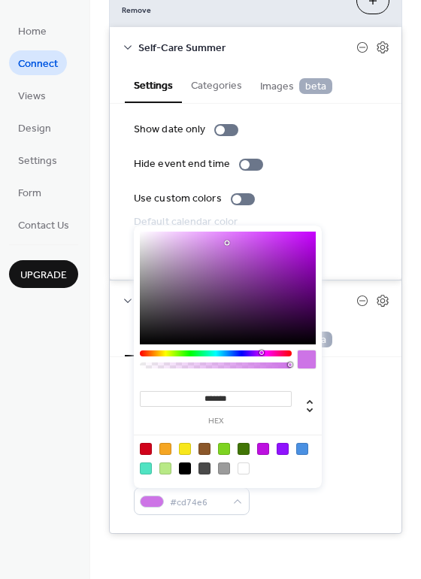
click at [280, 444] on div at bounding box center [283, 449] width 12 height 12
type input "*******"
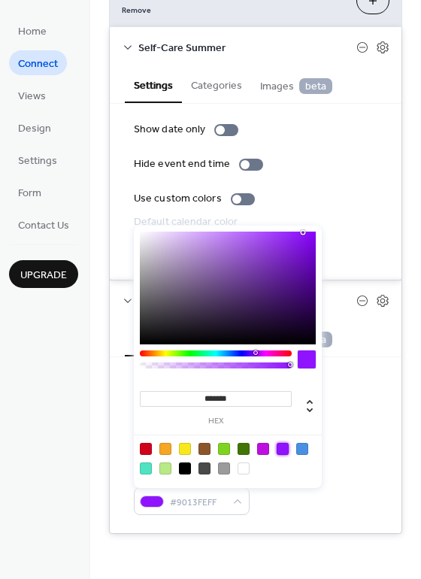
click at [311, 513] on div "Default calendar color #9013FEFF" at bounding box center [256, 491] width 244 height 47
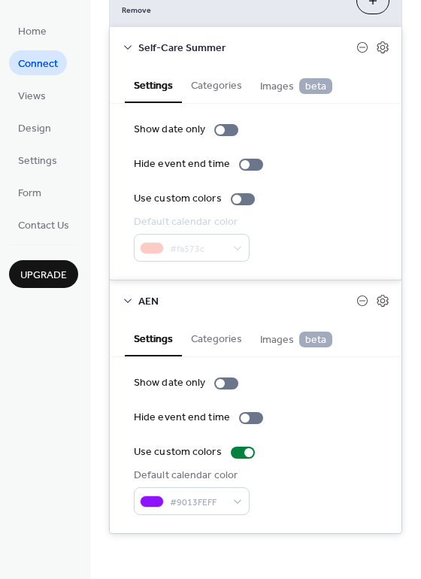
click at [307, 514] on div "Default calendar color #9013FEFF" at bounding box center [256, 491] width 244 height 47
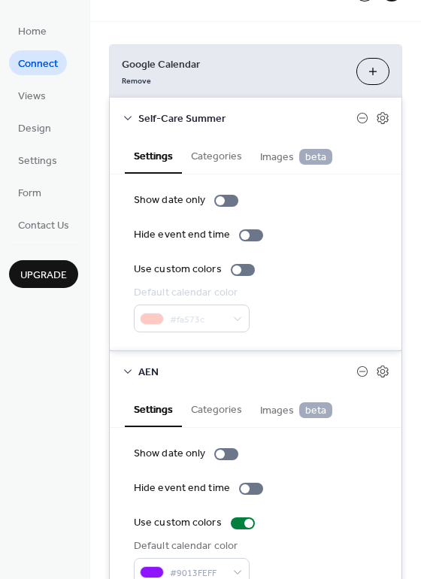
scroll to position [14, 0]
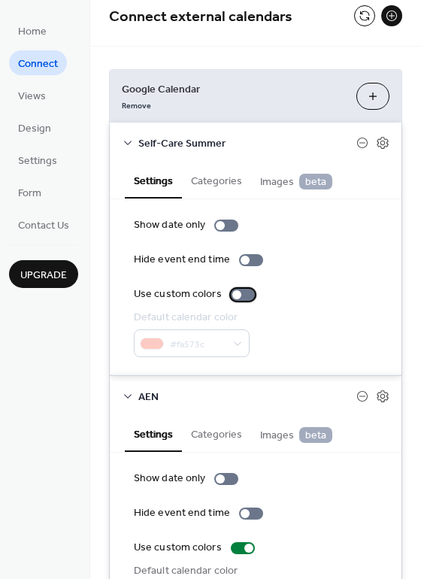
click at [239, 289] on div at bounding box center [243, 295] width 24 height 12
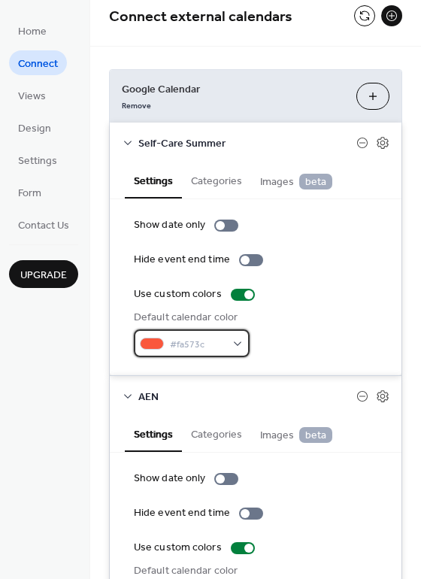
click at [238, 334] on div "#fa573c" at bounding box center [192, 343] width 116 height 28
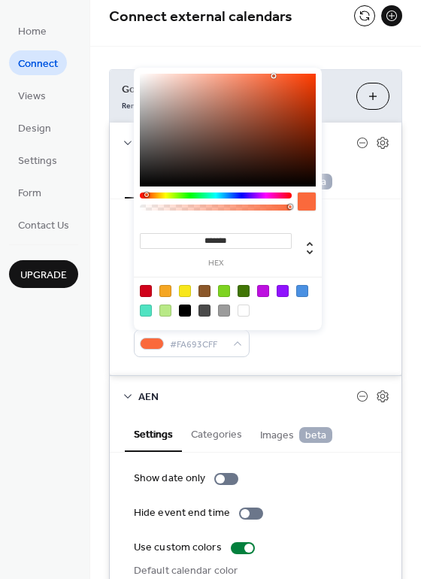
click at [146, 195] on div at bounding box center [148, 194] width 5 height 5
click at [168, 294] on div at bounding box center [165, 291] width 12 height 12
type input "*******"
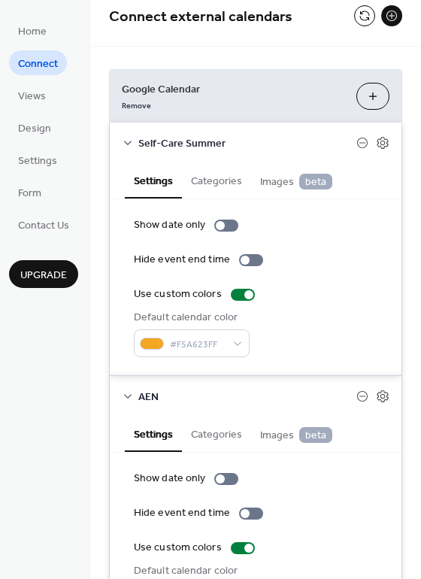
click at [342, 308] on div "Show date only Hide event end time Use custom colors Default calendar color #F5…" at bounding box center [256, 287] width 244 height 140
click at [400, 318] on div "Google Calendar Remove Choose Calendars Self-Care Summer Settings Categories Im…" at bounding box center [255, 349] width 331 height 605
click at [265, 47] on div "Google Calendar Remove Choose Calendars Self-Care Summer Settings Categories Im…" at bounding box center [255, 349] width 331 height 605
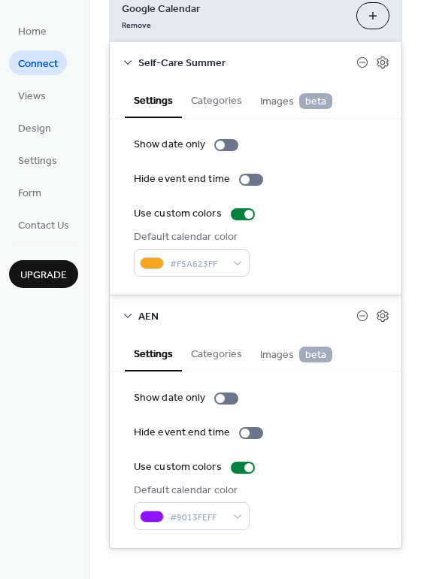
scroll to position [110, 0]
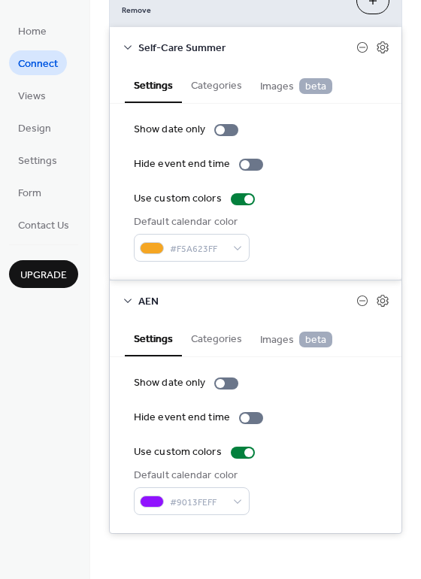
click at [207, 350] on button "Categories" at bounding box center [216, 337] width 69 height 35
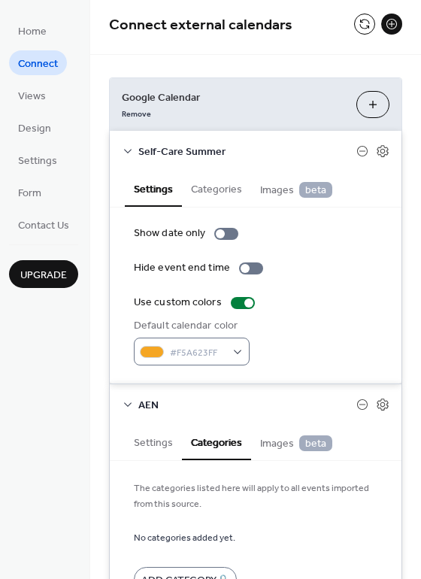
scroll to position [0, 0]
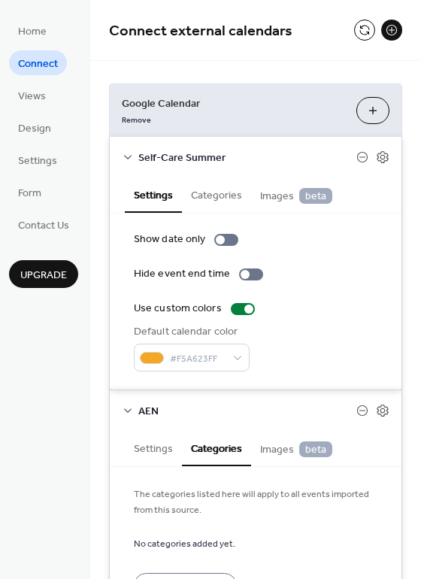
click at [212, 201] on button "Categories" at bounding box center [216, 194] width 69 height 35
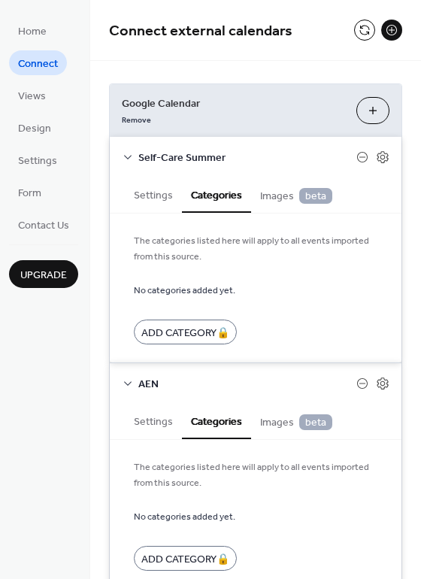
click at [62, 362] on div "Home Connect Views Design Settings Form Contact Us Upgrade" at bounding box center [45, 289] width 90 height 579
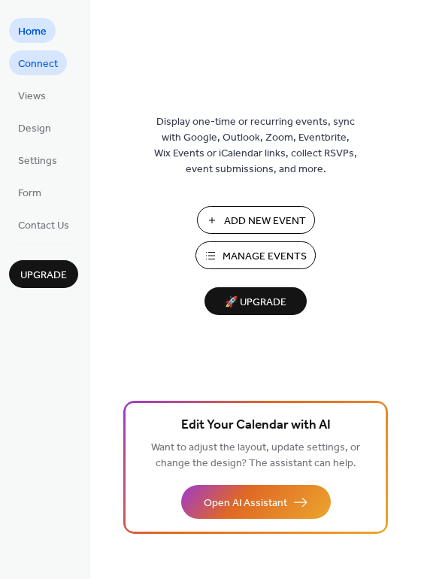
click at [34, 62] on span "Connect" at bounding box center [38, 64] width 40 height 16
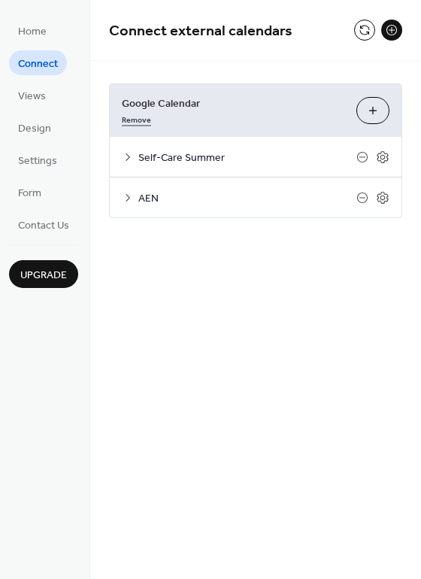
click at [139, 120] on link "Remove" at bounding box center [136, 119] width 29 height 16
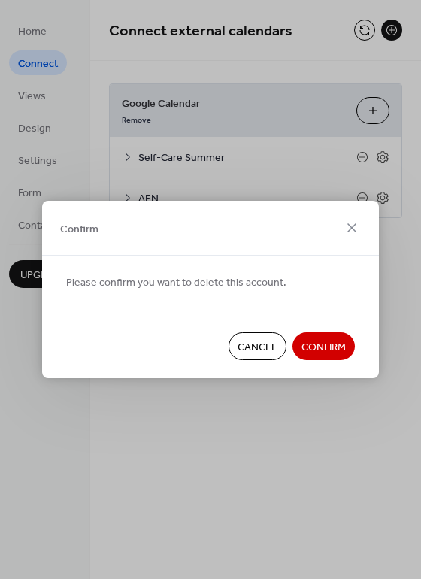
click at [316, 352] on span "Confirm" at bounding box center [323, 348] width 44 height 16
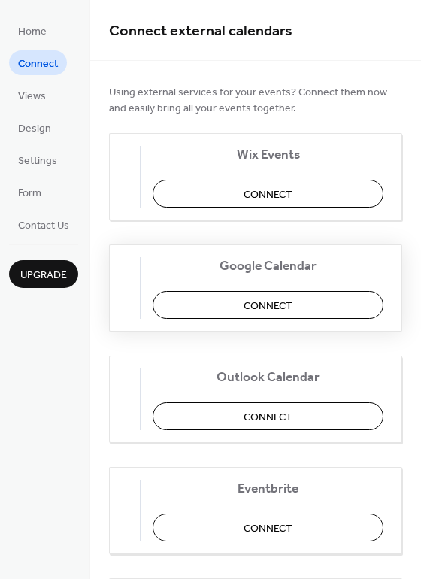
click at [246, 308] on button "Connect" at bounding box center [268, 305] width 231 height 28
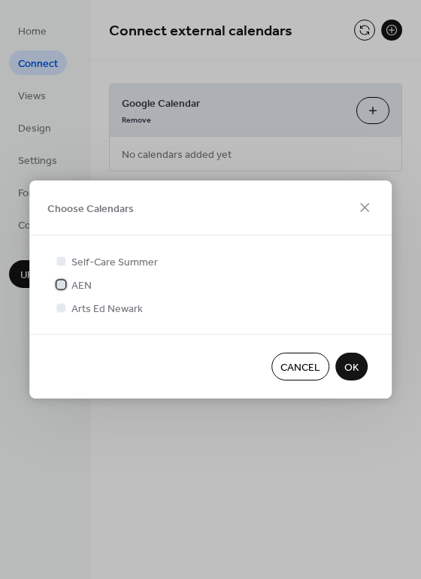
click at [79, 294] on span "AEN" at bounding box center [81, 286] width 20 height 16
click at [79, 283] on span "AEN" at bounding box center [81, 286] width 20 height 16
click at [79, 307] on span "Arts Ed Newark" at bounding box center [106, 309] width 71 height 16
click at [83, 259] on span "Self-Care Summer" at bounding box center [114, 263] width 86 height 16
click at [338, 359] on button "OK" at bounding box center [351, 367] width 32 height 28
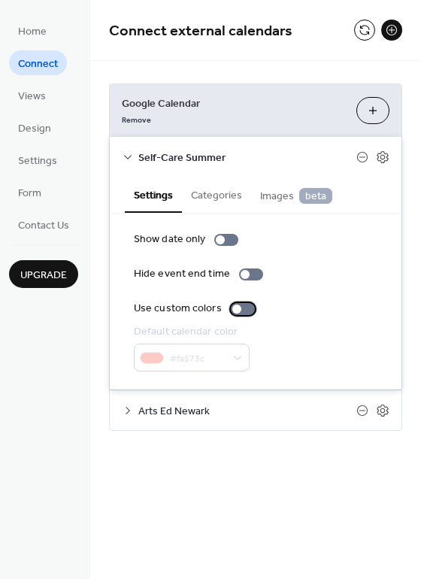
click at [235, 309] on div at bounding box center [236, 308] width 9 height 9
click at [192, 419] on span "Arts Ed Newark" at bounding box center [247, 412] width 218 height 16
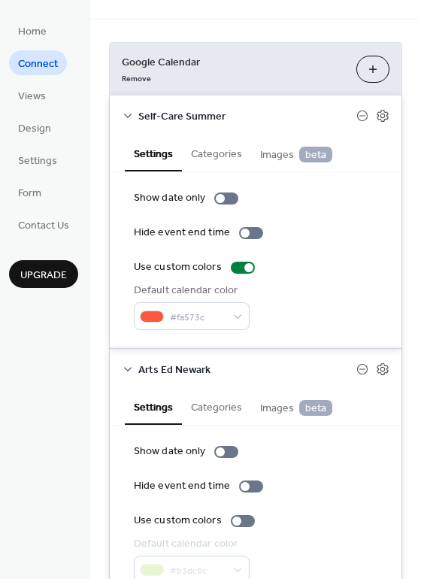
scroll to position [110, 0]
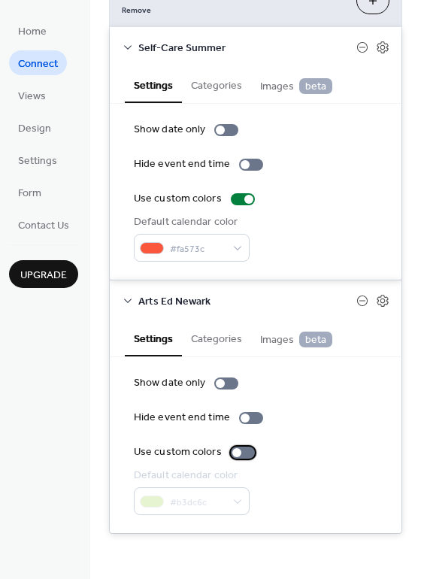
click at [231, 449] on div at bounding box center [243, 453] width 24 height 12
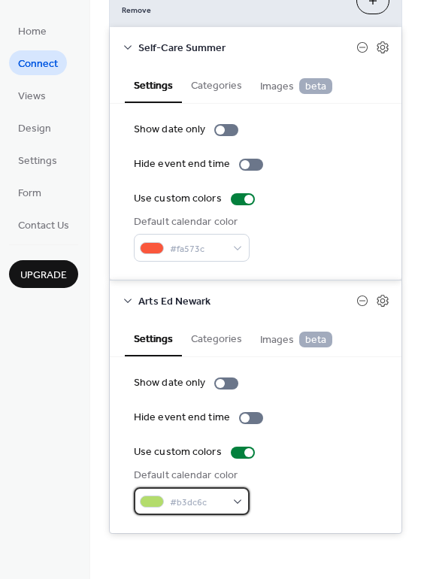
click at [238, 498] on div "#b3dc6c" at bounding box center [192, 501] width 116 height 28
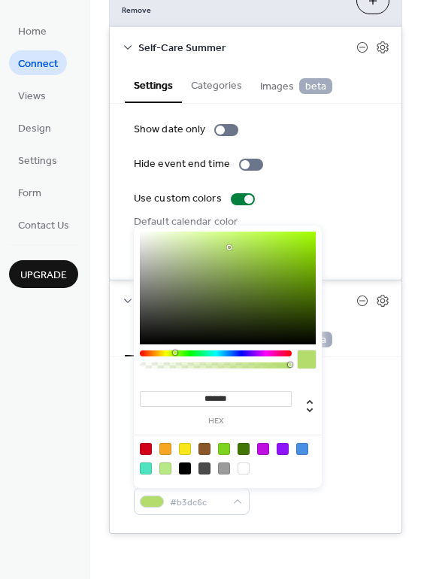
click at [282, 447] on div at bounding box center [283, 449] width 12 height 12
type input "*******"
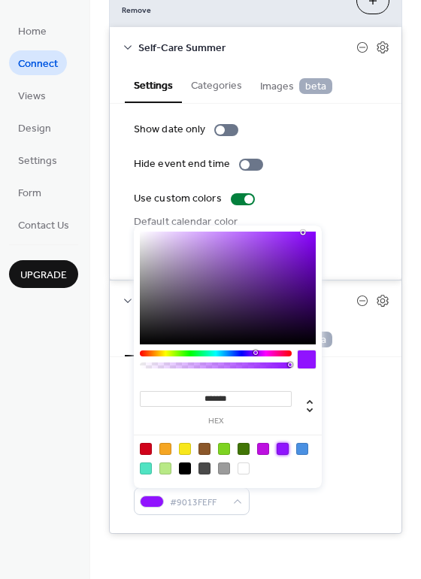
click at [369, 456] on div "Use custom colors" at bounding box center [256, 452] width 244 height 16
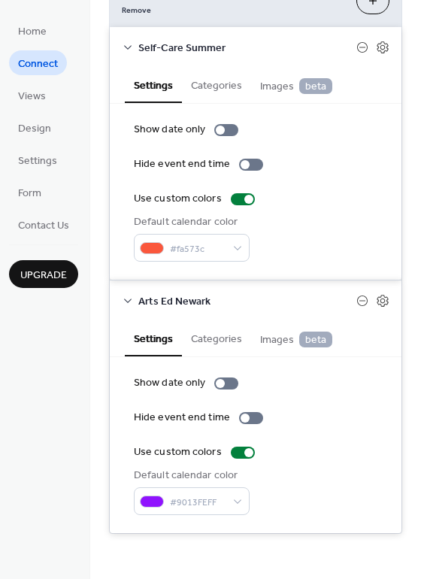
click at [298, 556] on div "Google Calendar Remove Choose Calendars Self-Care Summer Settings Categories Im…" at bounding box center [255, 253] width 331 height 605
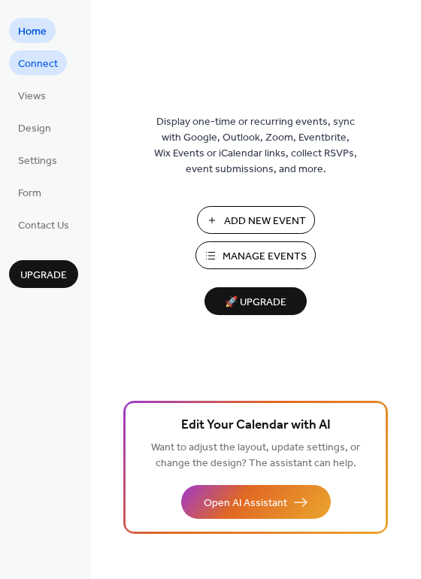
click at [32, 68] on span "Connect" at bounding box center [38, 64] width 40 height 16
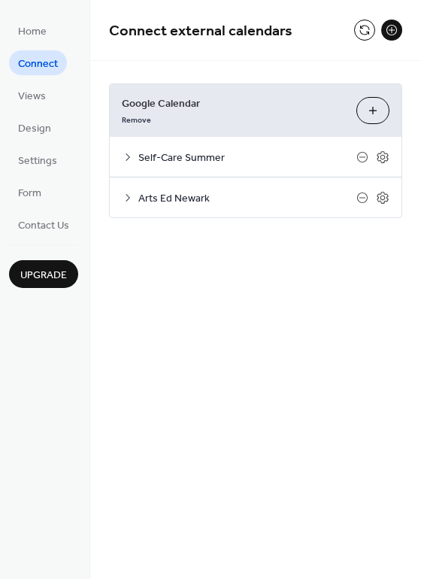
click at [128, 192] on icon at bounding box center [128, 198] width 12 height 12
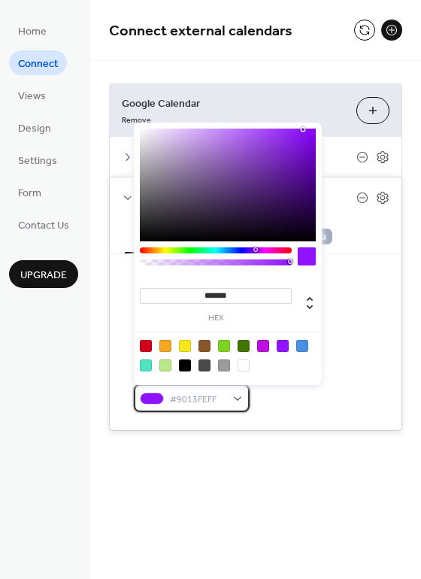
click at [182, 395] on span "#9013FEFF" at bounding box center [198, 400] width 56 height 16
type input "*******"
click at [308, 129] on div at bounding box center [308, 129] width 3 height 3
click at [341, 471] on div "Connect external calendars Google Calendar Remove Choose Calendars Self-Care Su…" at bounding box center [255, 238] width 331 height 476
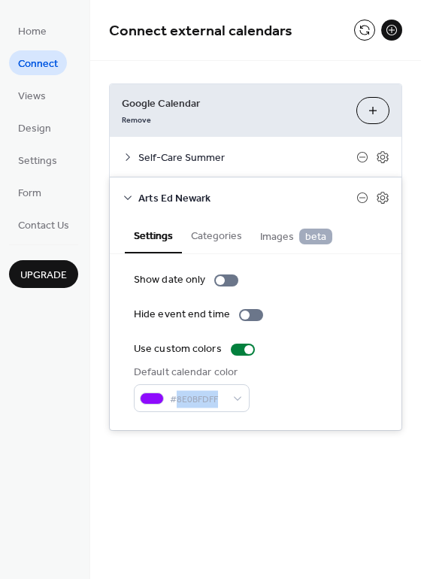
click at [341, 471] on div "Connect external calendars Google Calendar Remove Choose Calendars Self-Care Su…" at bounding box center [255, 238] width 331 height 476
click at [296, 478] on div "Connect external calendars Google Calendar Remove Choose Calendars Self-Care Su…" at bounding box center [255, 289] width 331 height 579
click at [246, 153] on span "Self-Care Summer" at bounding box center [247, 158] width 218 height 16
